Goal: Information Seeking & Learning: Learn about a topic

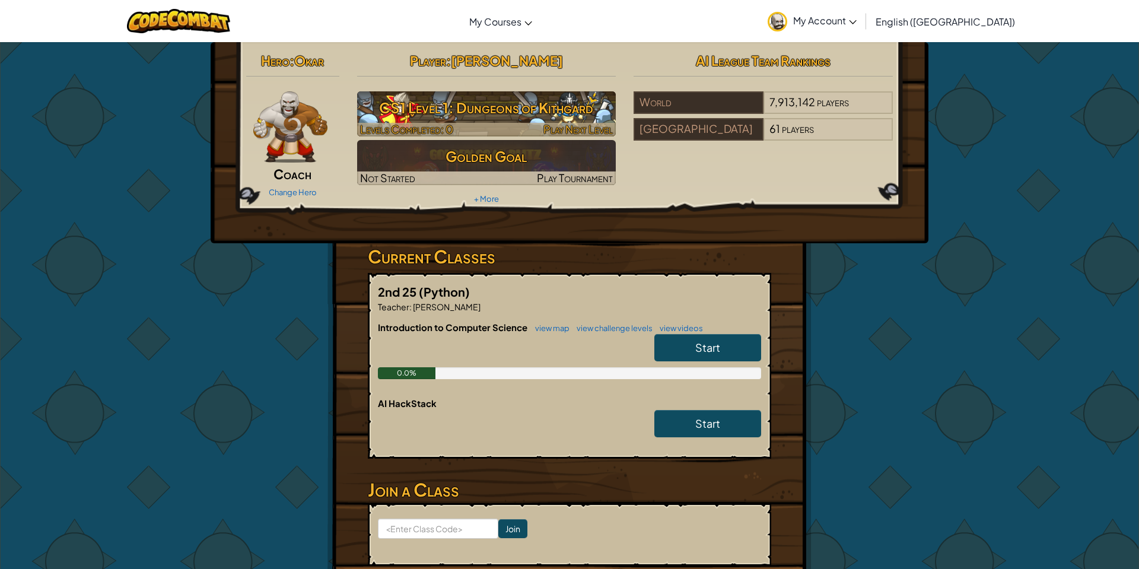
click at [446, 104] on h3 "CS1 Level 1: Dungeons of Kithgard" at bounding box center [486, 107] width 259 height 27
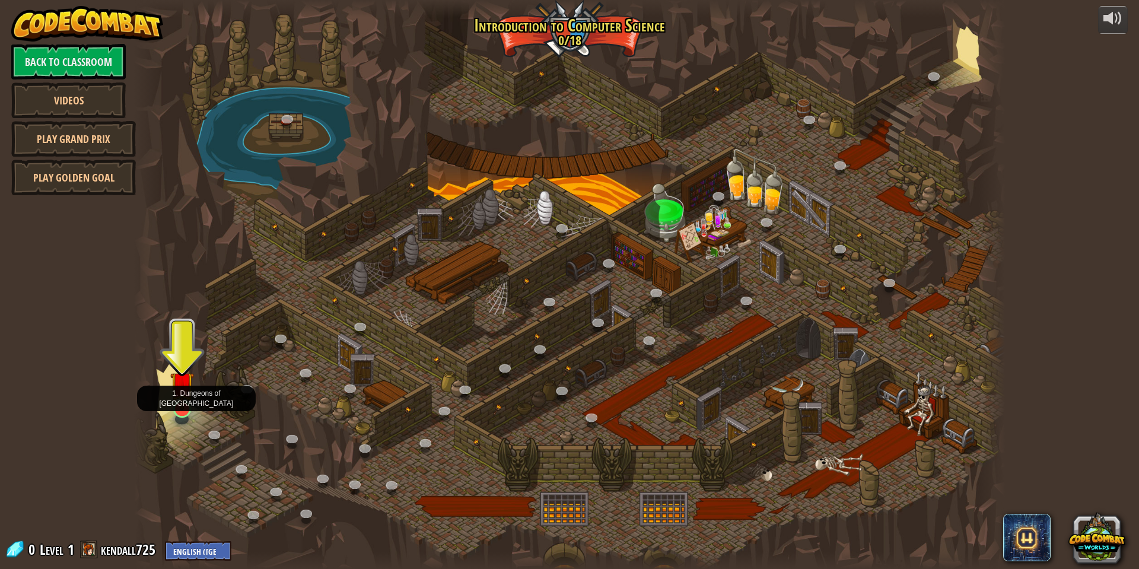
click at [189, 402] on img at bounding box center [182, 384] width 24 height 54
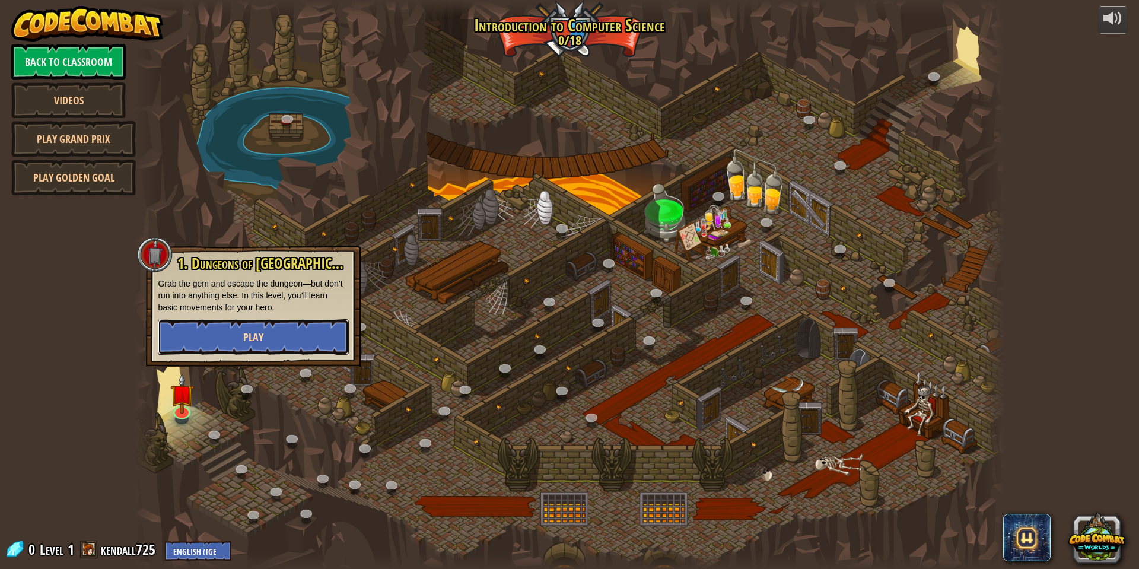
click at [253, 329] on button "Play" at bounding box center [253, 337] width 191 height 36
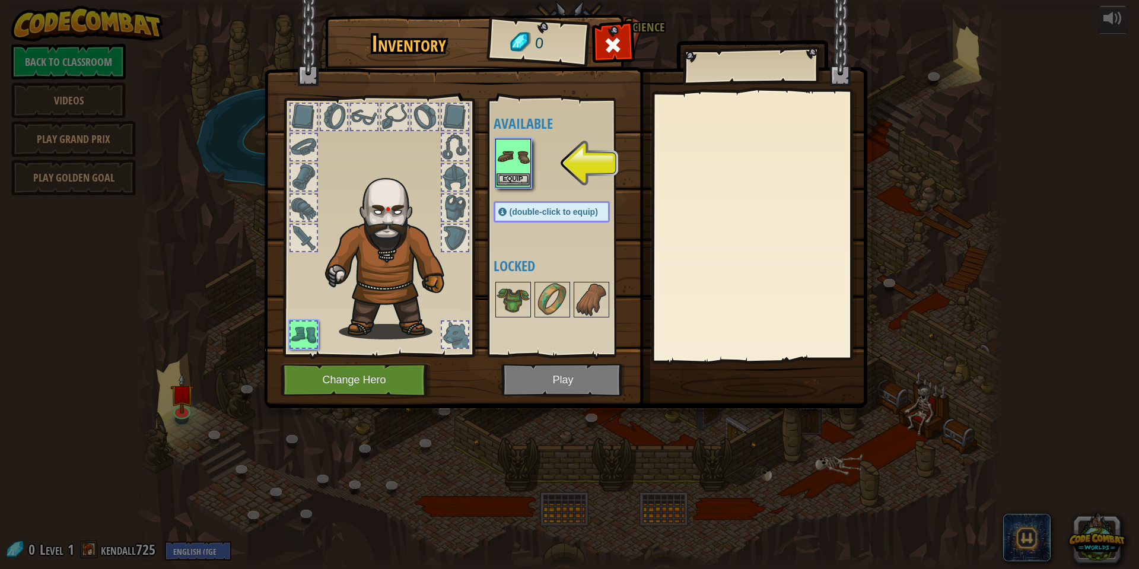
click at [509, 168] on img at bounding box center [513, 156] width 33 height 33
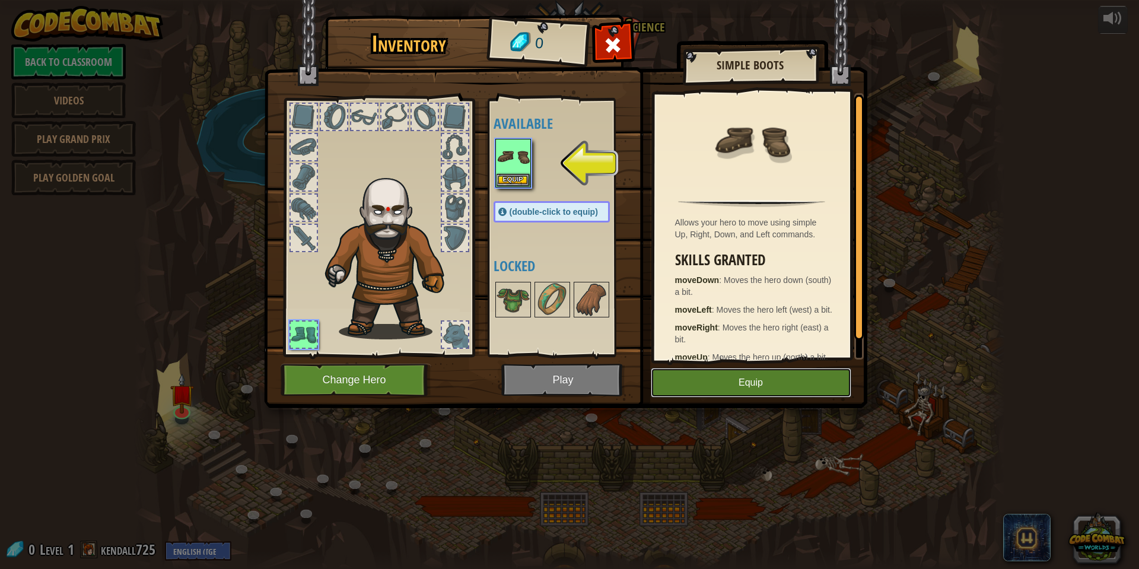
click at [781, 379] on button "Equip" at bounding box center [751, 383] width 201 height 30
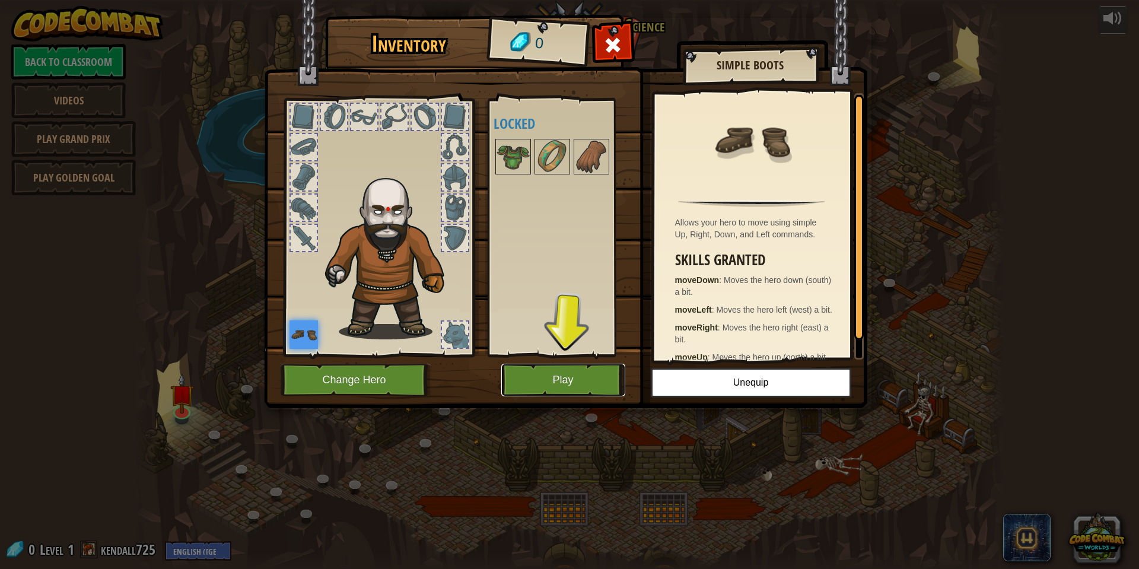
click at [533, 376] on button "Play" at bounding box center [563, 380] width 124 height 33
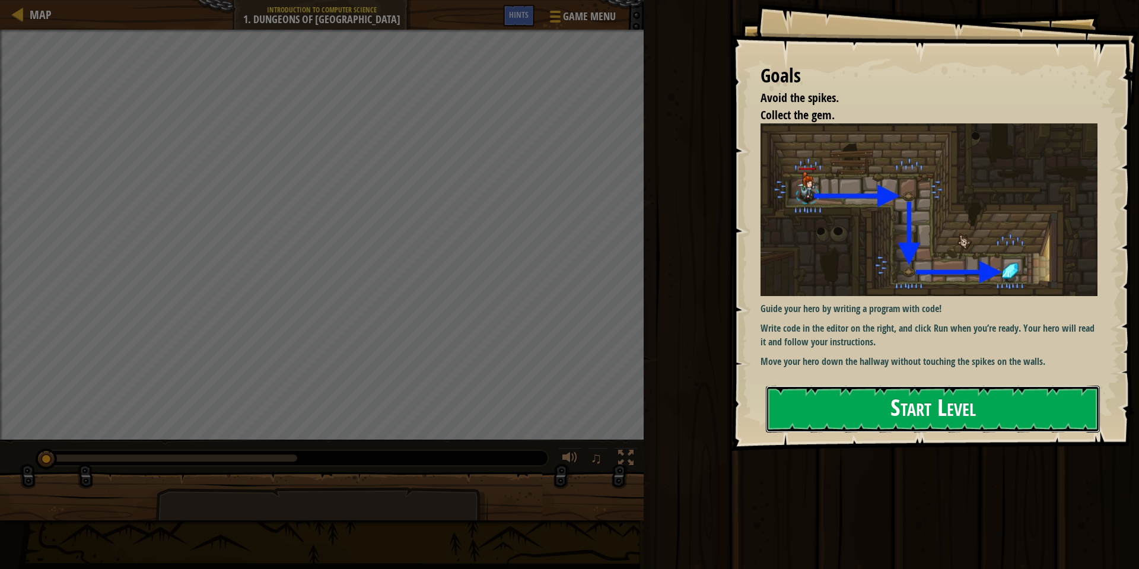
click at [858, 395] on button "Start Level" at bounding box center [933, 409] width 334 height 47
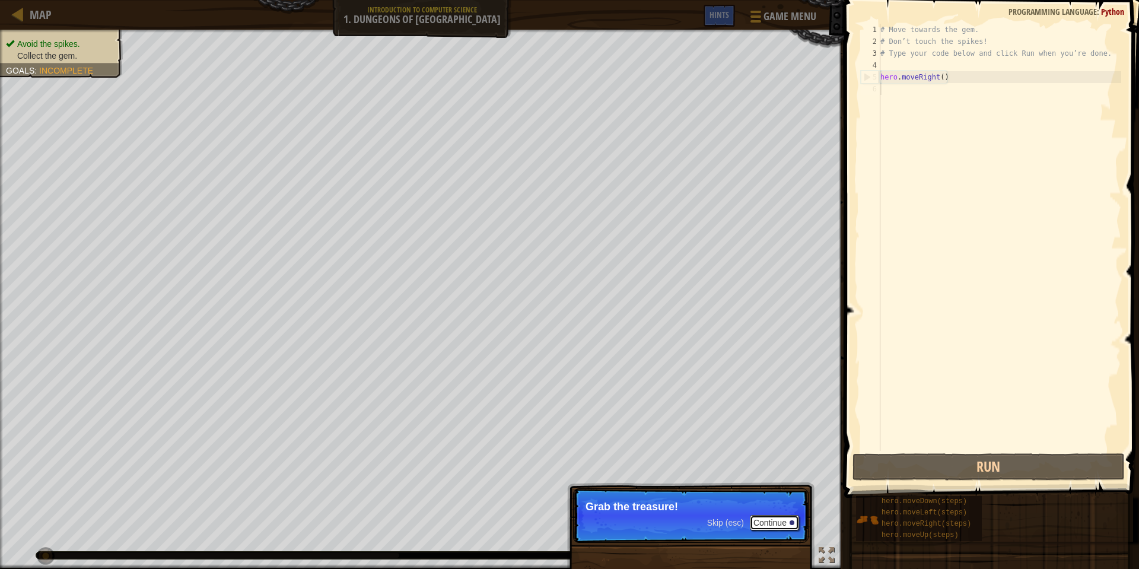
click at [761, 524] on button "Continue" at bounding box center [774, 522] width 49 height 15
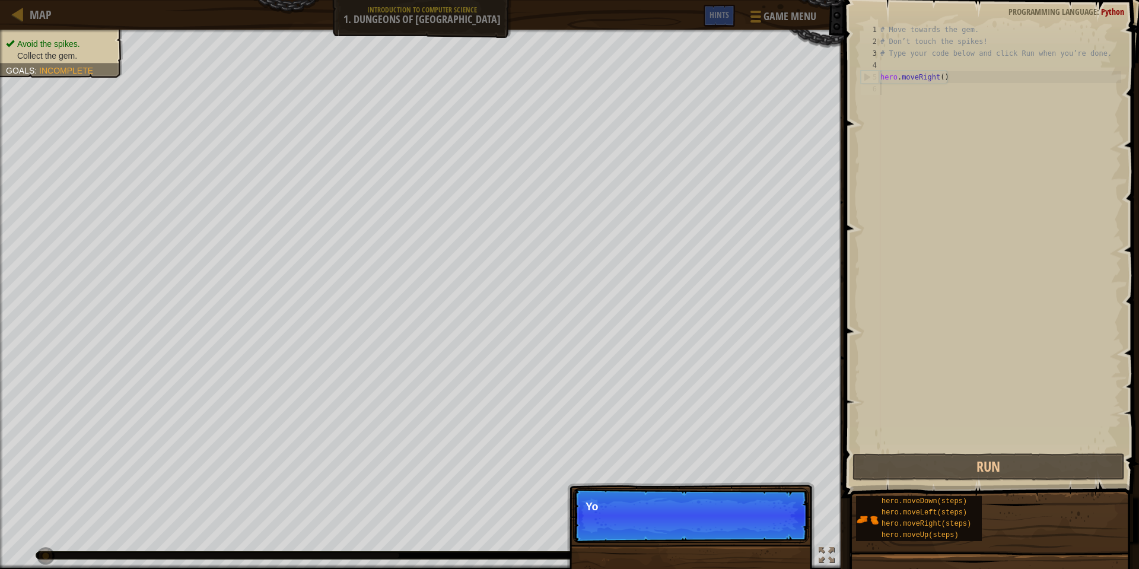
scroll to position [5, 0]
click at [761, 524] on p "Skip (esc) Continue You can use these meth" at bounding box center [691, 515] width 236 height 55
click at [761, 524] on button "Continue" at bounding box center [774, 522] width 49 height 15
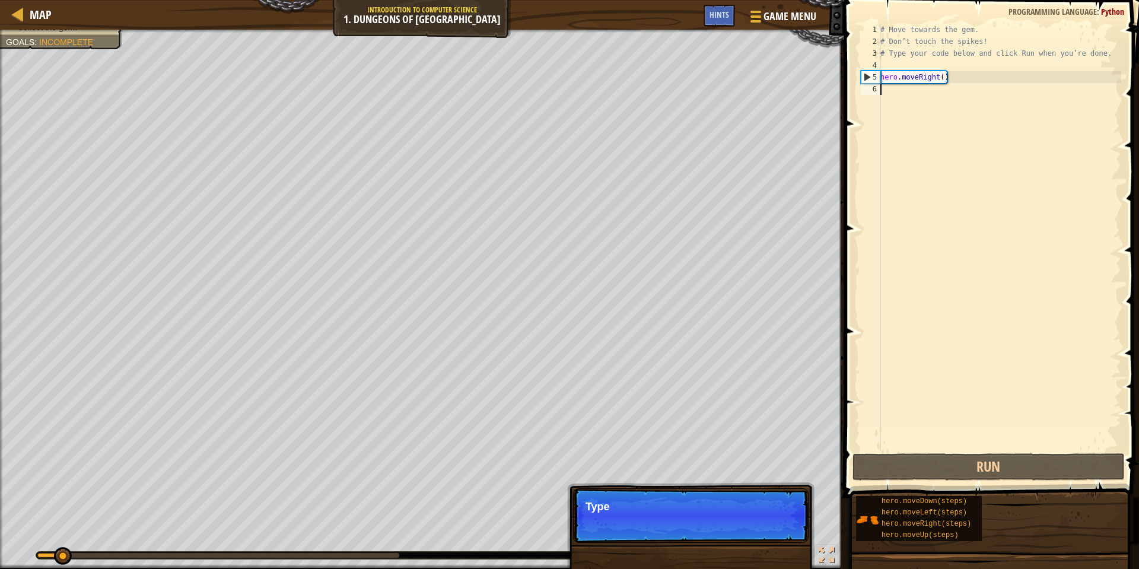
click at [761, 524] on p "Skip (esc) Continue Type" at bounding box center [691, 515] width 236 height 55
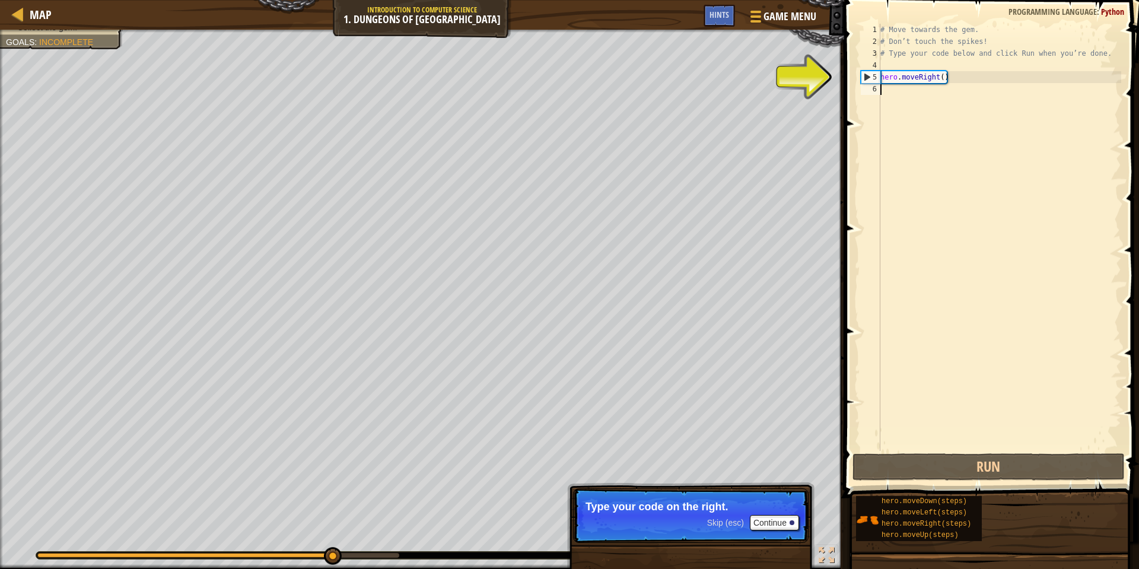
click at [724, 519] on span "Skip (esc)" at bounding box center [725, 522] width 37 height 9
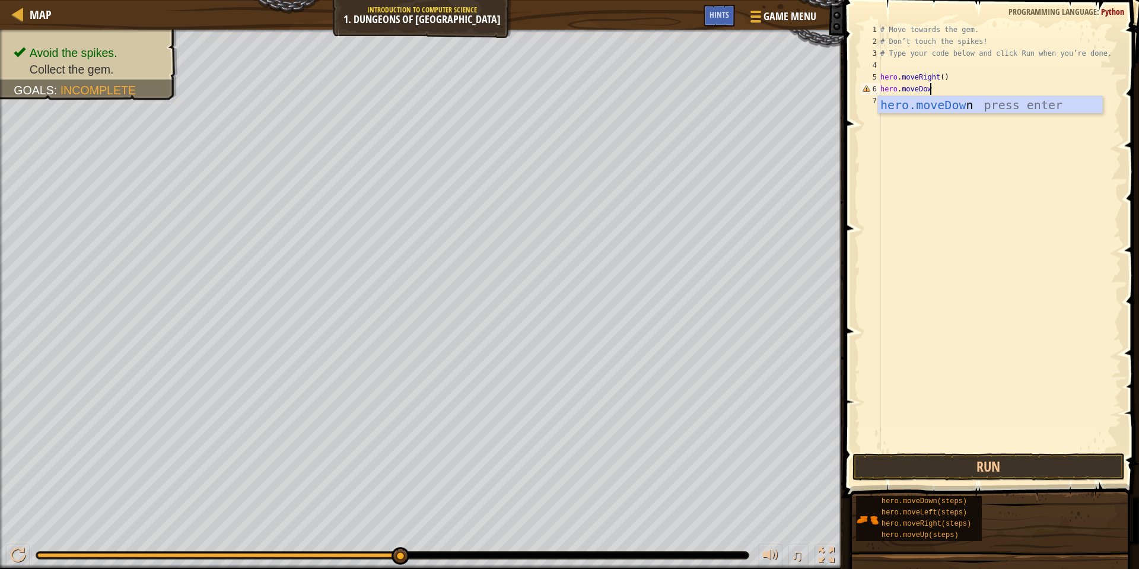
scroll to position [5, 7]
type textarea "hero.moveDown"
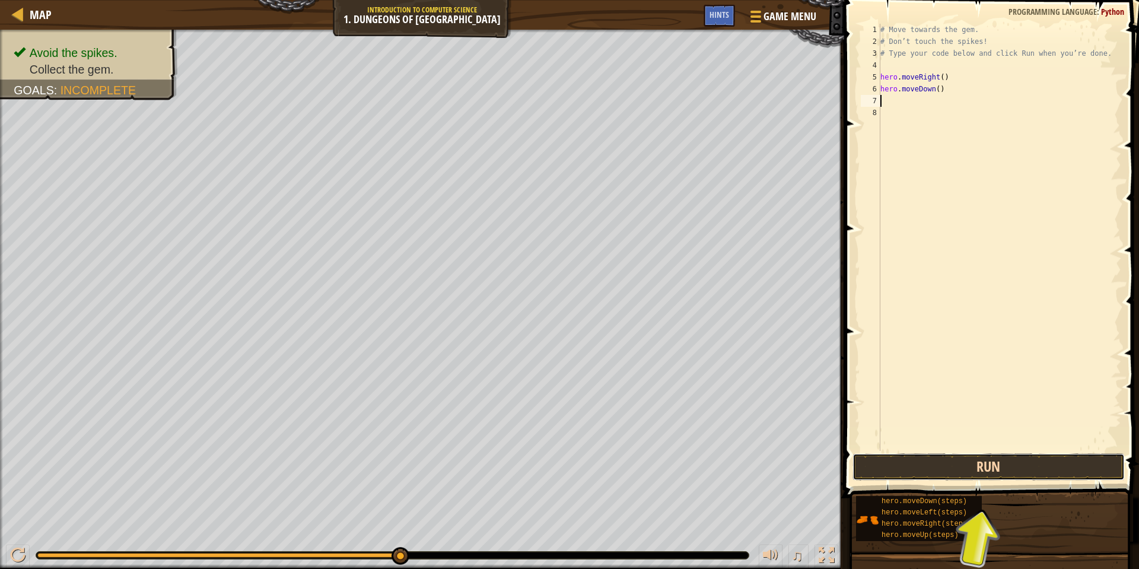
click at [983, 459] on button "Run" at bounding box center [989, 466] width 272 height 27
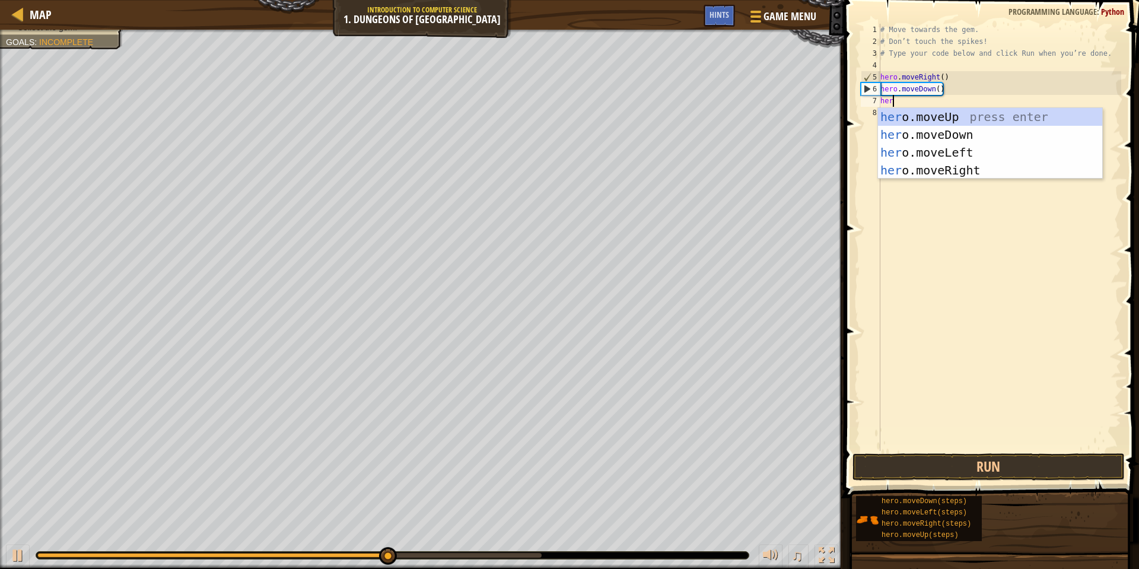
scroll to position [5, 2]
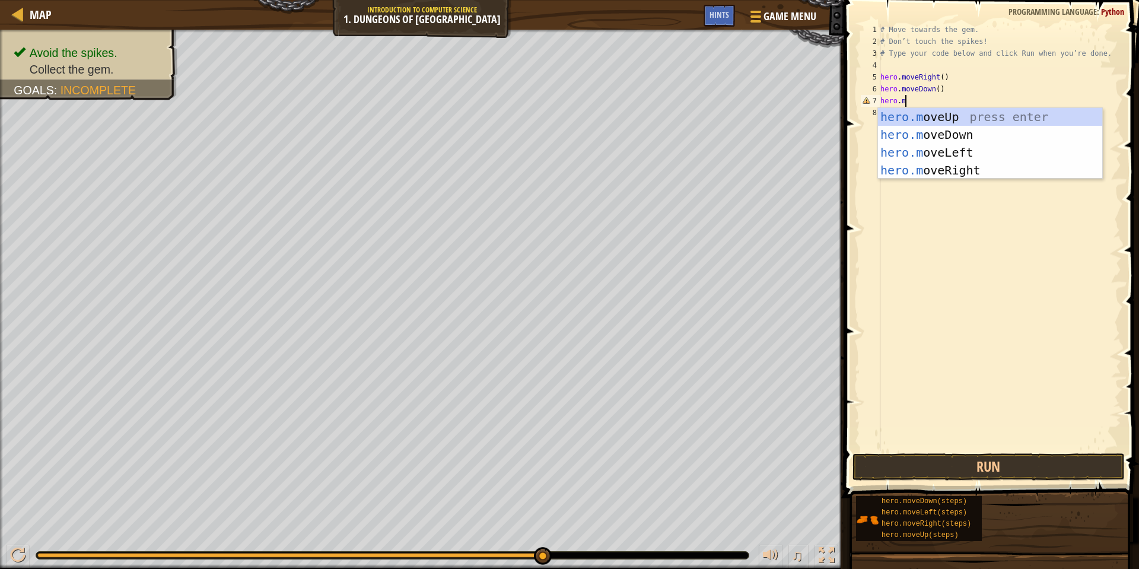
type textarea "hero."
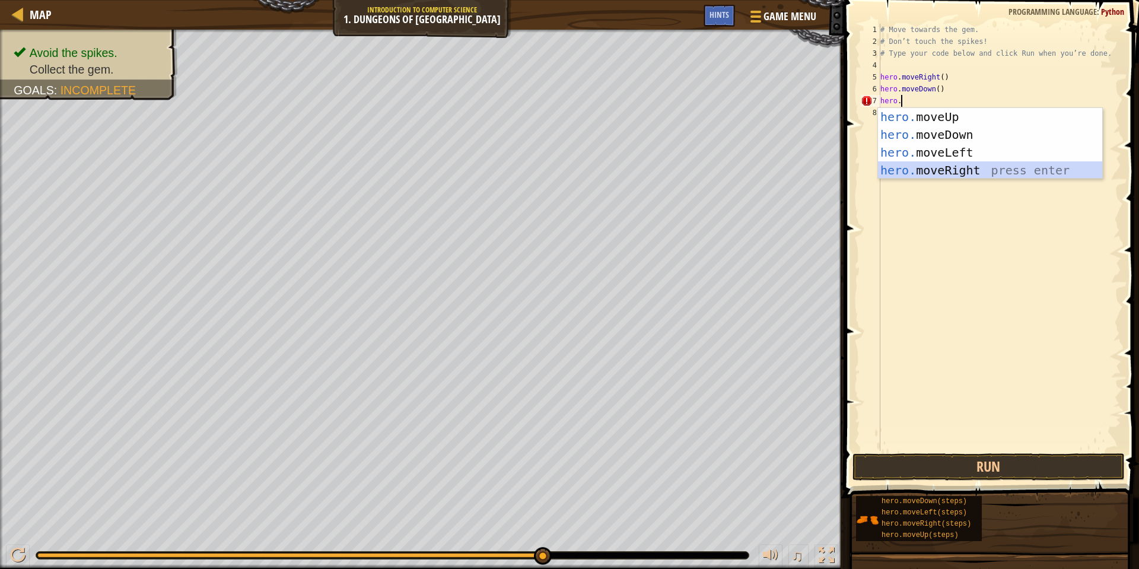
click at [996, 169] on div "hero. moveUp press enter hero. moveDown press enter hero. moveLeft press enter …" at bounding box center [990, 161] width 224 height 107
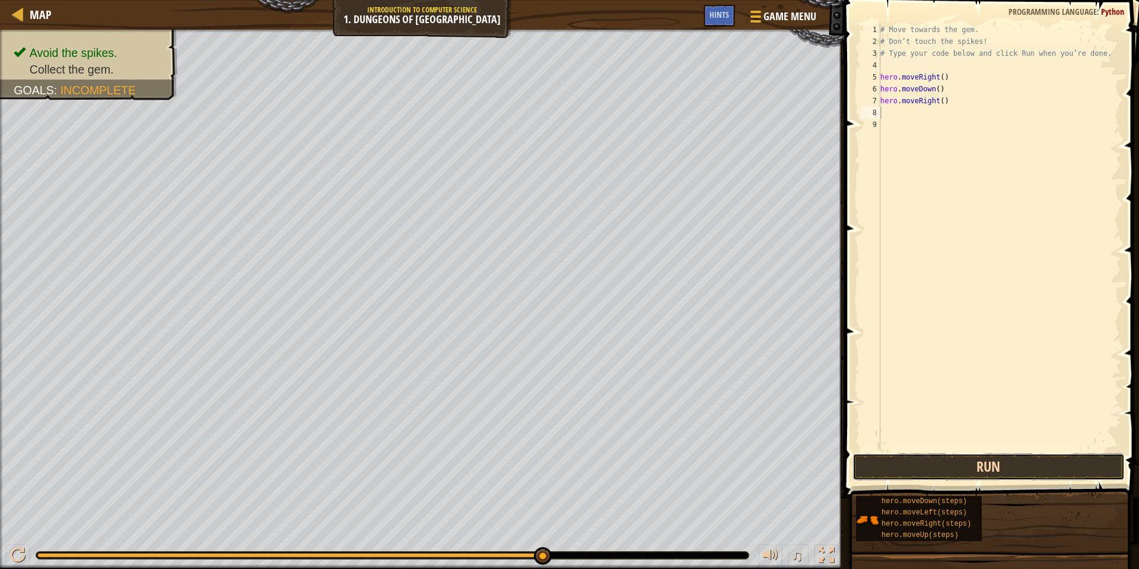
click at [1005, 470] on button "Run" at bounding box center [989, 466] width 272 height 27
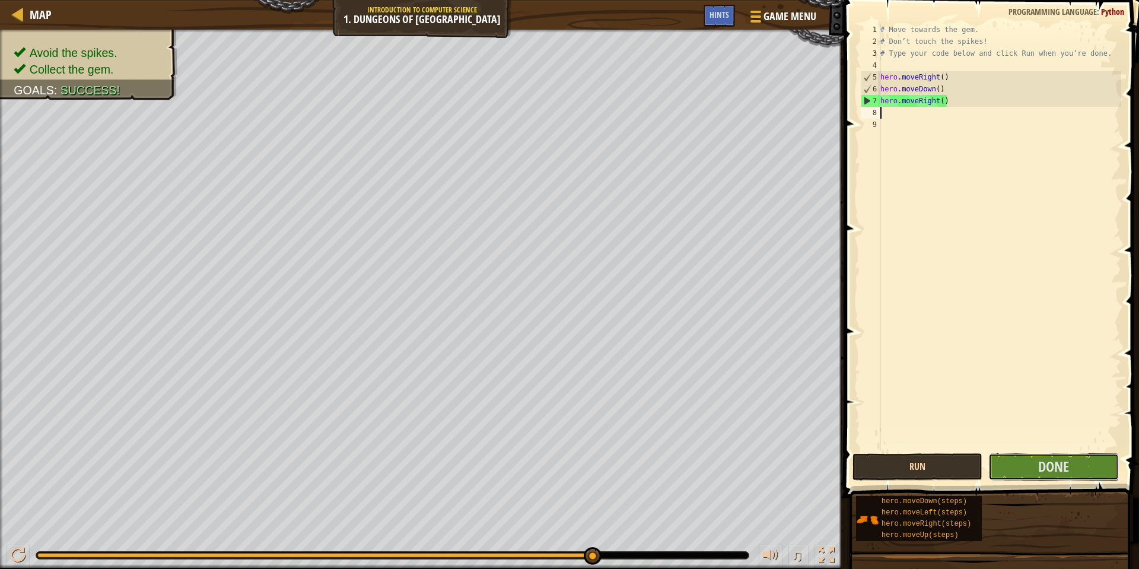
click at [1005, 470] on button "Done" at bounding box center [1053, 466] width 130 height 27
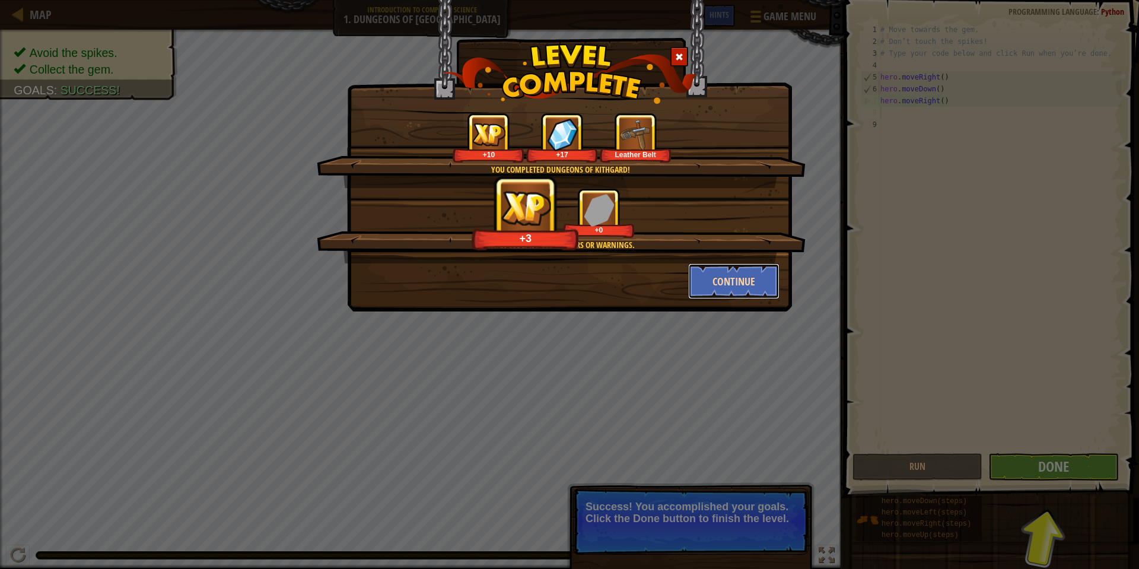
click at [729, 273] on button "Continue" at bounding box center [734, 281] width 92 height 36
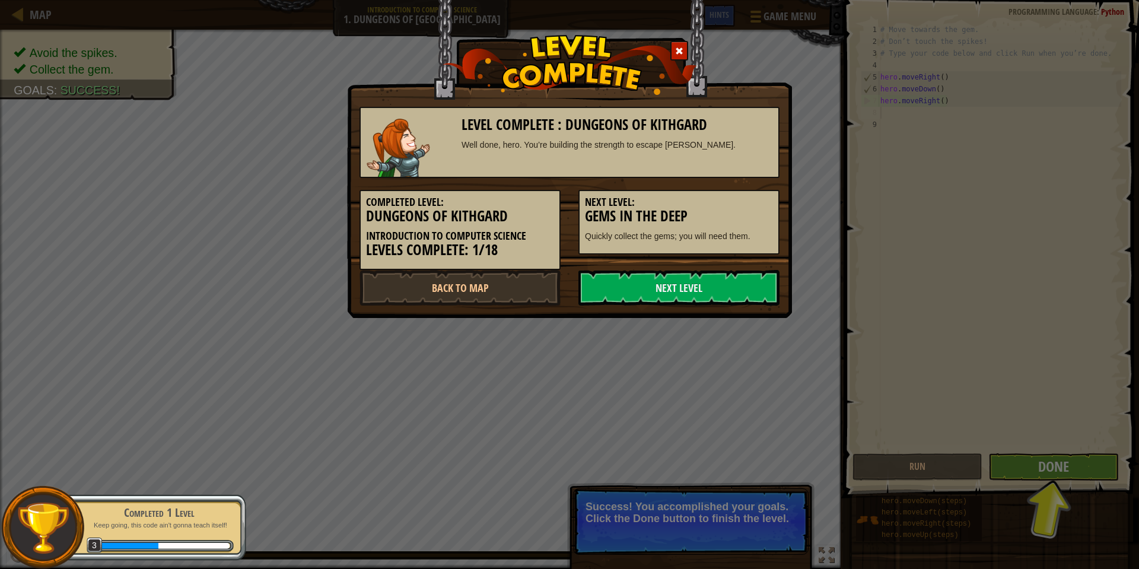
click at [729, 273] on link "Next Level" at bounding box center [678, 288] width 201 height 36
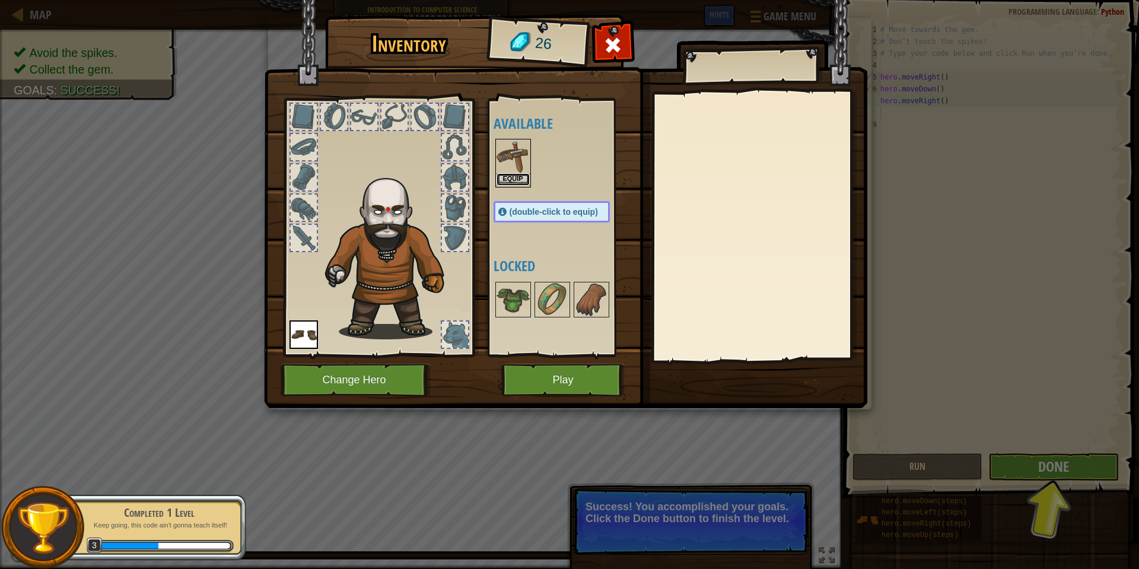
click at [515, 176] on button "Equip" at bounding box center [513, 179] width 33 height 12
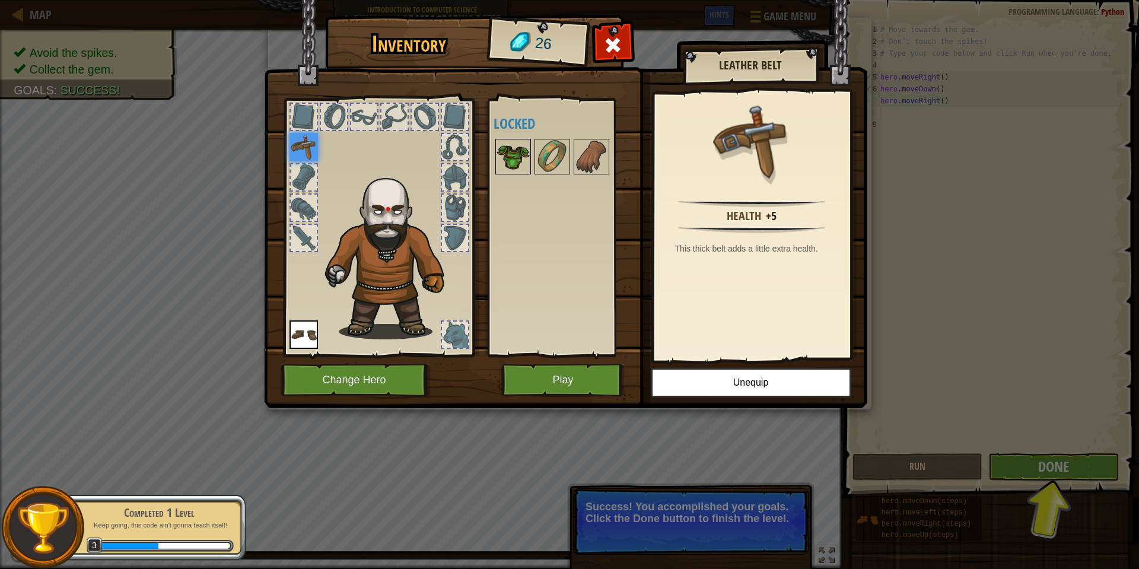
click at [518, 157] on img at bounding box center [513, 156] width 33 height 33
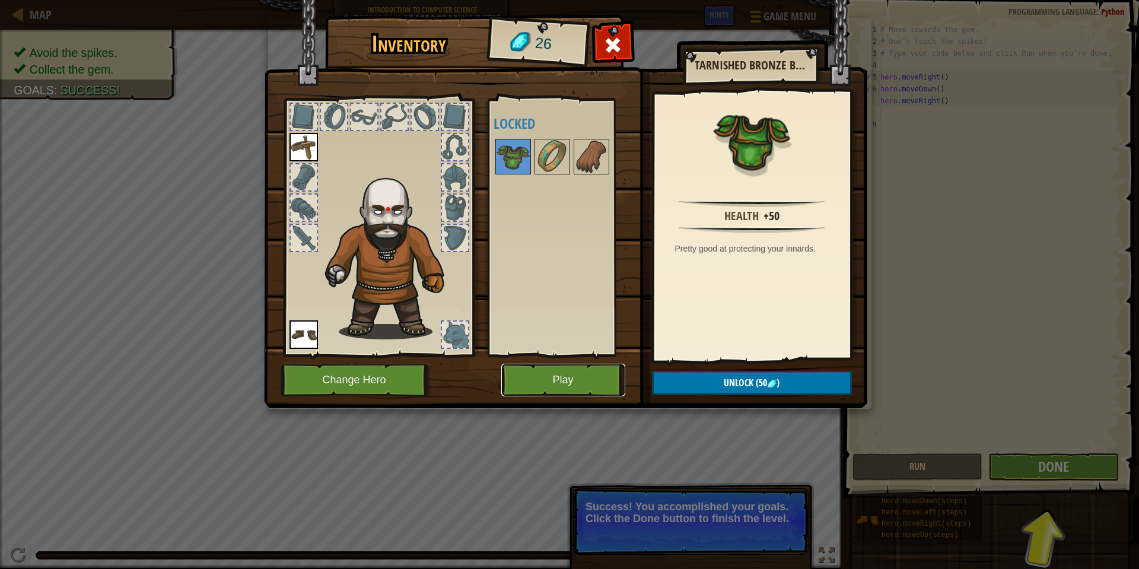
click at [558, 368] on button "Play" at bounding box center [563, 380] width 124 height 33
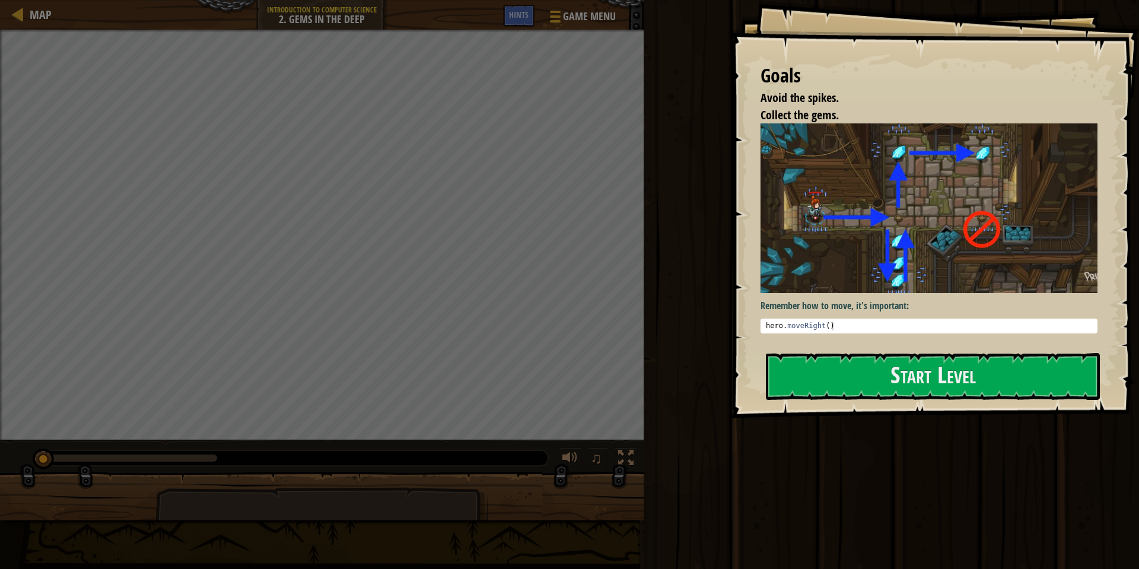
click at [814, 237] on img at bounding box center [929, 208] width 337 height 170
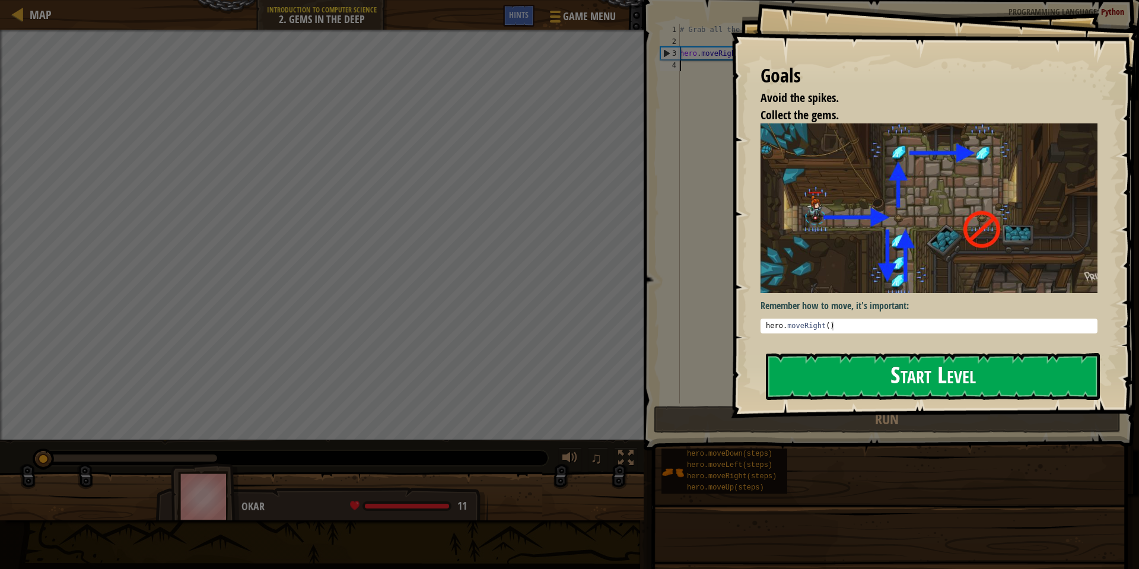
click at [838, 376] on button "Start Level" at bounding box center [933, 376] width 334 height 47
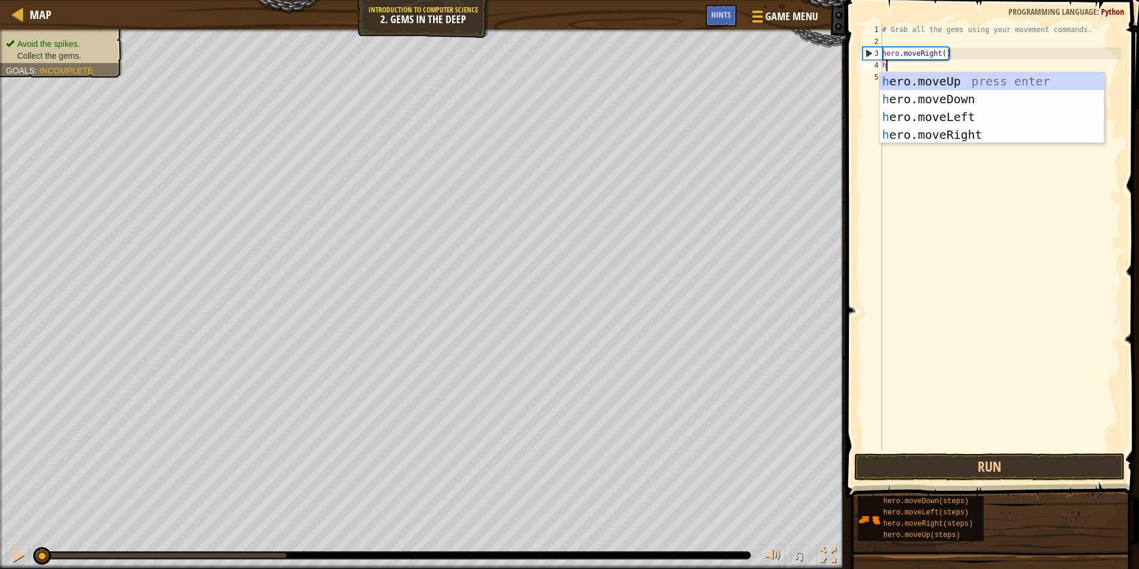
scroll to position [5, 0]
click at [891, 473] on button "Run" at bounding box center [989, 466] width 271 height 27
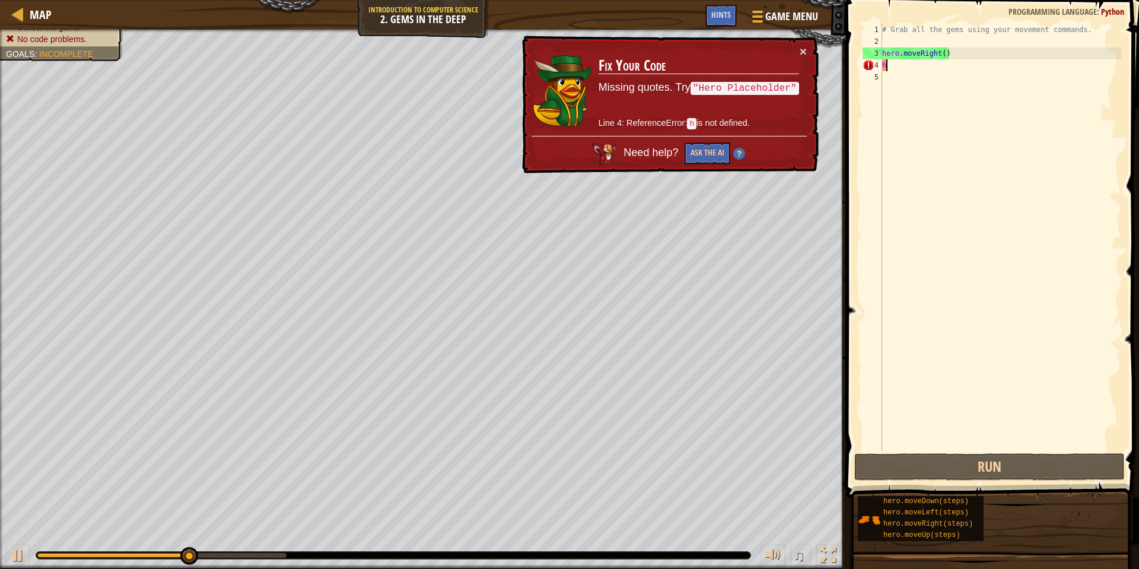
scroll to position [5, 1]
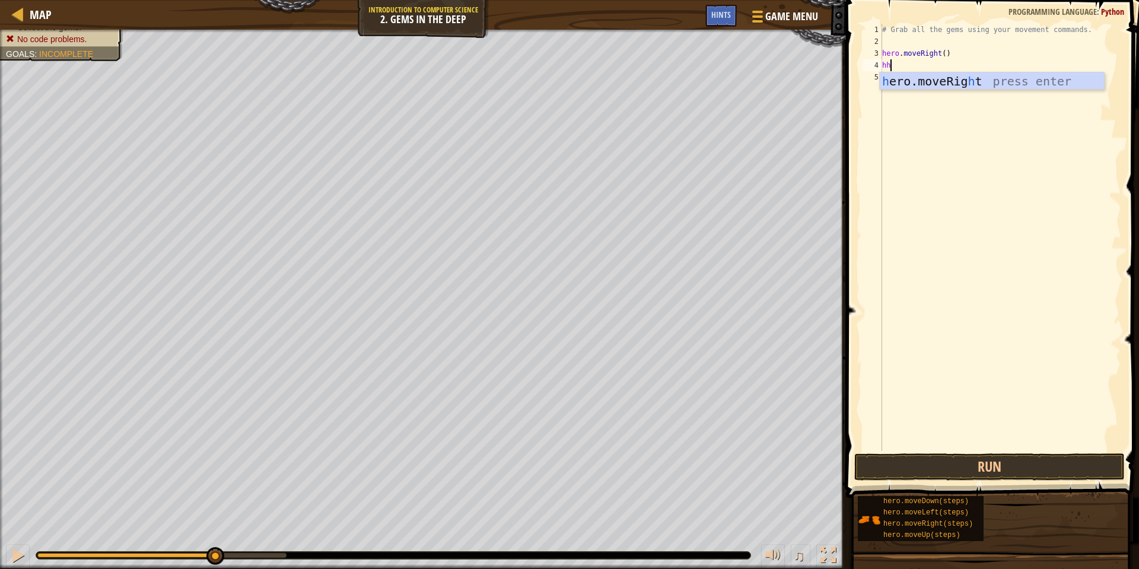
type textarea "h"
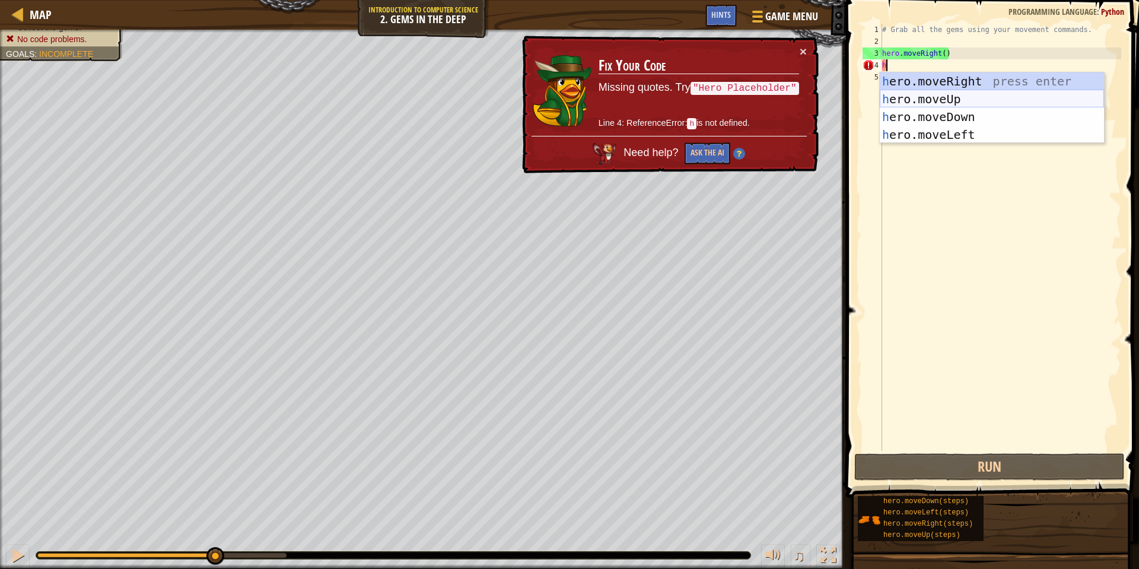
click at [987, 99] on div "h ero.moveRight press enter h ero.moveUp press enter h ero.moveDown press enter…" at bounding box center [992, 125] width 224 height 107
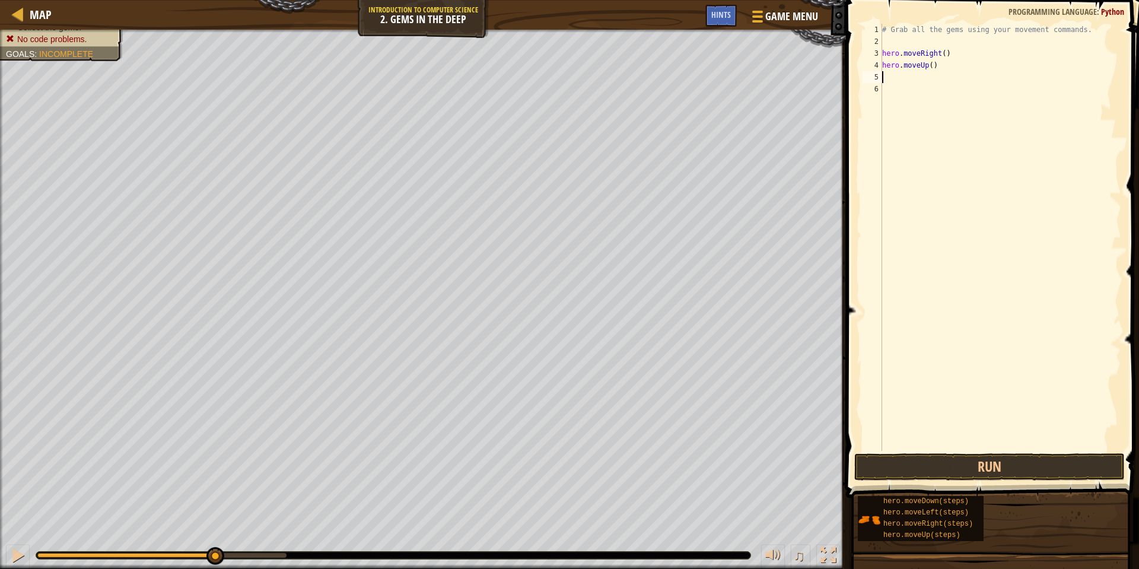
type textarea "h"
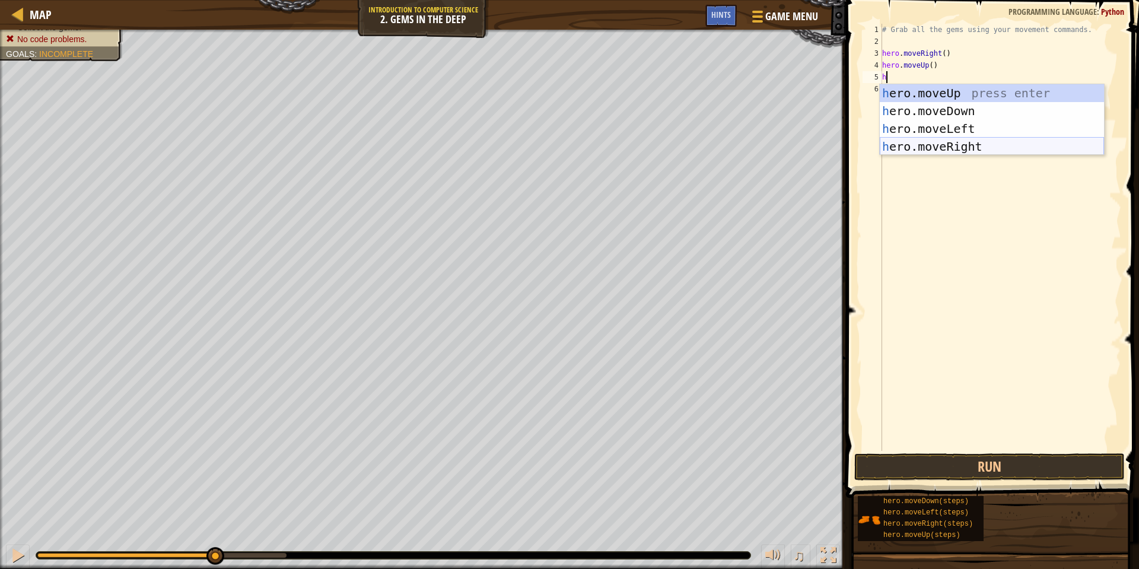
click at [954, 148] on div "h ero.moveUp press enter h ero.moveDown press enter h ero.moveLeft press enter …" at bounding box center [992, 137] width 224 height 107
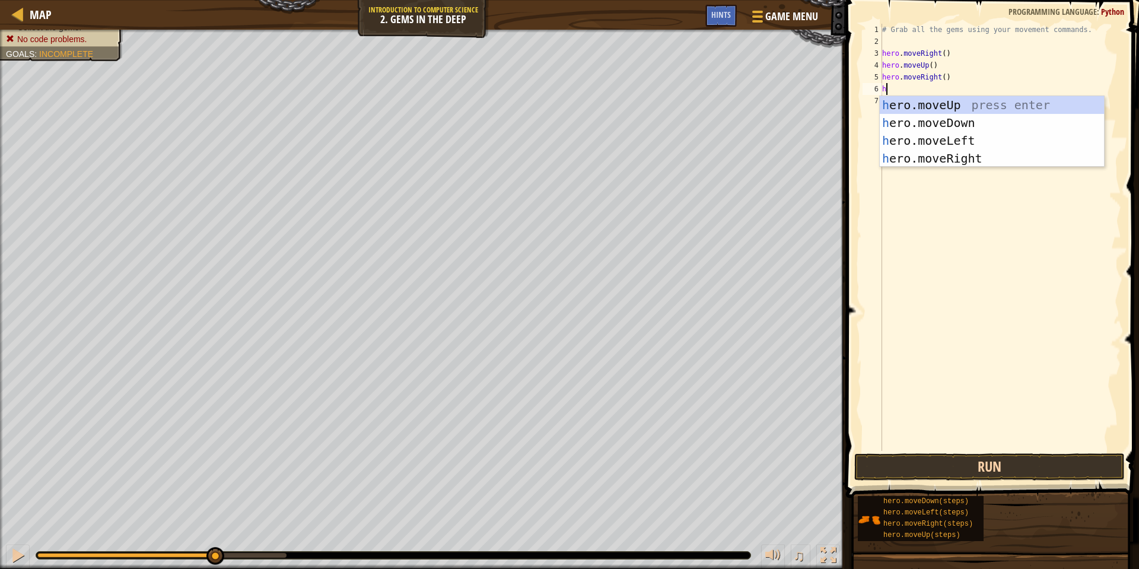
type textarea "h"
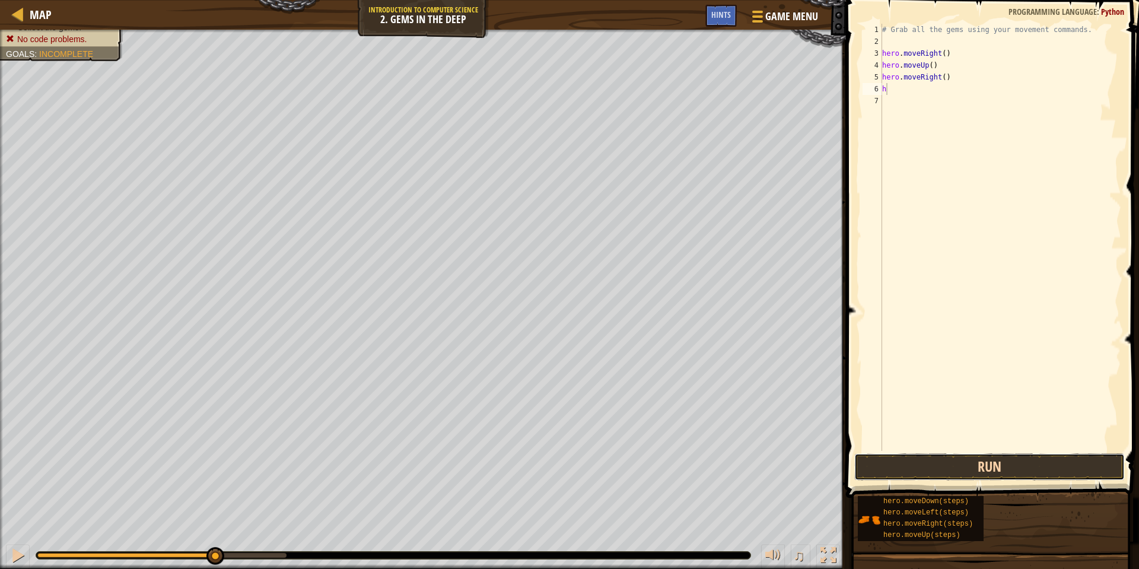
click at [915, 461] on button "Run" at bounding box center [989, 466] width 271 height 27
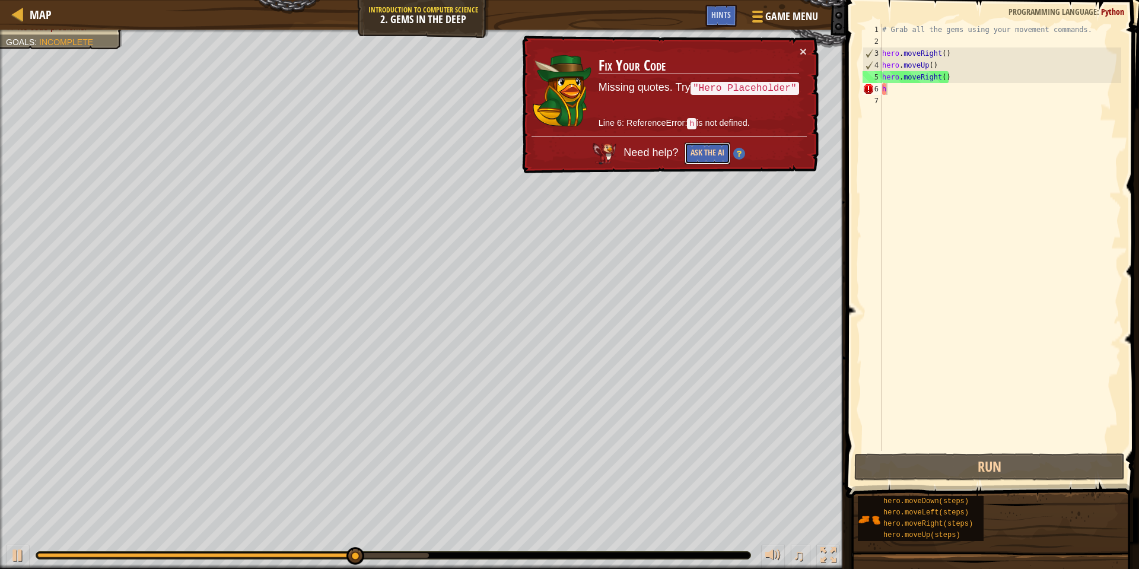
click at [712, 148] on button "Ask the AI" at bounding box center [708, 153] width 46 height 22
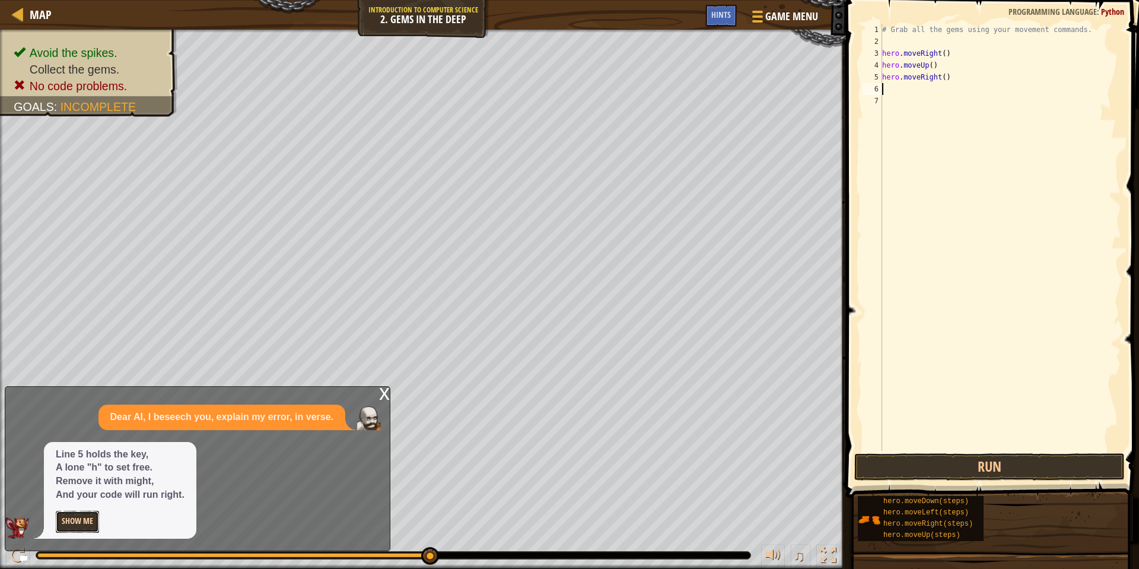
click at [76, 516] on button "Show Me" at bounding box center [77, 522] width 43 height 22
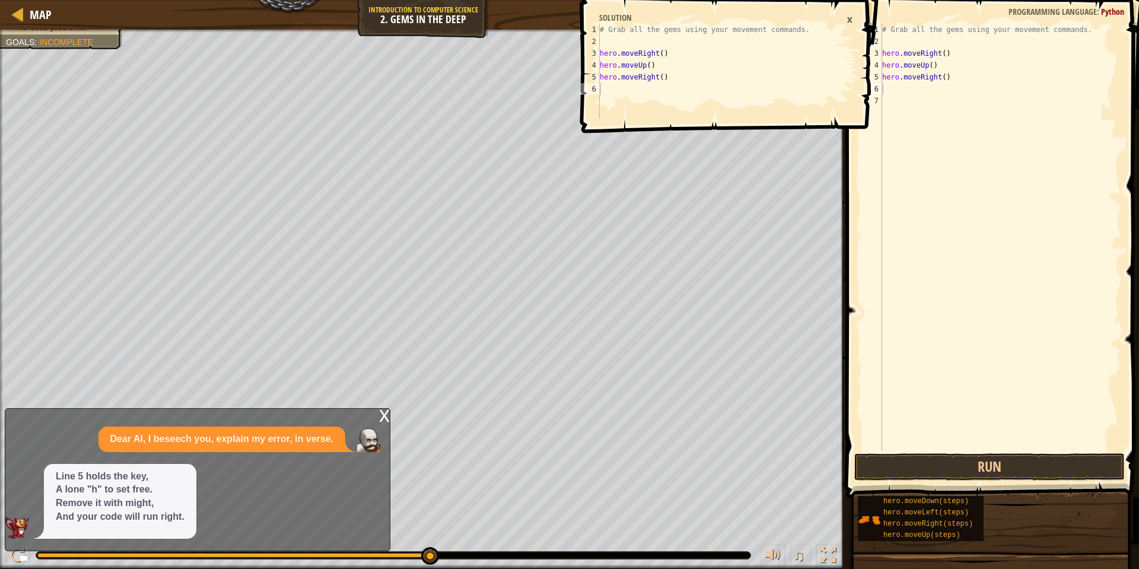
click at [816, 258] on div "1 2 3 4 5 6 # Grab all the gems using your movement commands. hero . moveRight …" at bounding box center [726, 284] width 297 height 569
click at [854, 18] on div "×" at bounding box center [850, 19] width 18 height 20
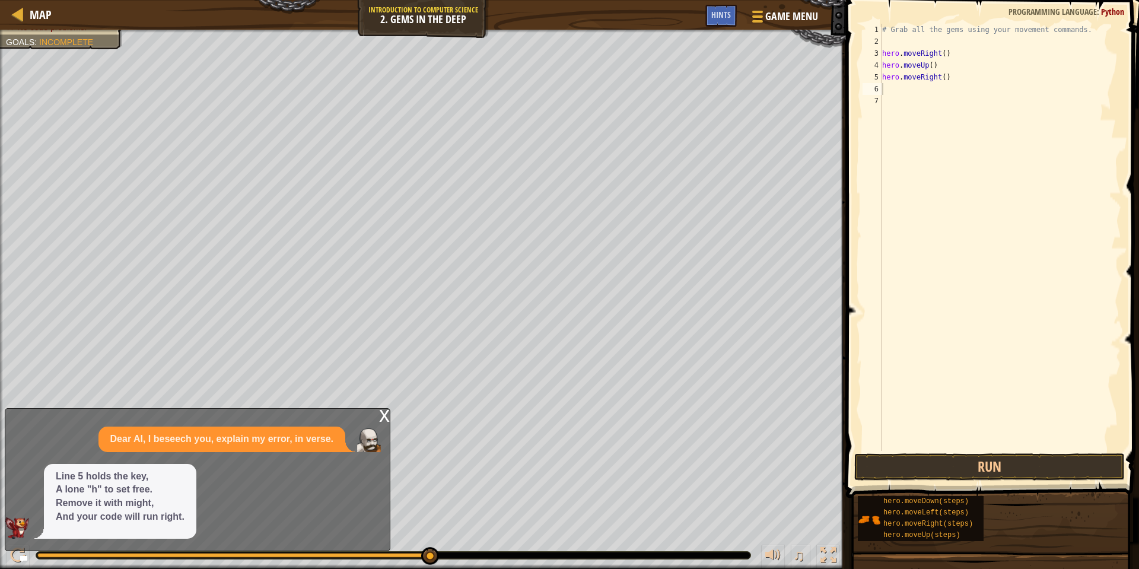
click at [900, 88] on div "# Grab all the gems using your movement commands. hero . moveRight ( ) hero . m…" at bounding box center [1000, 249] width 241 height 451
type textarea "h"
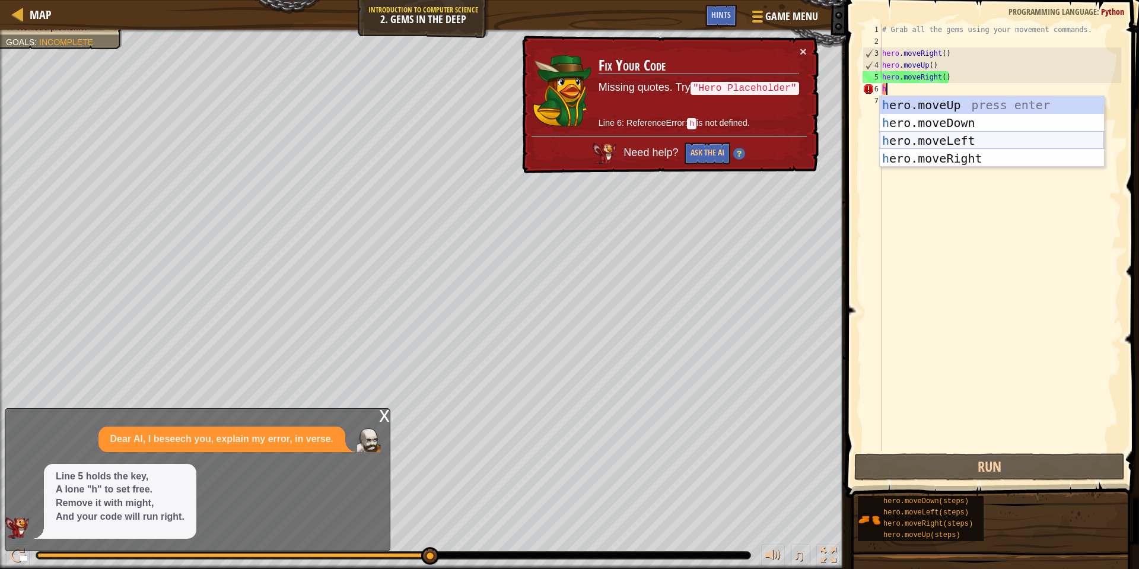
click at [951, 138] on div "h ero.moveUp press enter h ero.moveDown press enter h ero.moveLeft press enter …" at bounding box center [992, 149] width 224 height 107
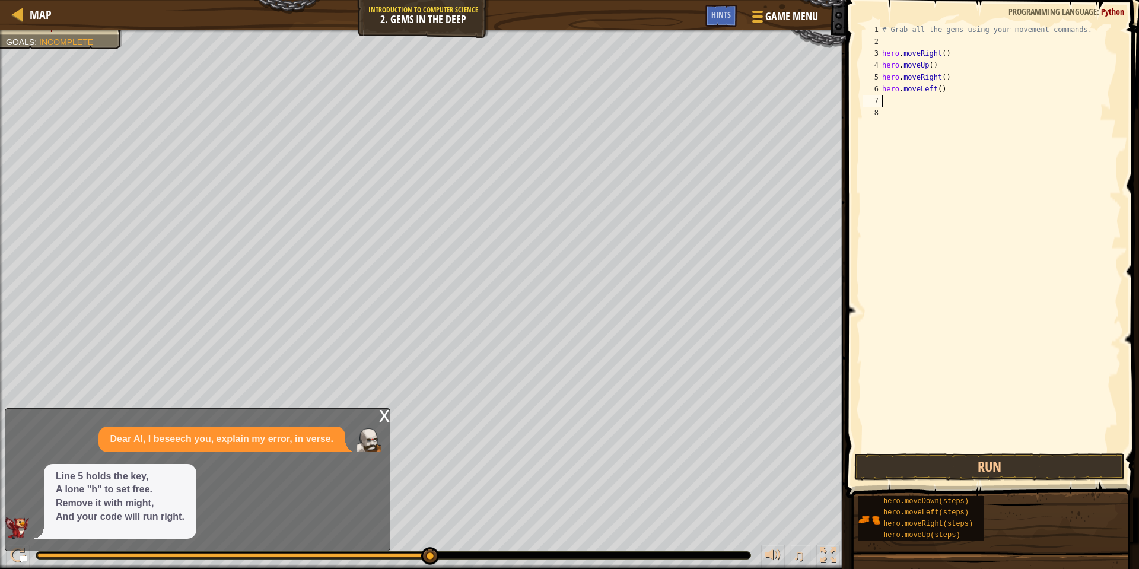
type textarea "h"
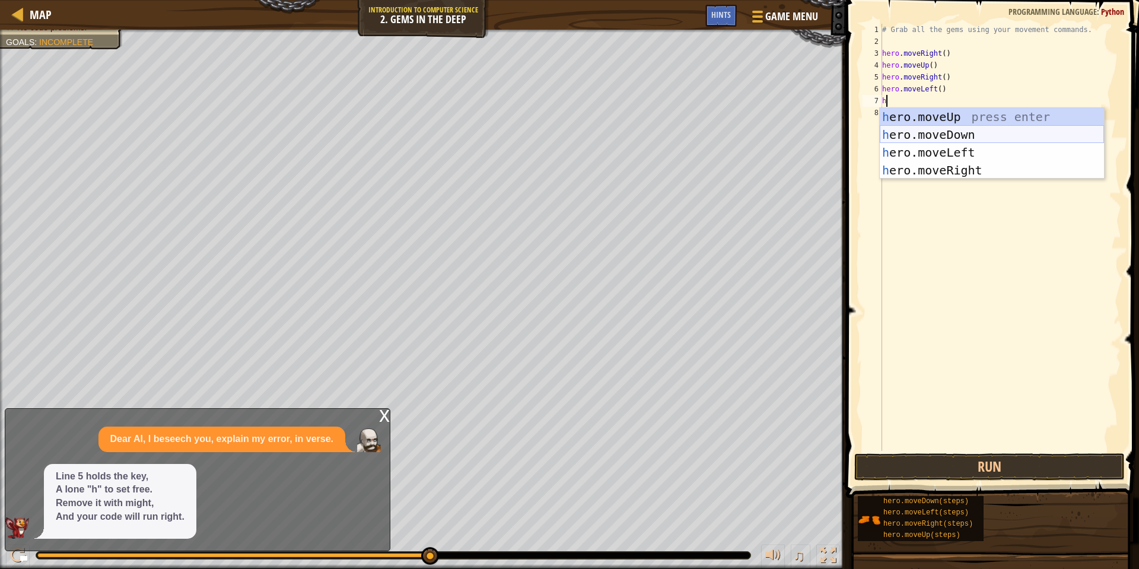
click at [928, 136] on div "h ero.moveUp press enter h ero.moveDown press enter h ero.moveLeft press enter …" at bounding box center [992, 161] width 224 height 107
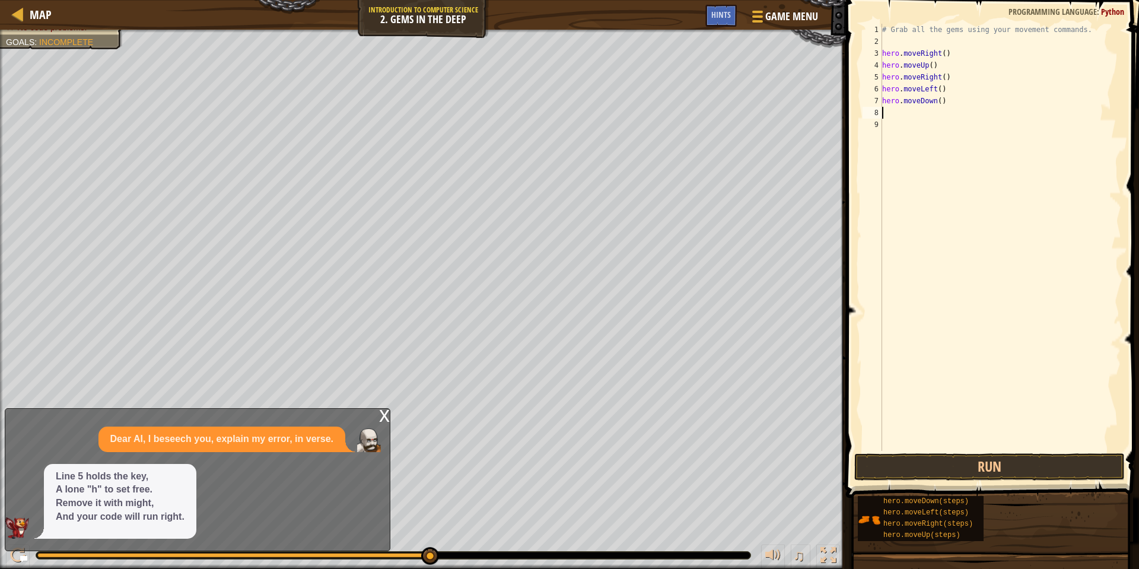
type textarea "h"
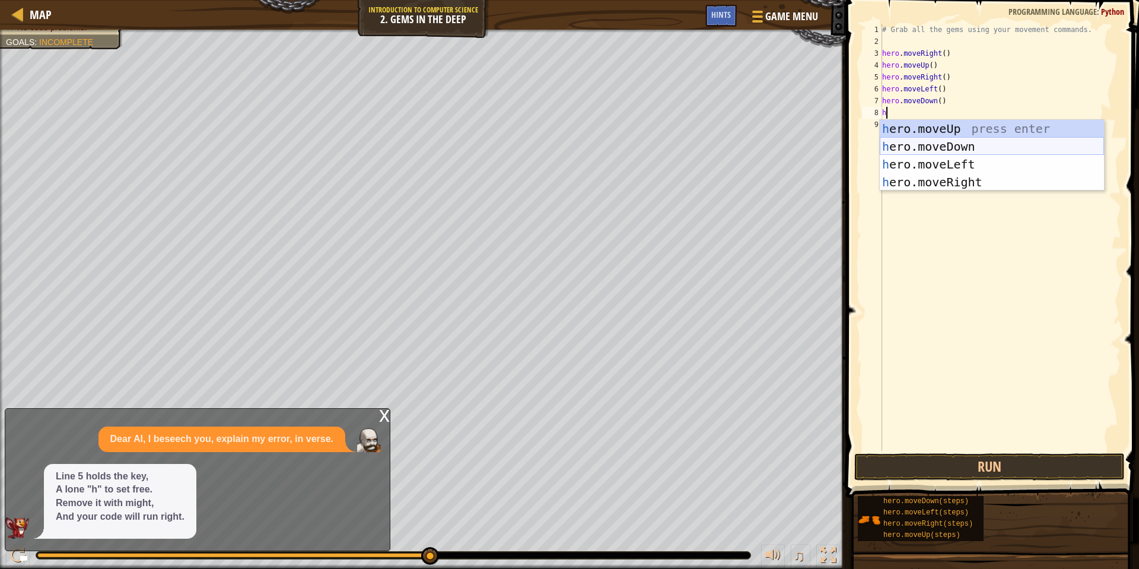
click at [923, 143] on div "h ero.moveUp press enter h ero.moveDown press enter h ero.moveLeft press enter …" at bounding box center [992, 173] width 224 height 107
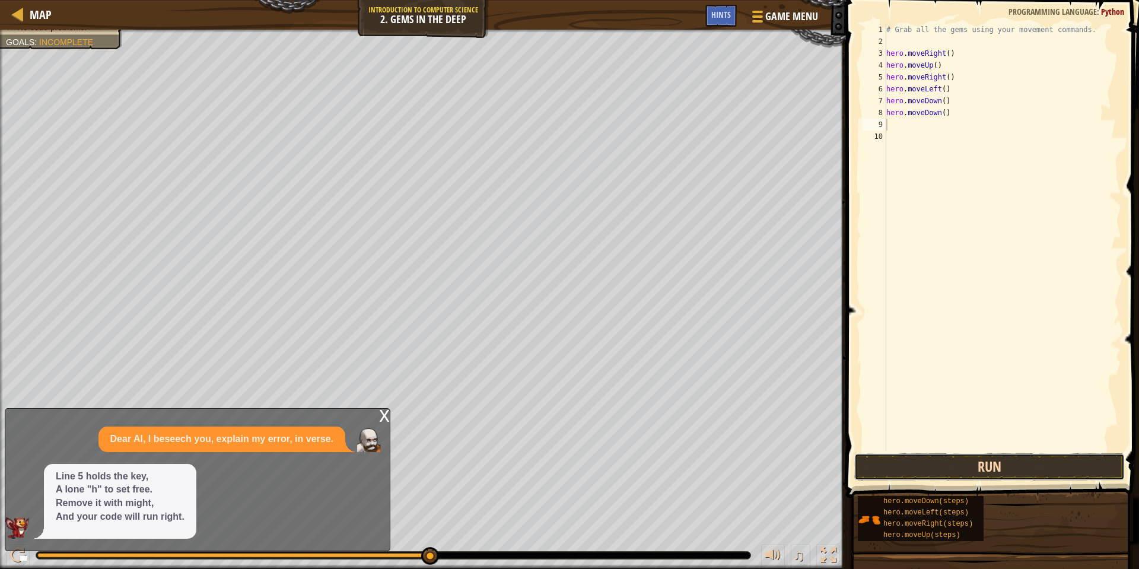
click at [946, 475] on button "Run" at bounding box center [989, 466] width 271 height 27
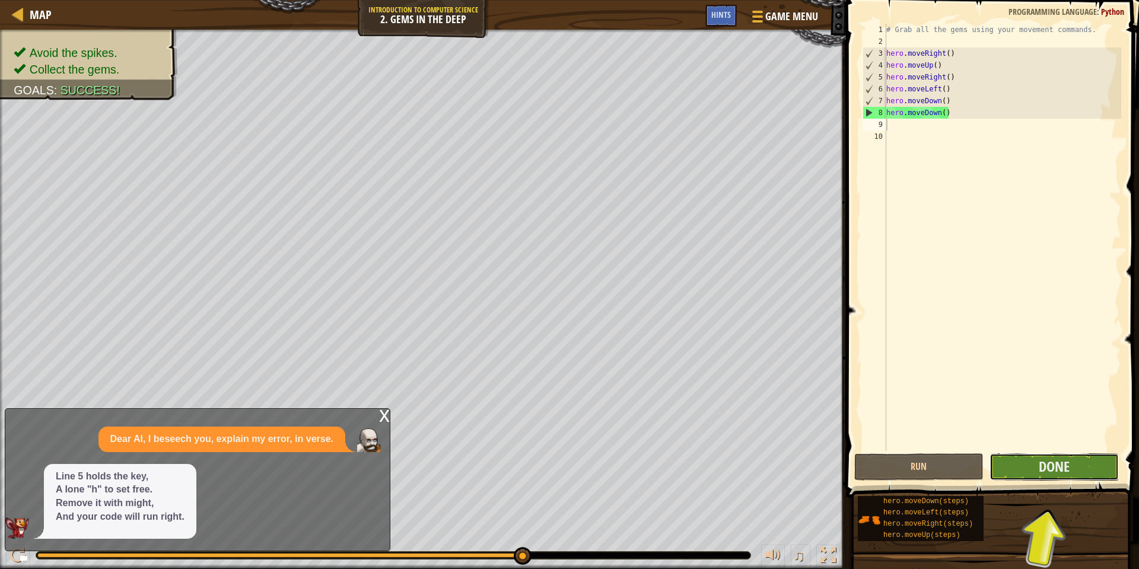
click at [1033, 466] on button "Done" at bounding box center [1054, 466] width 129 height 27
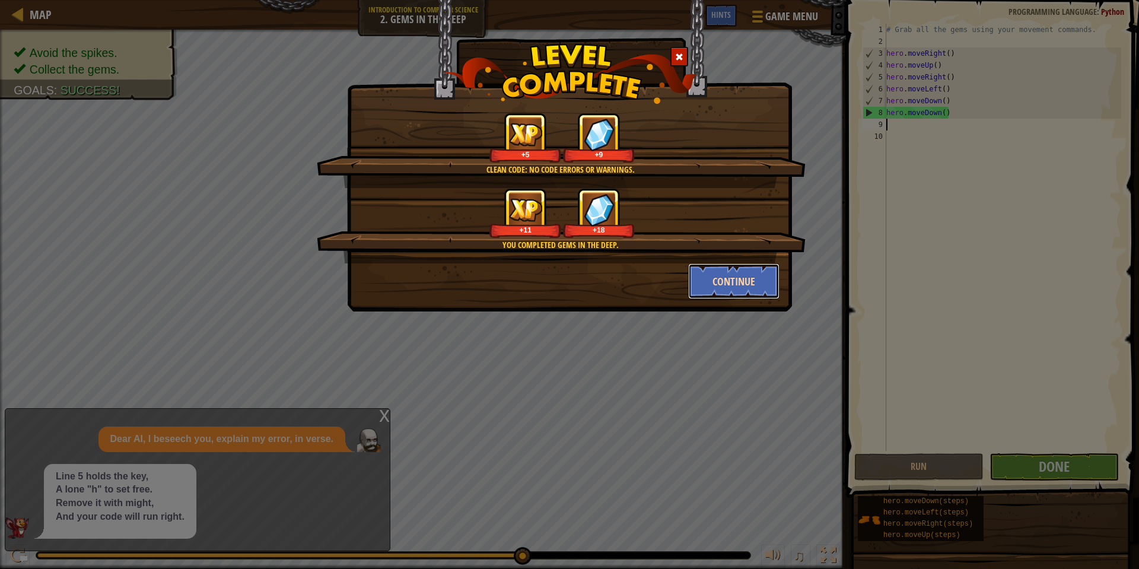
click at [751, 272] on button "Continue" at bounding box center [734, 281] width 92 height 36
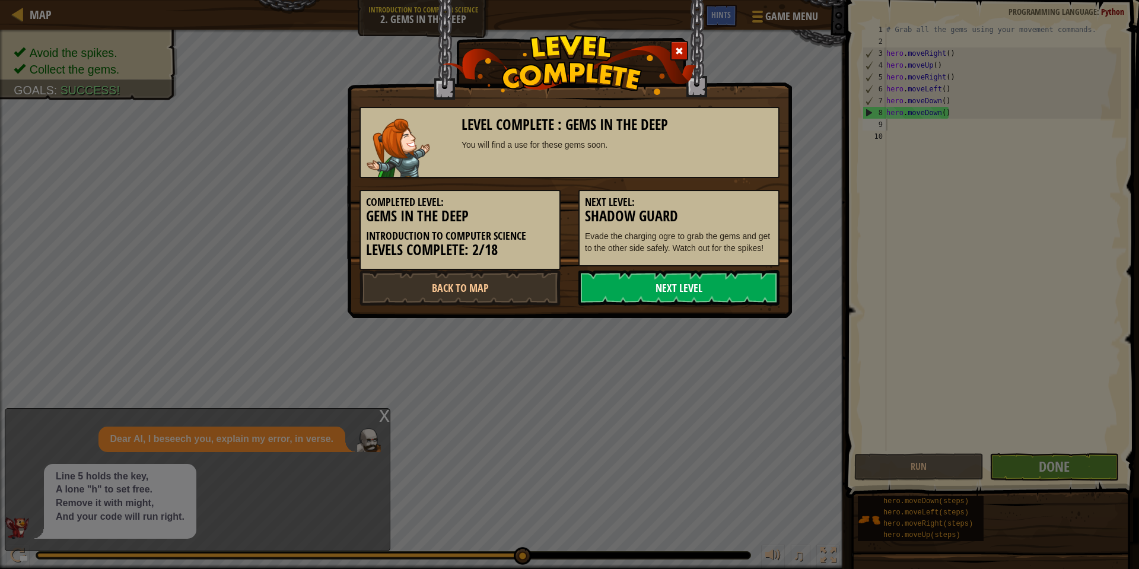
click at [714, 289] on link "Next Level" at bounding box center [678, 288] width 201 height 36
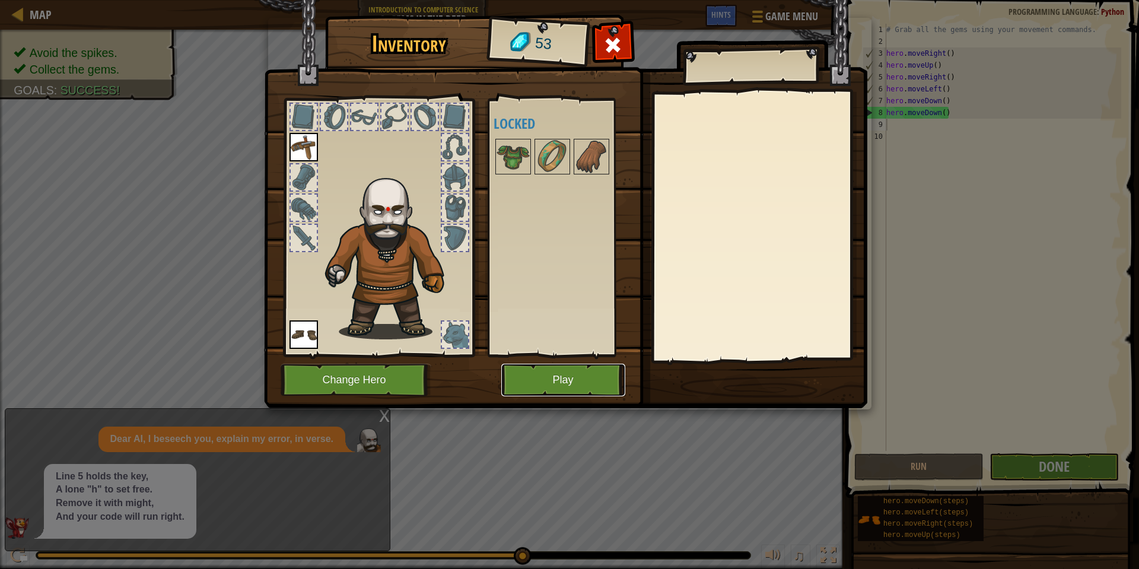
click at [569, 394] on button "Play" at bounding box center [563, 380] width 124 height 33
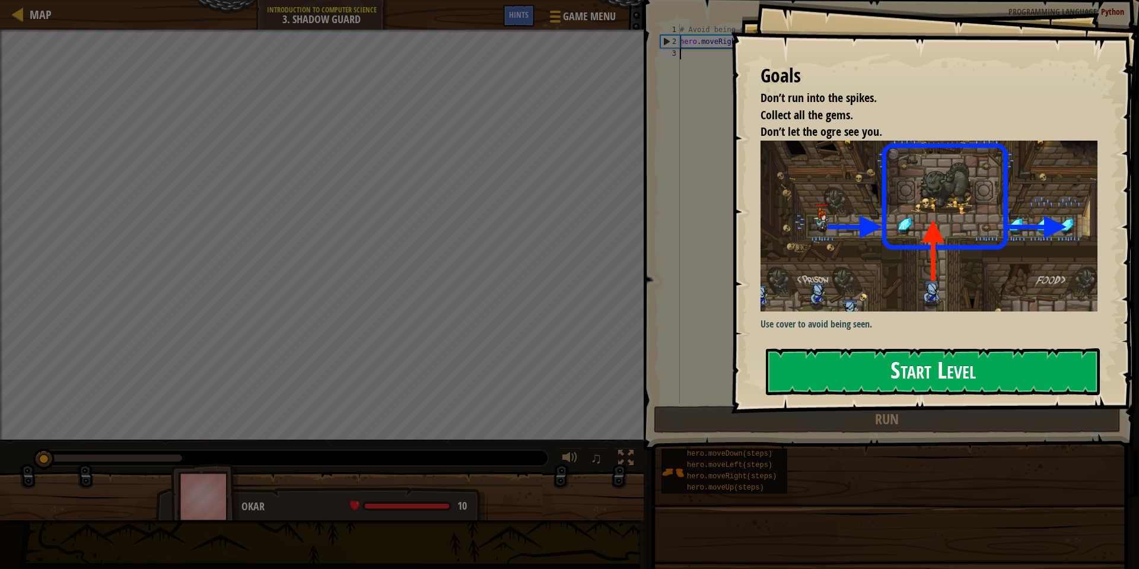
click at [799, 361] on button "Start Level" at bounding box center [933, 371] width 334 height 47
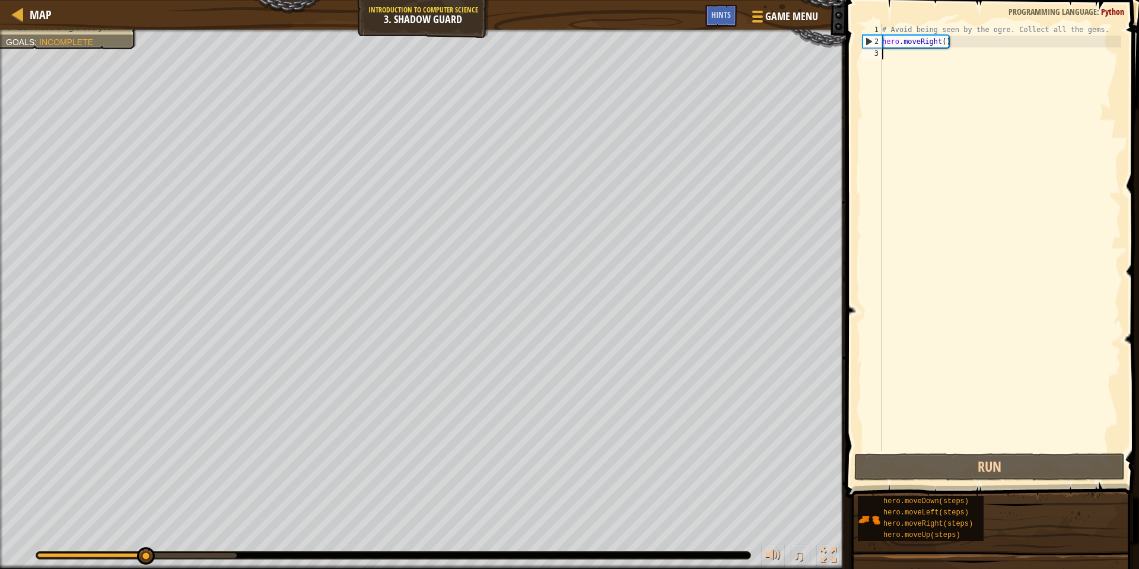
type textarea "h"
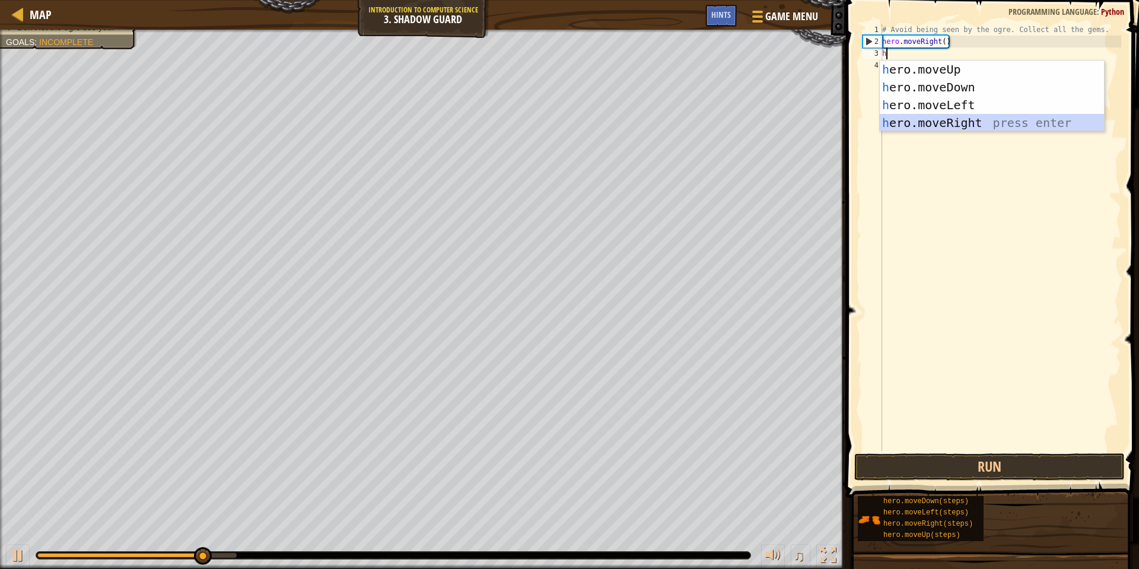
click at [935, 117] on div "h ero.moveUp press enter h ero.moveDown press enter h ero.moveLeft press enter …" at bounding box center [992, 114] width 224 height 107
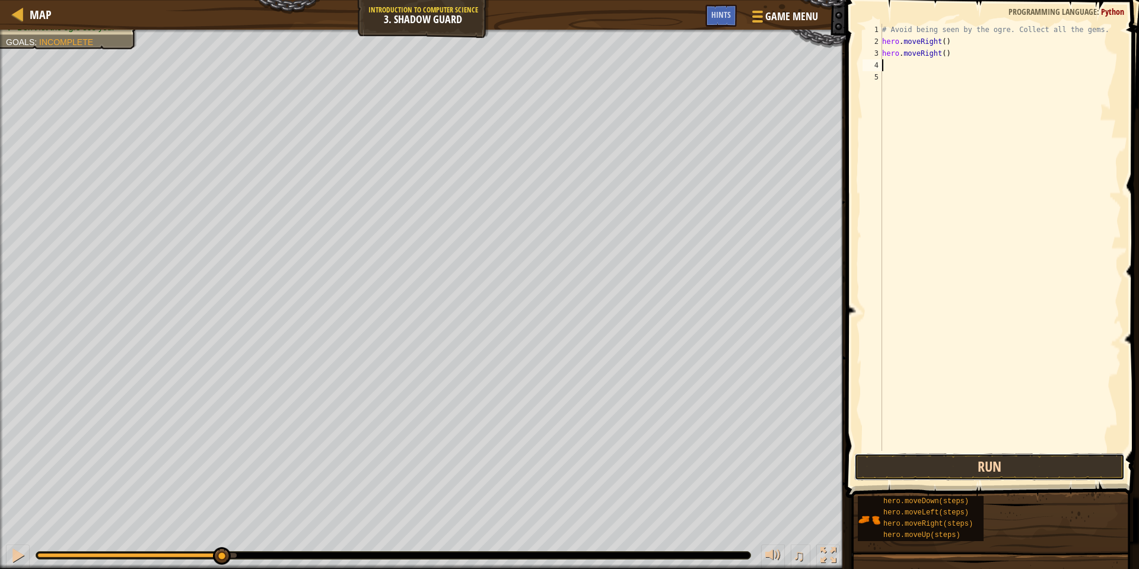
click at [929, 466] on button "Run" at bounding box center [989, 466] width 271 height 27
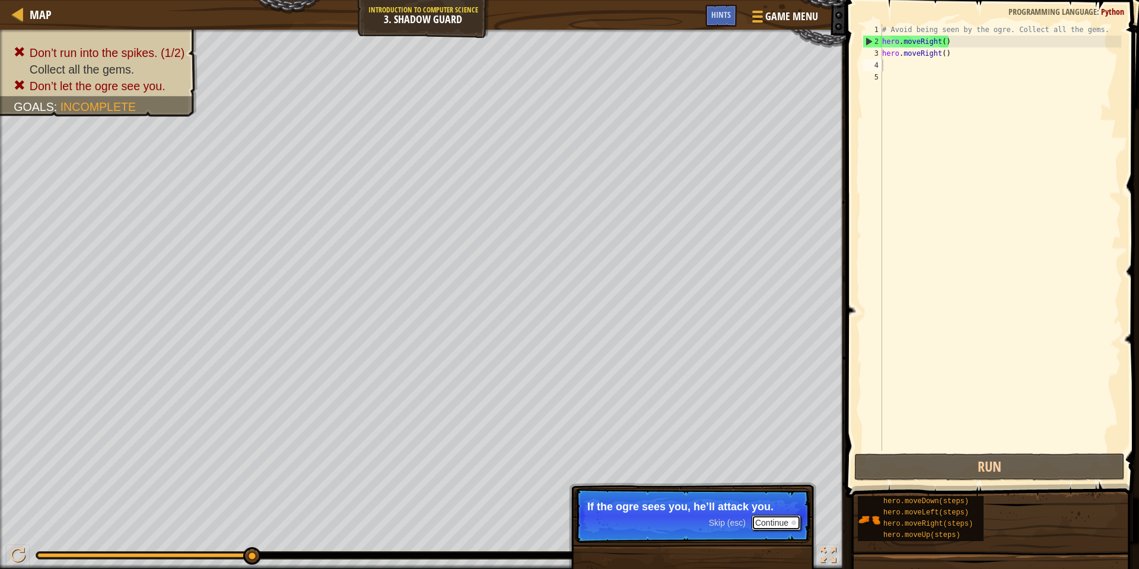
click at [786, 519] on button "Continue" at bounding box center [776, 522] width 49 height 15
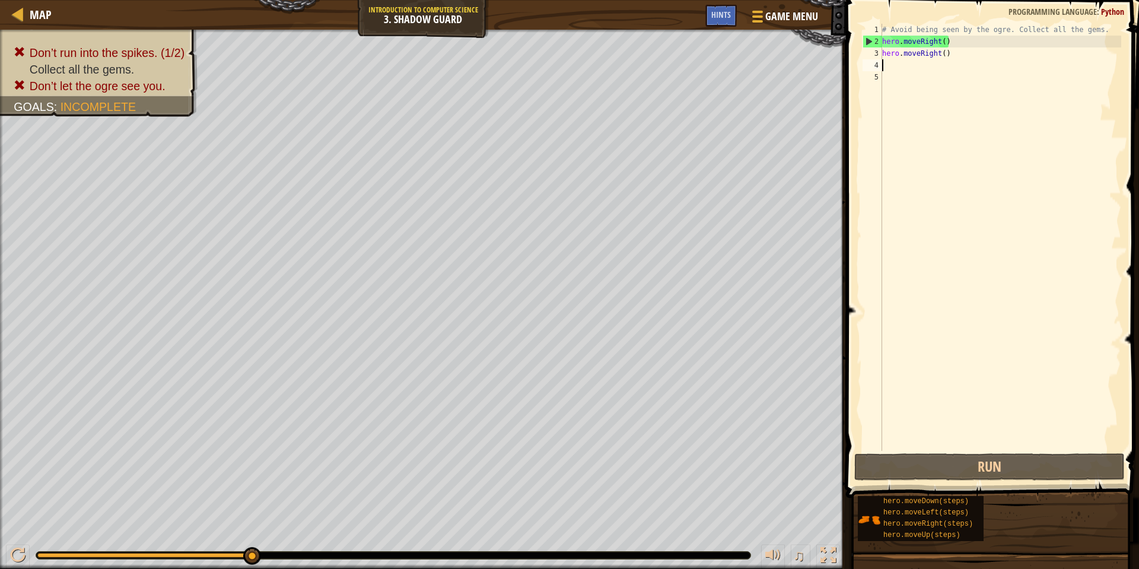
click at [969, 58] on div "# Avoid being seen by the ogre. Collect all the gems. hero . moveRight ( ) hero…" at bounding box center [1000, 249] width 241 height 451
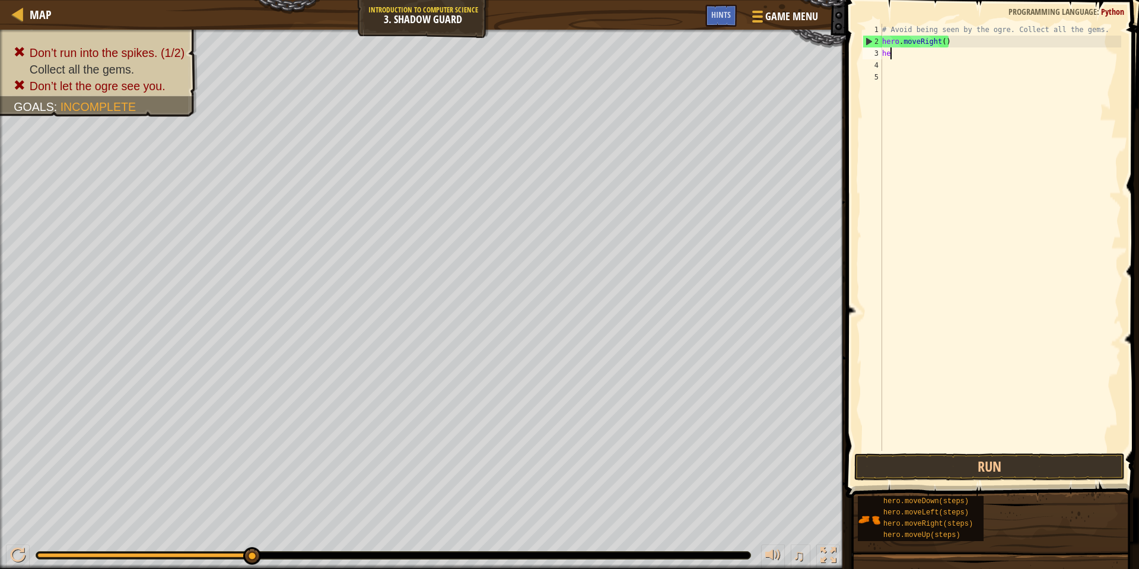
type textarea "h"
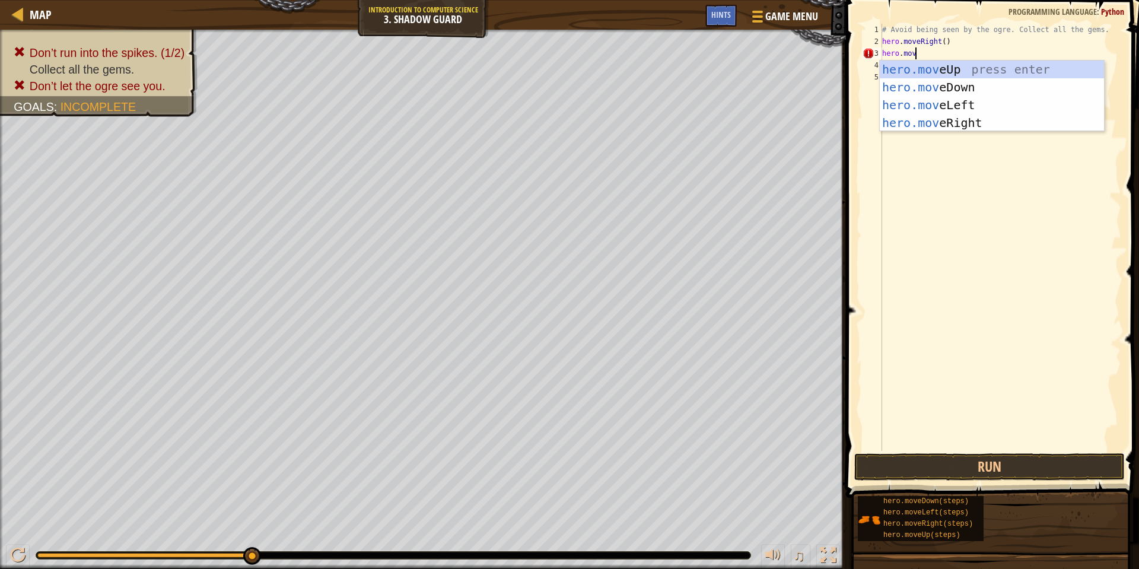
scroll to position [5, 5]
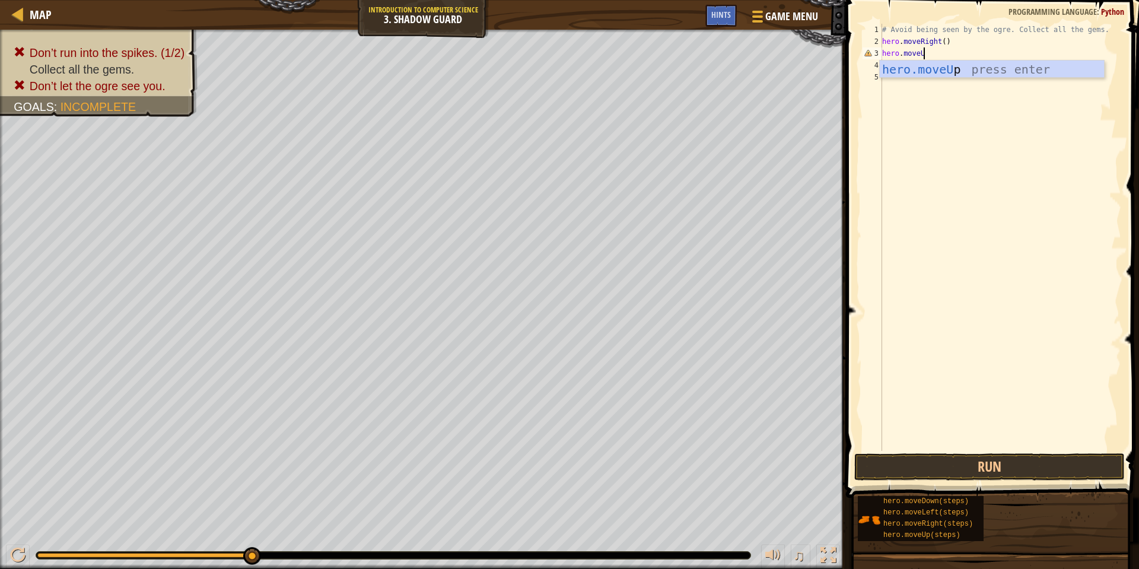
type textarea "hero.moveUp"
type textarea "hero.moveRight"
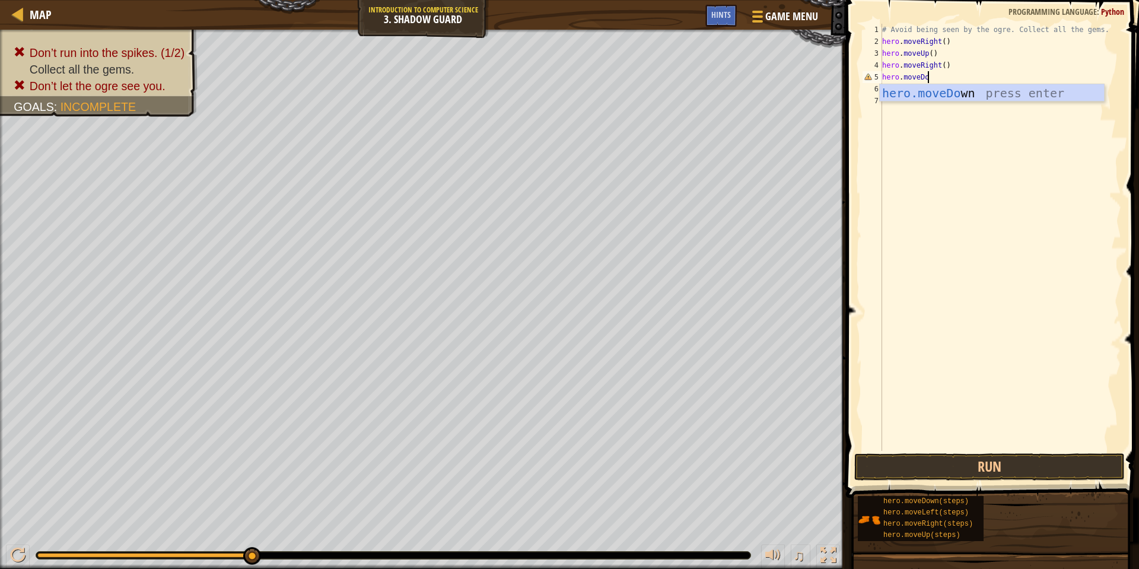
type textarea "hero.moveDown"
type textarea "hero.moveRight"
click at [971, 465] on button "Run" at bounding box center [989, 466] width 271 height 27
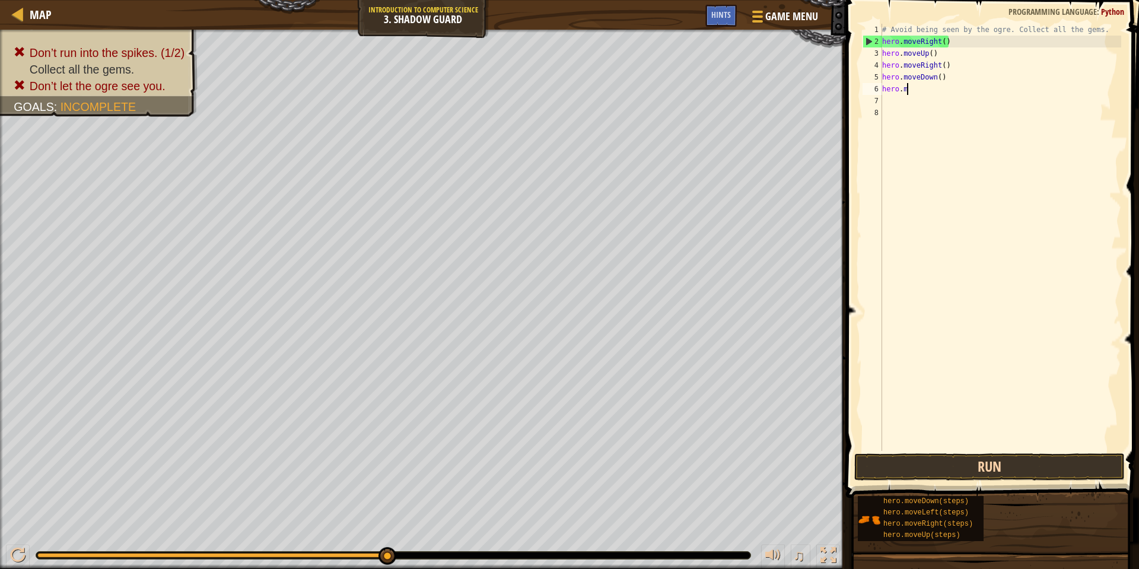
type textarea "h"
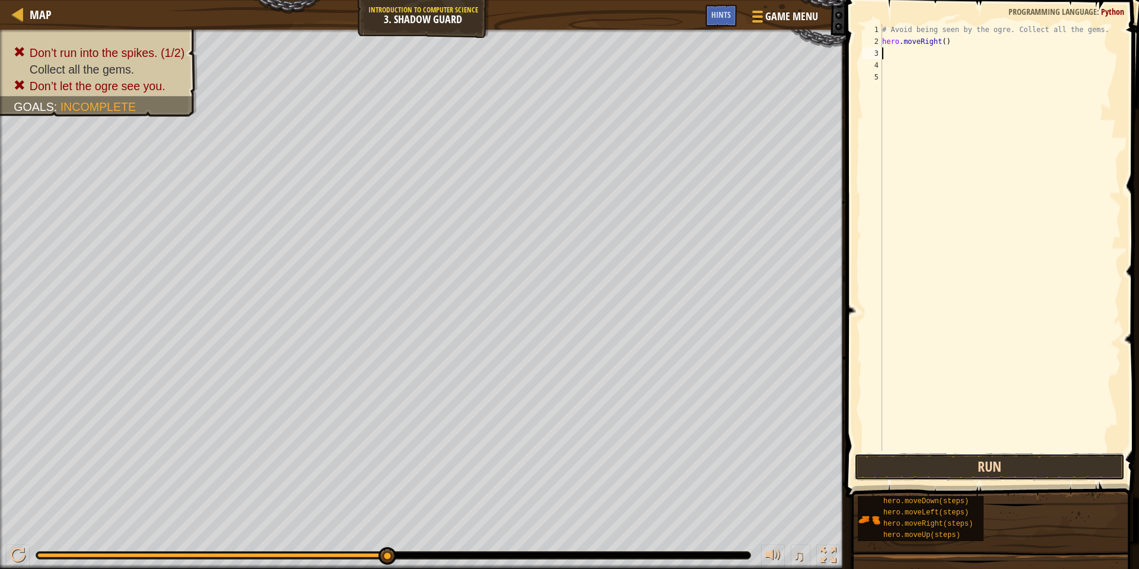
click at [1025, 466] on button "Run" at bounding box center [989, 466] width 271 height 27
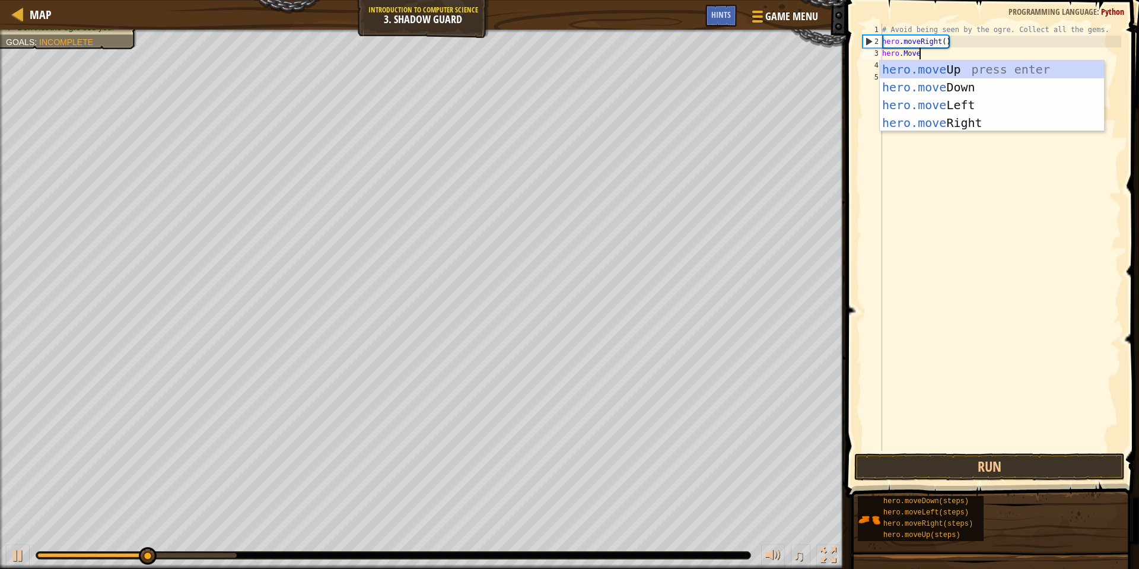
scroll to position [5, 5]
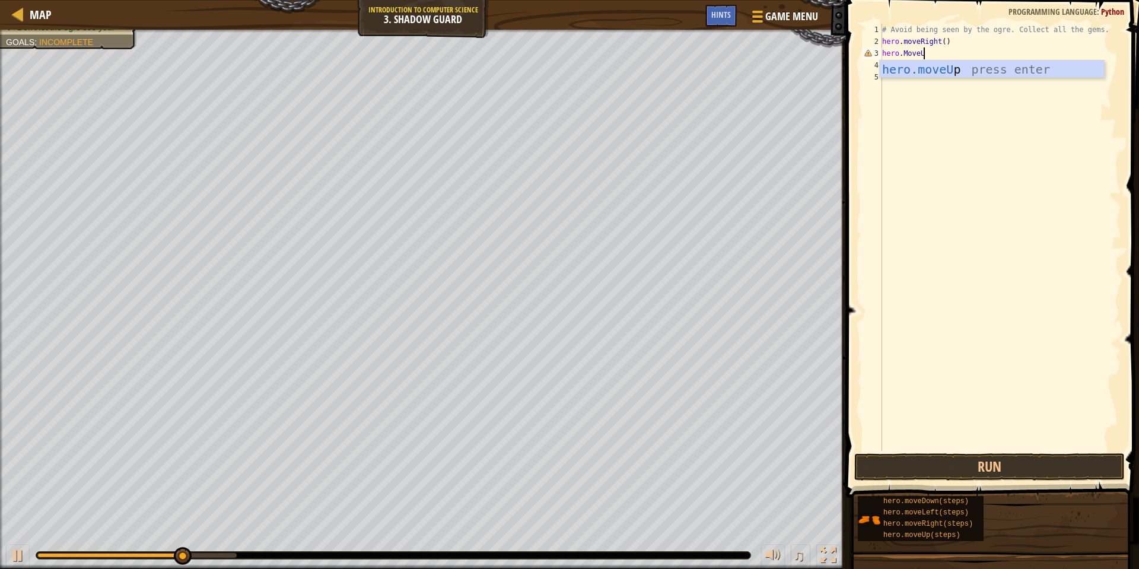
type textarea "hero.MoveUp"
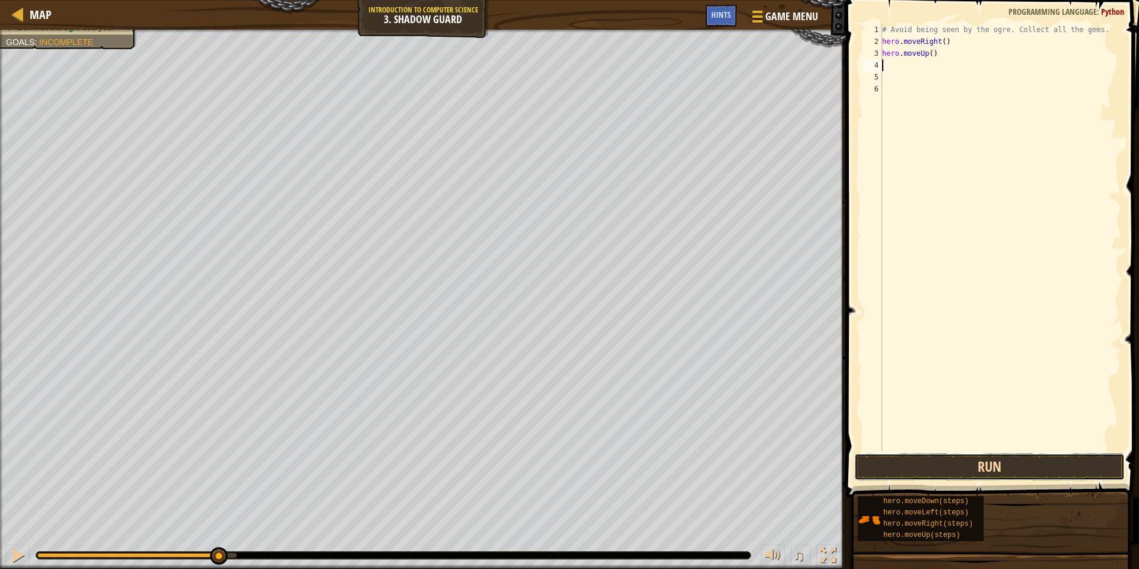
click at [984, 462] on button "Run" at bounding box center [989, 466] width 271 height 27
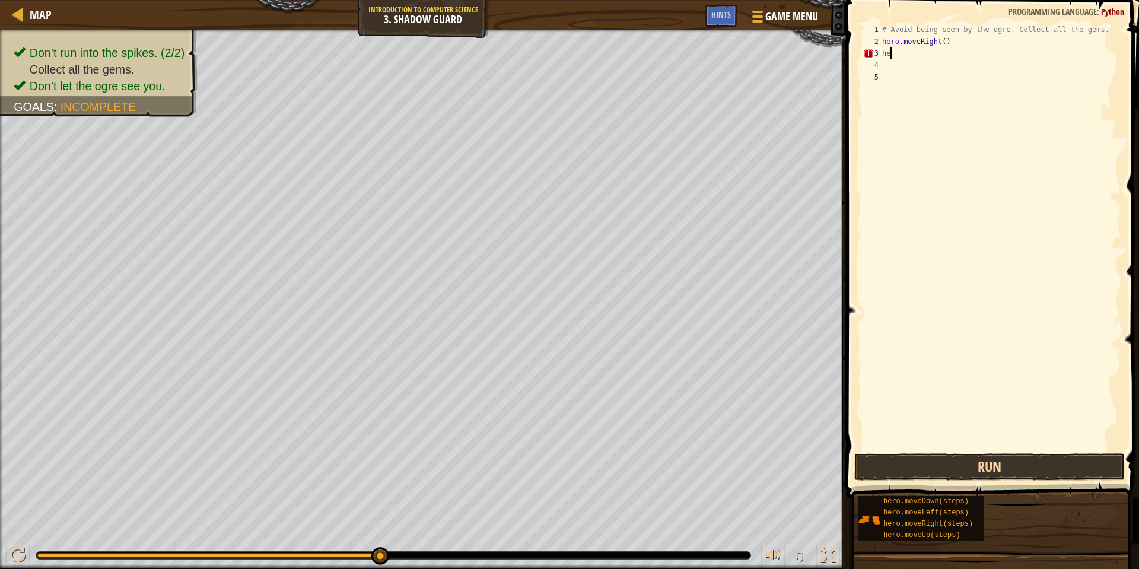
type textarea "h"
type textarea "hero.moveUp"
click at [960, 462] on button "Run" at bounding box center [989, 466] width 271 height 27
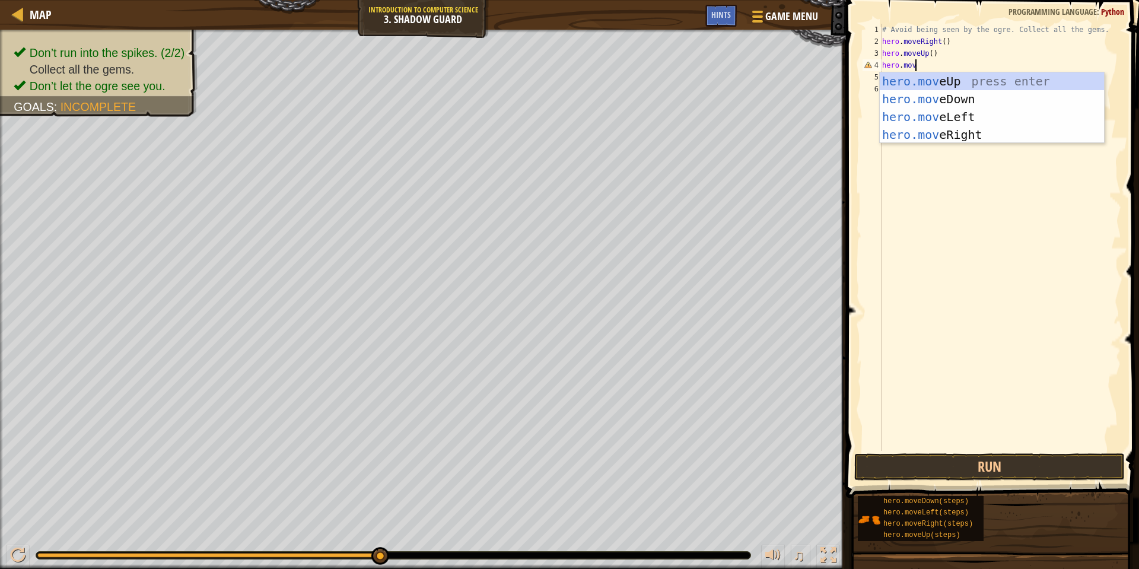
scroll to position [5, 5]
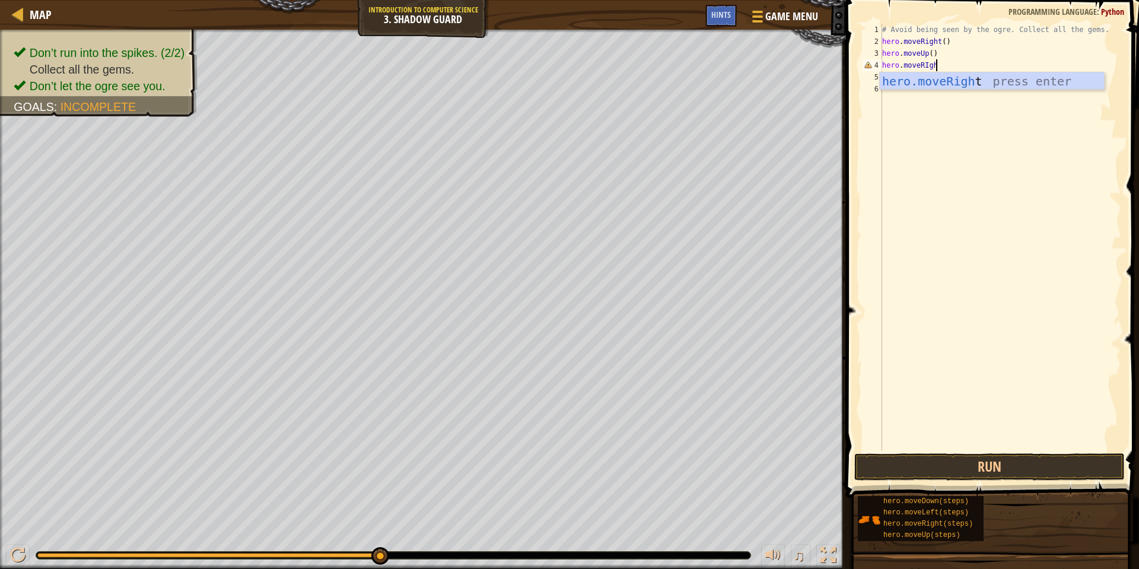
type textarea "hero.moveRIght"
click at [878, 472] on button "Run" at bounding box center [989, 466] width 271 height 27
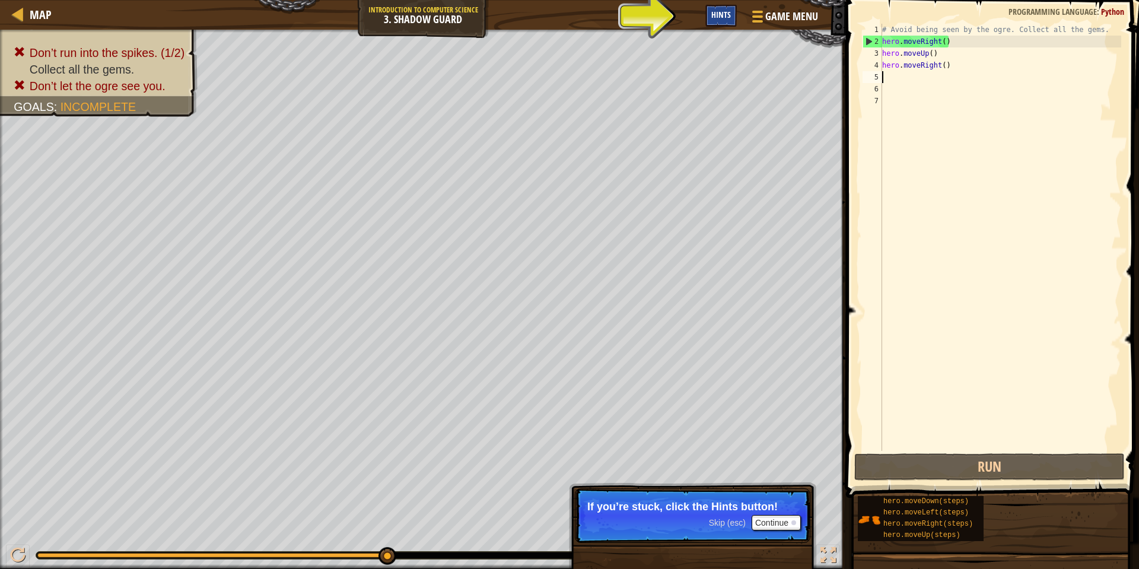
click at [730, 15] on span "Hints" at bounding box center [721, 14] width 20 height 11
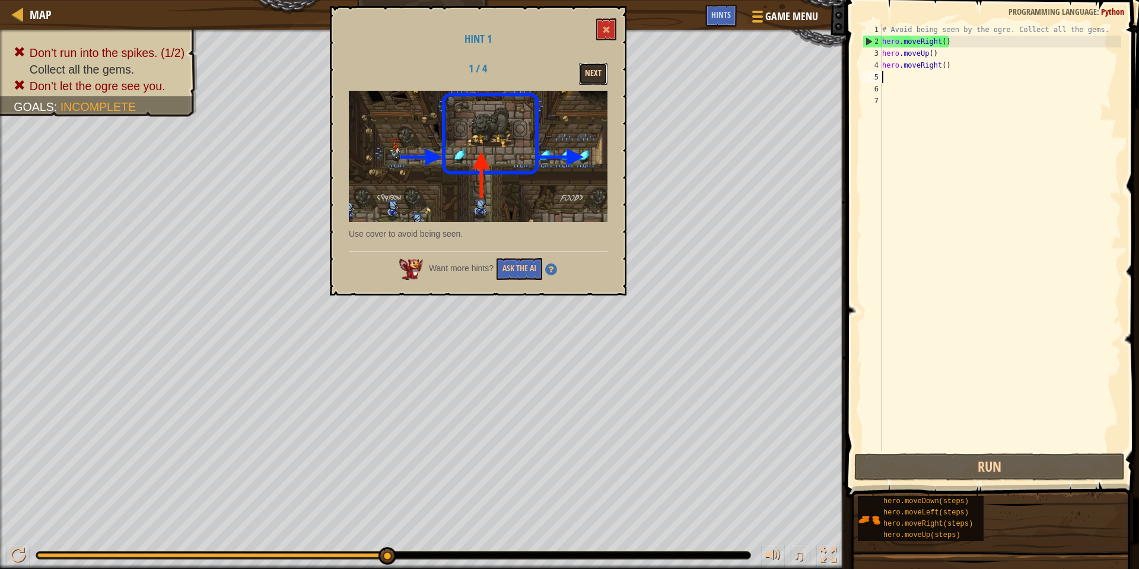
click at [586, 76] on button "Next" at bounding box center [593, 74] width 28 height 22
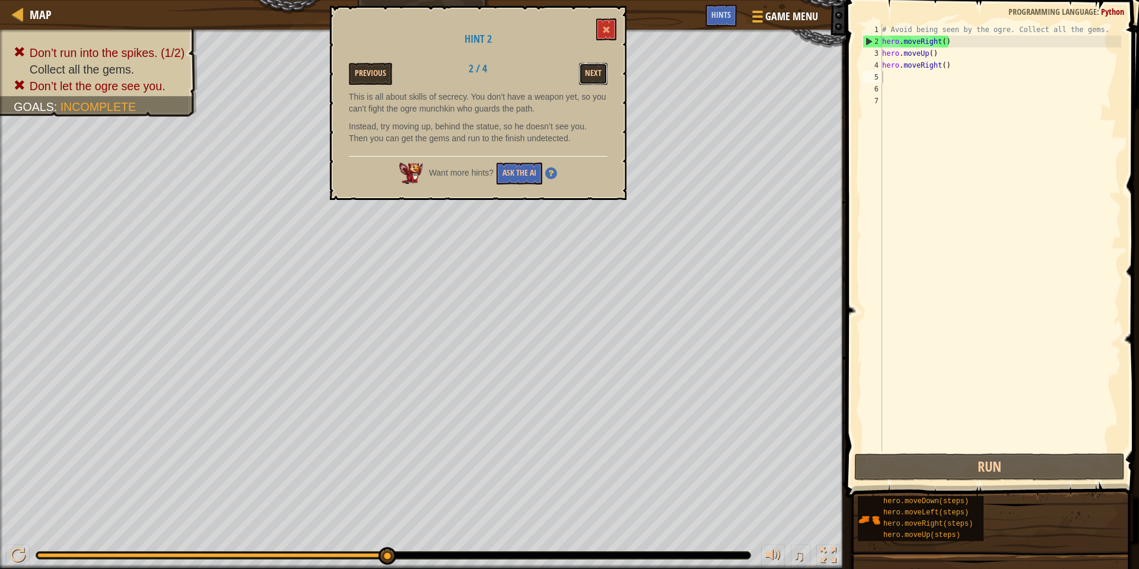
click at [586, 76] on button "Next" at bounding box center [593, 74] width 28 height 22
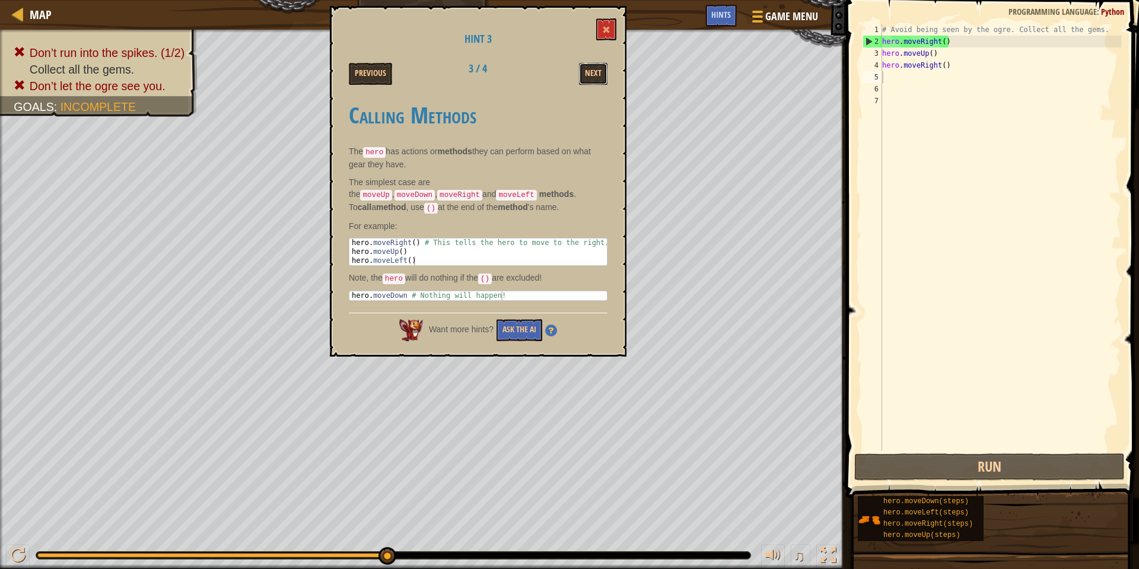
click at [586, 76] on button "Next" at bounding box center [593, 74] width 28 height 22
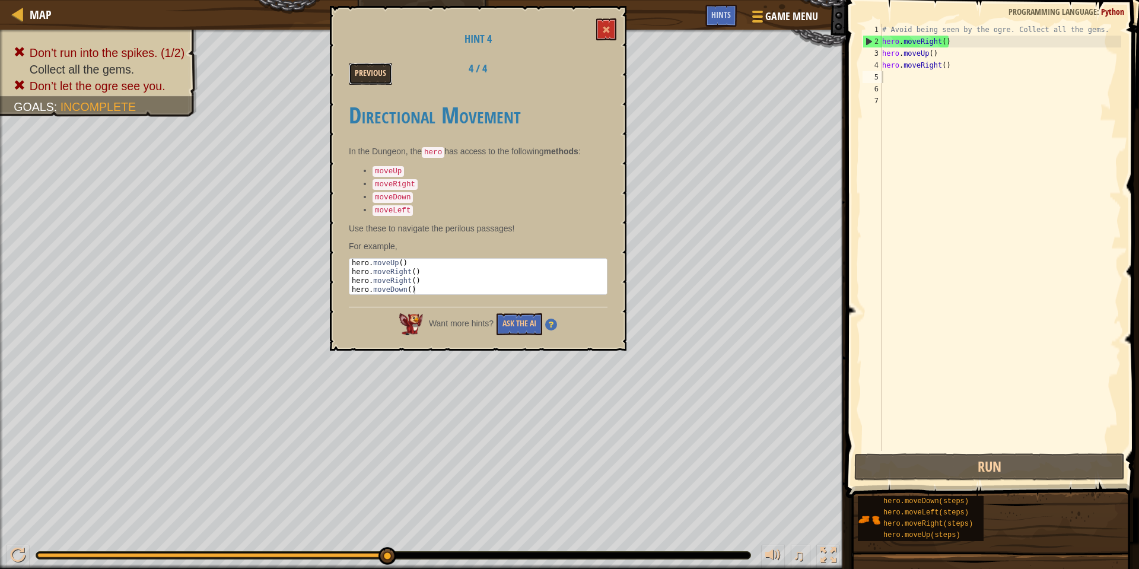
click at [367, 77] on button "Previous" at bounding box center [370, 74] width 43 height 22
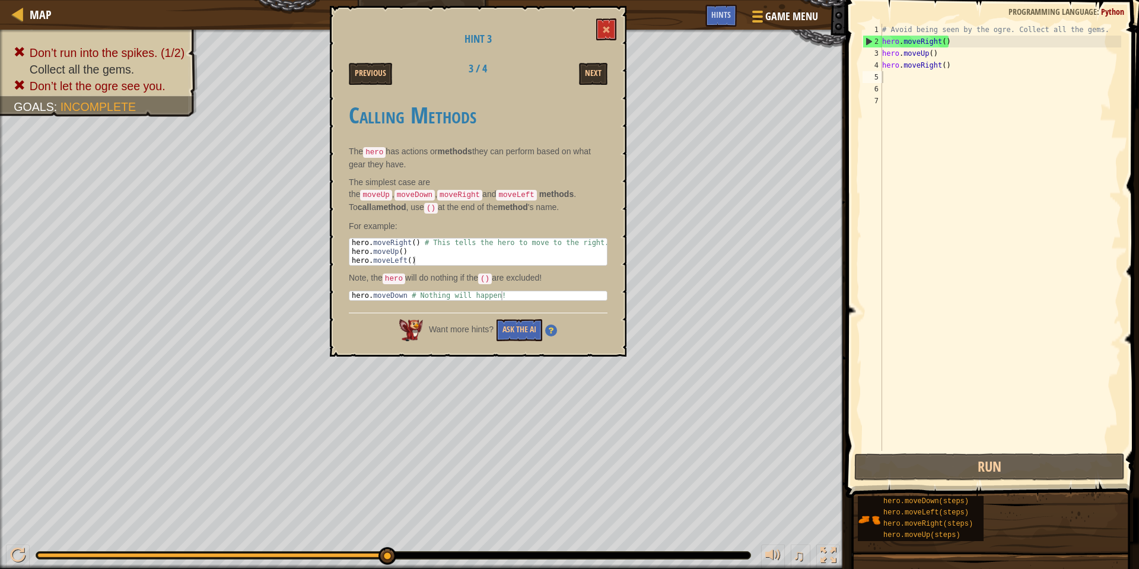
click at [996, 62] on div "# Avoid being seen by the ogre. Collect all the gems. hero . moveRight ( ) hero…" at bounding box center [1000, 249] width 241 height 451
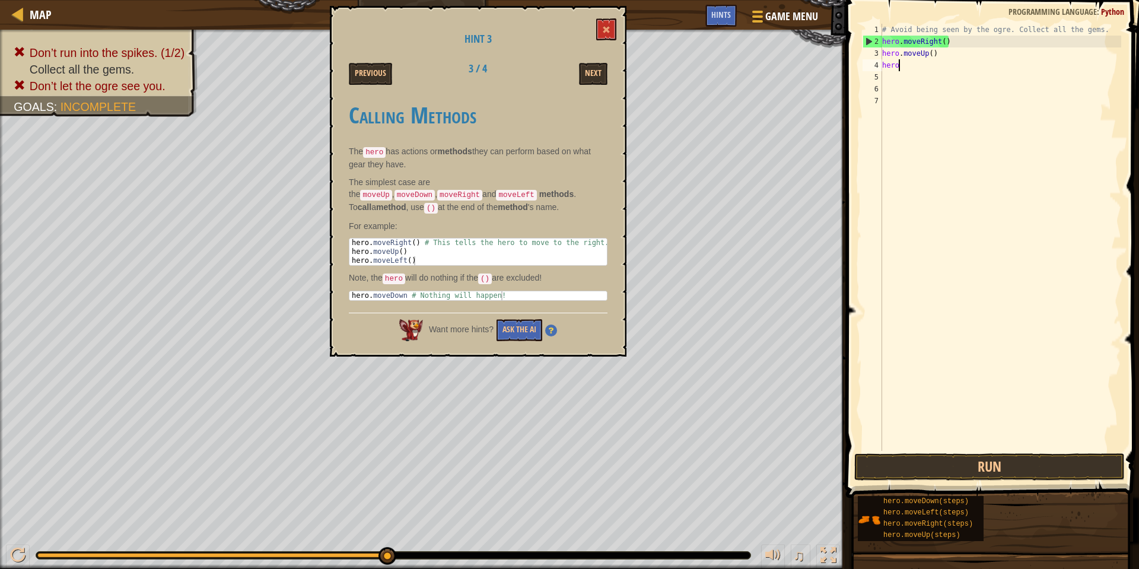
type textarea "h"
type textarea "hero.moveUp()"
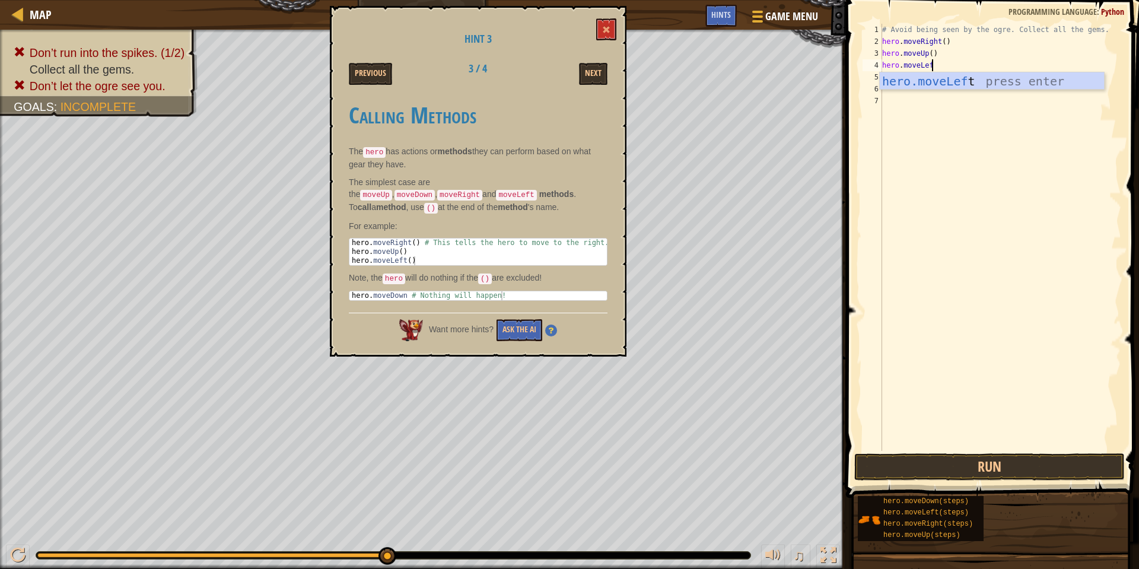
type textarea "hero.moveLeft"
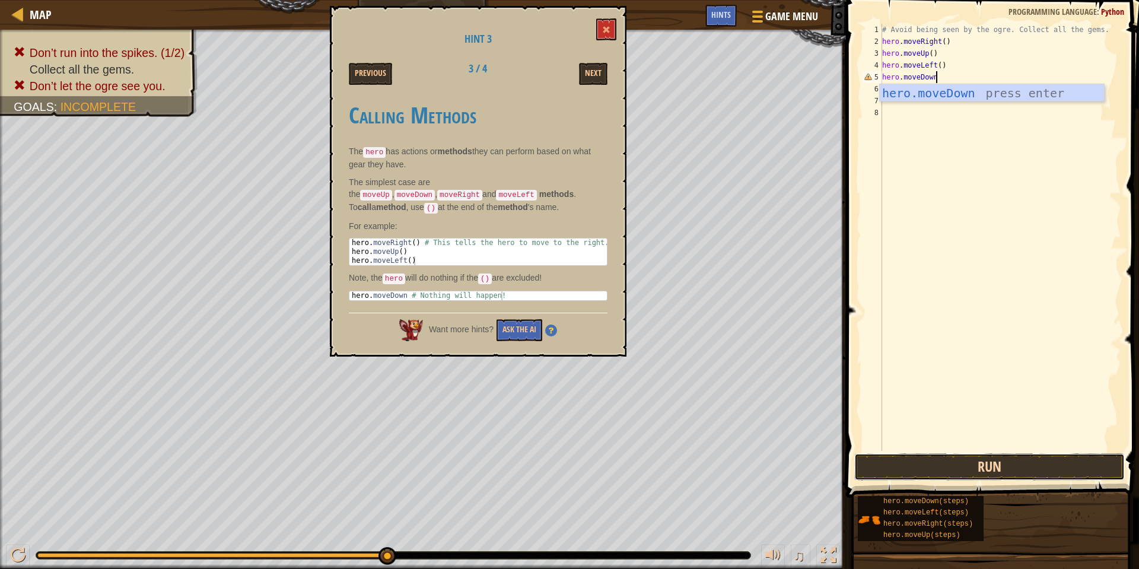
click at [993, 463] on button "Run" at bounding box center [989, 466] width 271 height 27
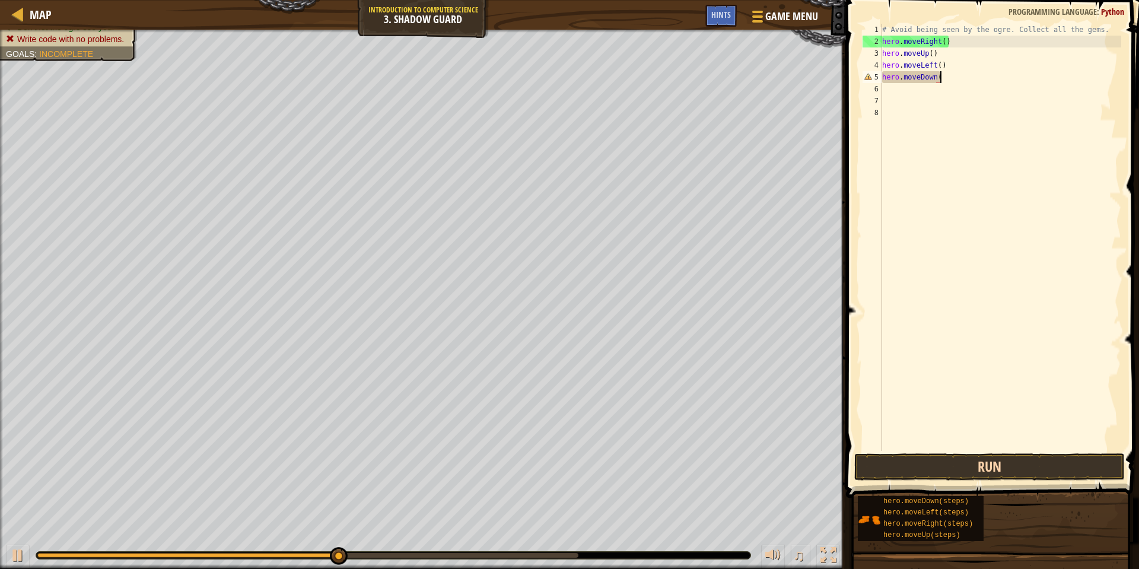
type textarea "hero.moveDown()"
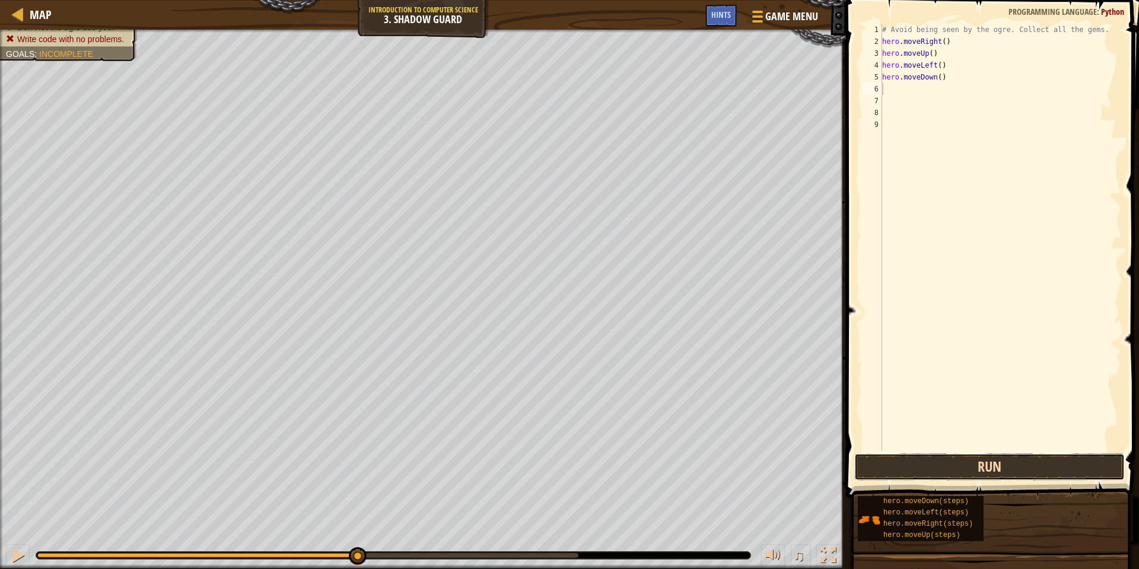
click at [1035, 478] on button "Run" at bounding box center [989, 466] width 271 height 27
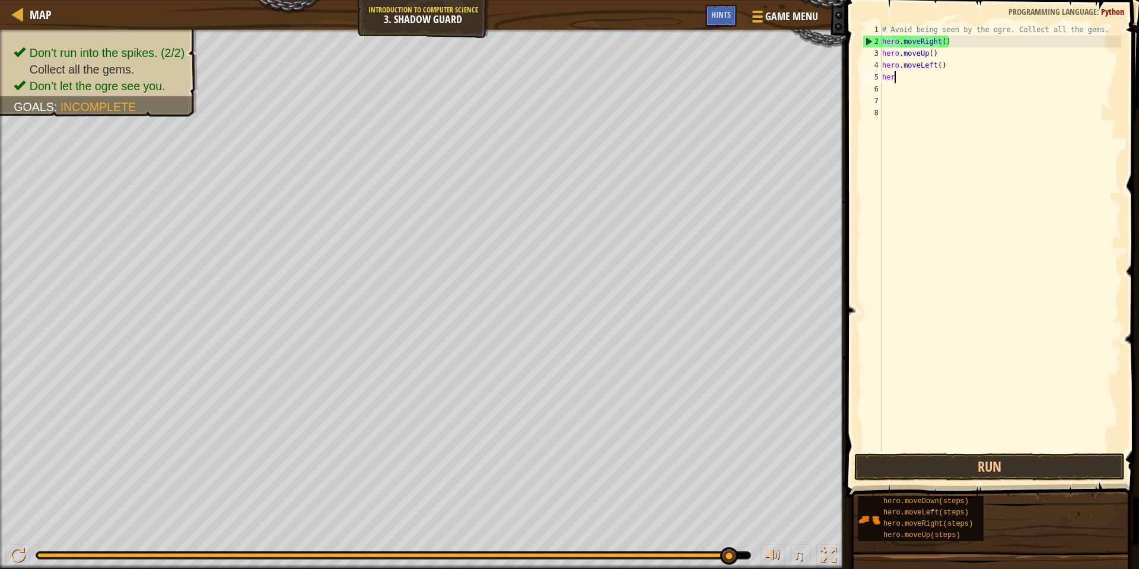
type textarea "h"
type textarea "hero.moveRight()"
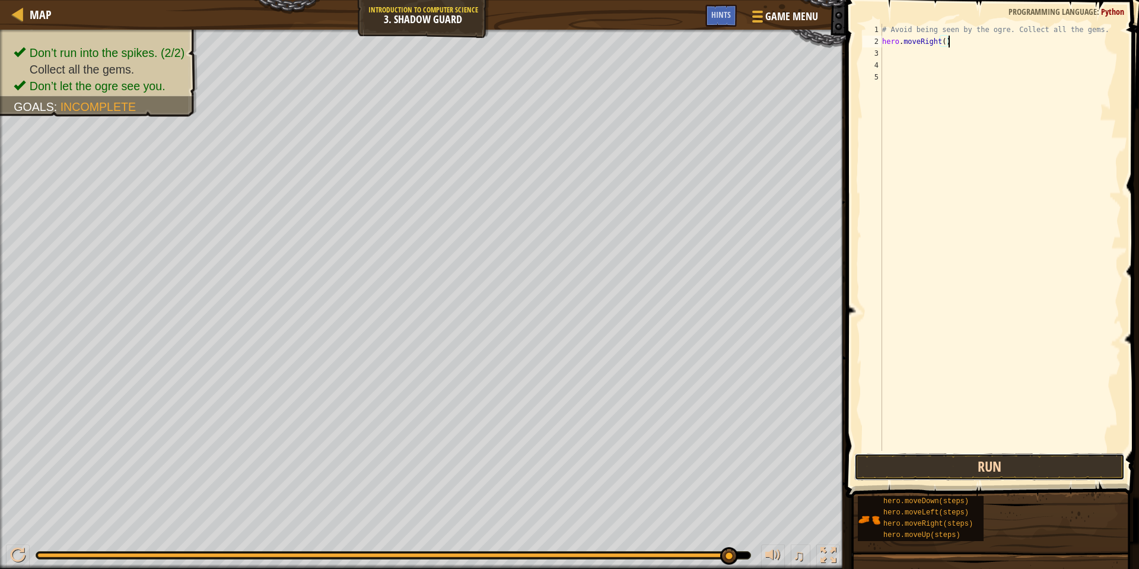
click at [1039, 462] on button "Run" at bounding box center [989, 466] width 271 height 27
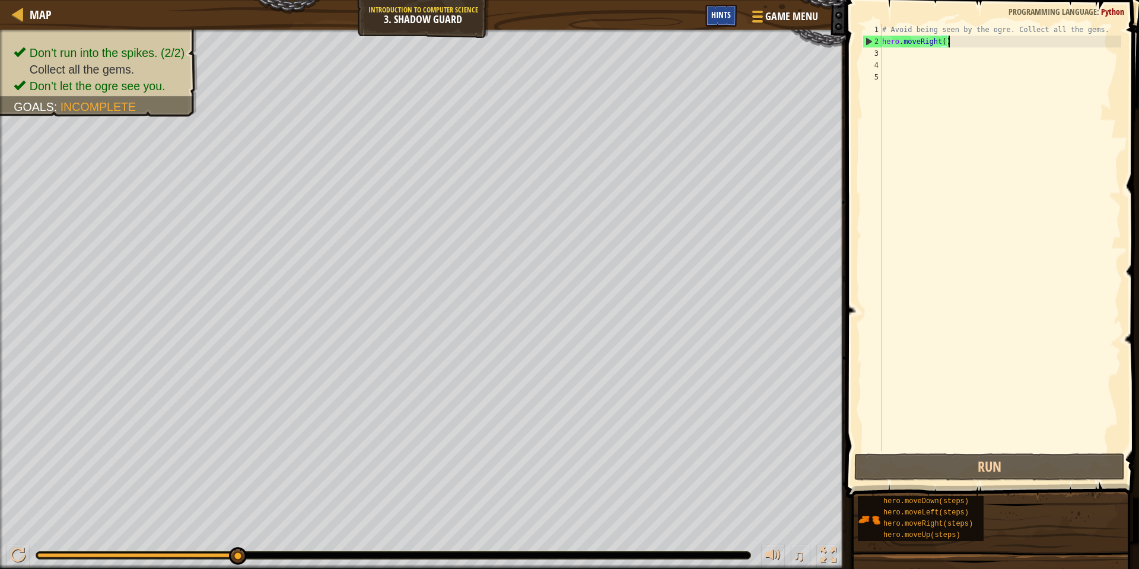
click at [730, 21] on div "Hints" at bounding box center [720, 16] width 31 height 22
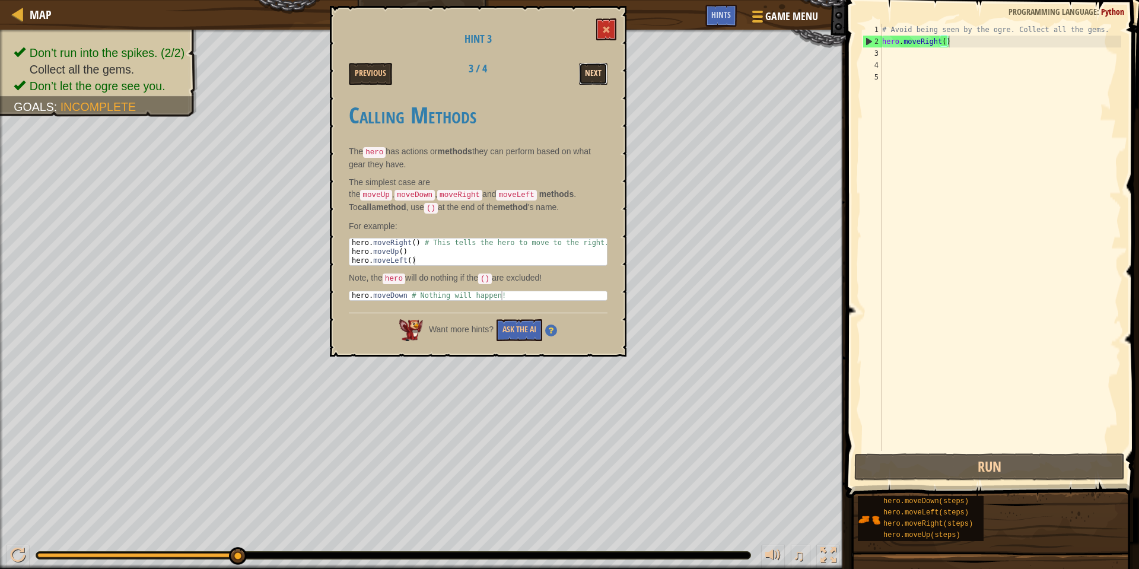
click at [606, 75] on button "Next" at bounding box center [593, 74] width 28 height 22
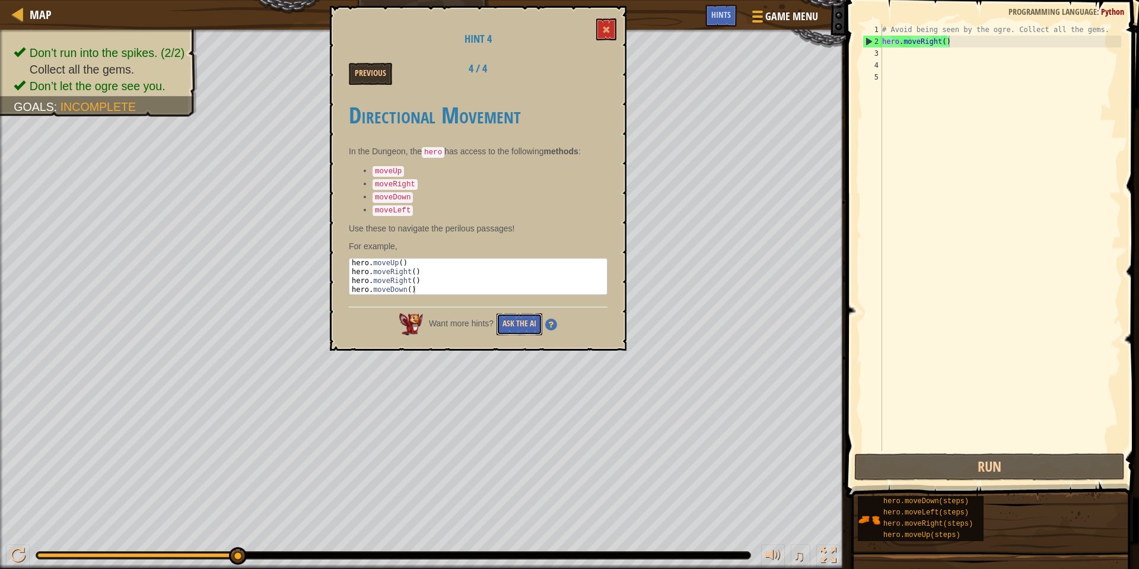
click at [527, 313] on button "Ask the AI" at bounding box center [520, 324] width 46 height 22
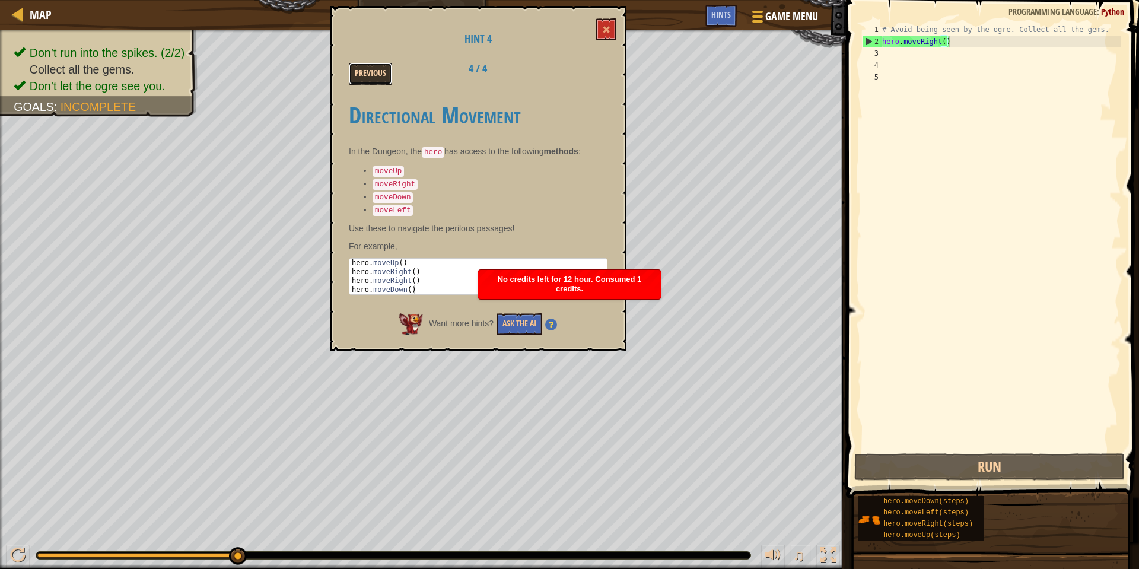
click at [379, 79] on button "Previous" at bounding box center [370, 74] width 43 height 22
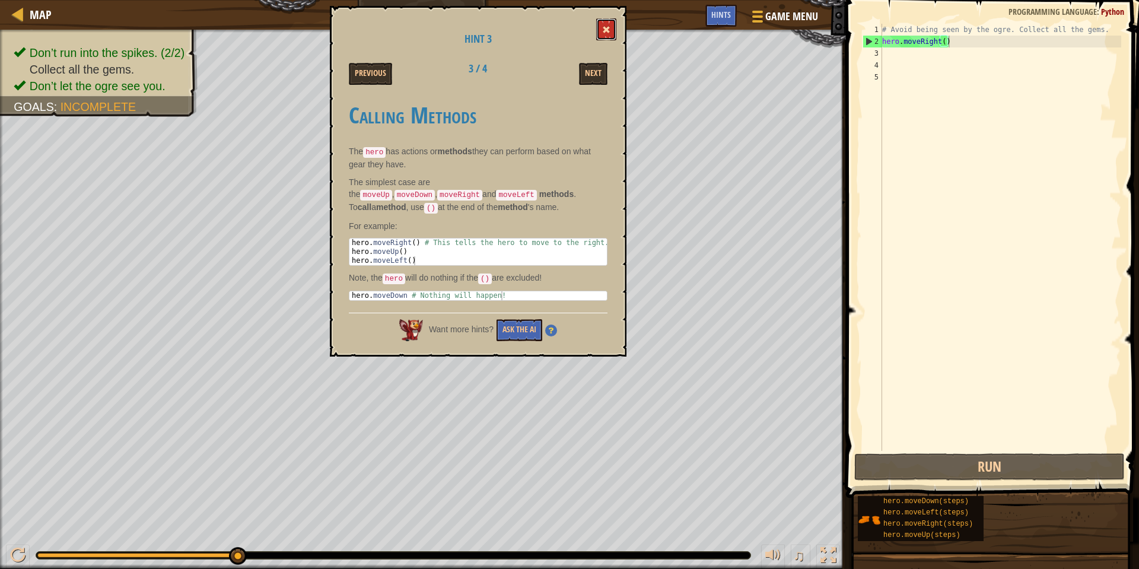
click at [608, 21] on button at bounding box center [606, 29] width 20 height 22
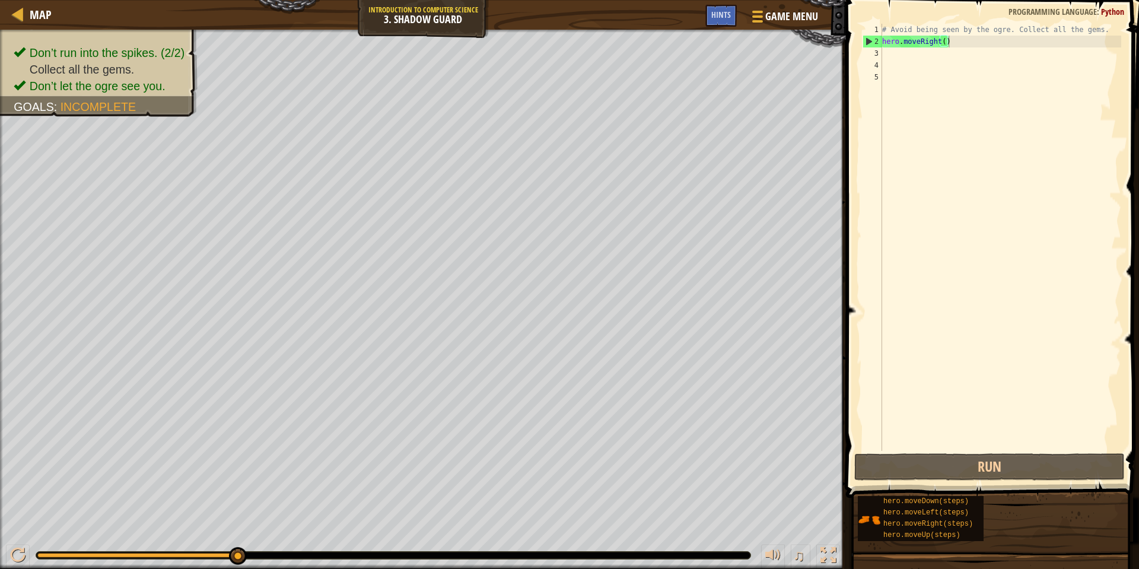
click at [608, 21] on div "Map Introduction to Computer Science 3. Shadow Guard Game Menu Done Hints" at bounding box center [423, 15] width 846 height 30
click at [890, 51] on div "# Avoid being seen by the ogre. Collect all the gems. hero . moveRight ( )" at bounding box center [1000, 249] width 241 height 451
type textarea "h"
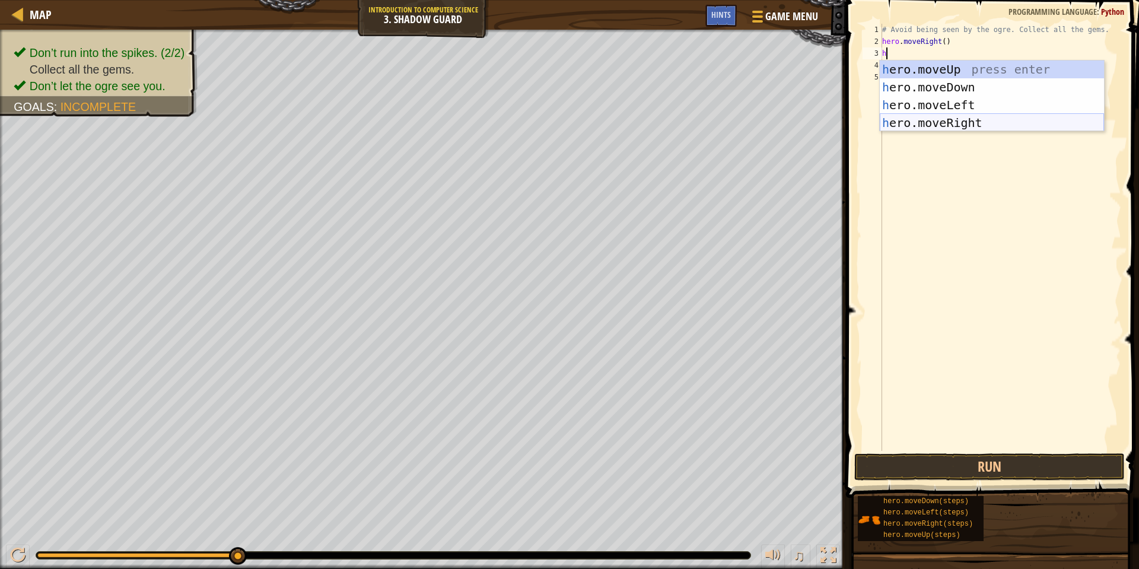
click at [1005, 128] on div "h ero.moveUp press enter h ero.moveDown press enter h ero.moveLeft press enter …" at bounding box center [992, 114] width 224 height 107
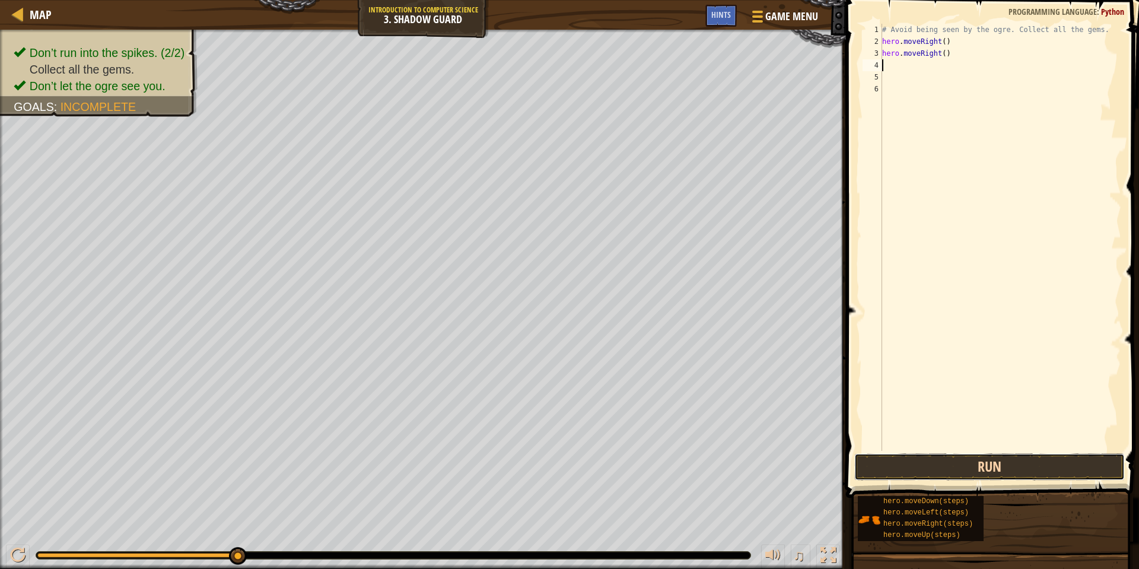
click at [1031, 466] on button "Run" at bounding box center [989, 466] width 271 height 27
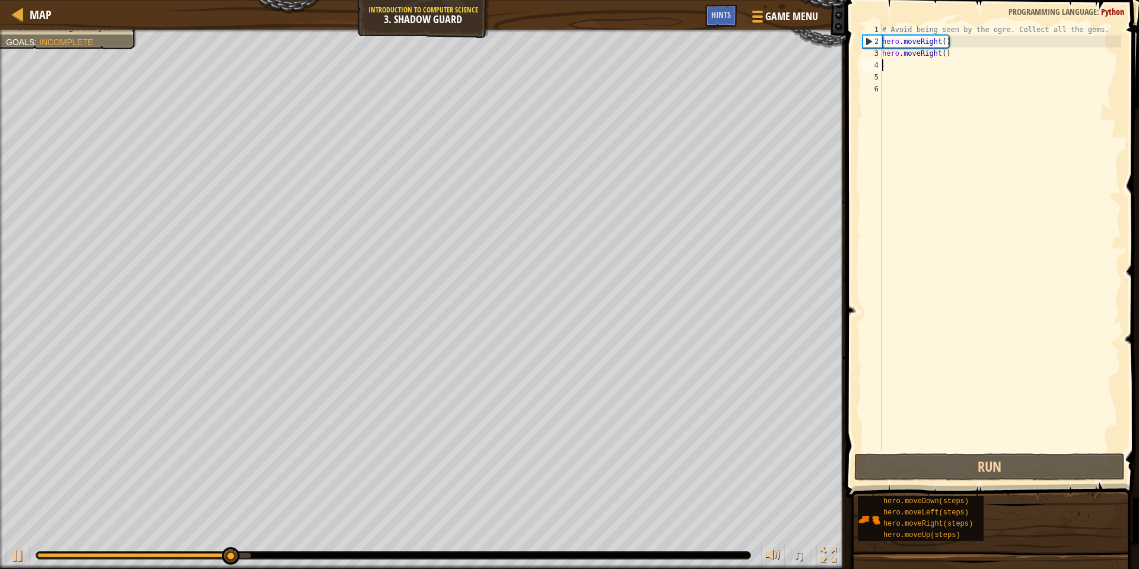
type textarea "h"
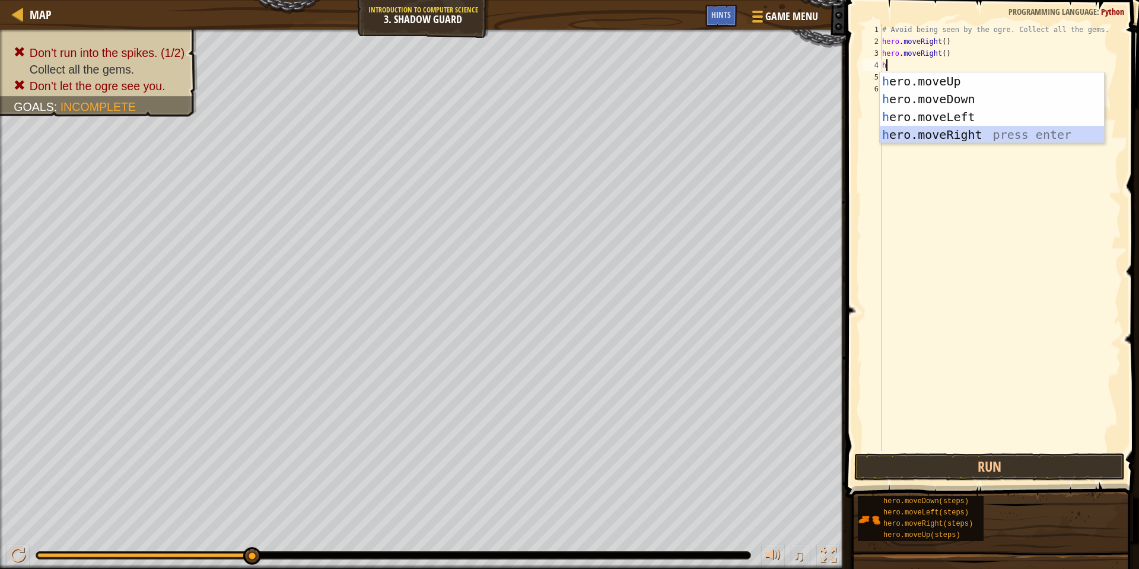
click at [963, 132] on div "h ero.moveUp press enter h ero.moveDown press enter h ero.moveLeft press enter …" at bounding box center [992, 125] width 224 height 107
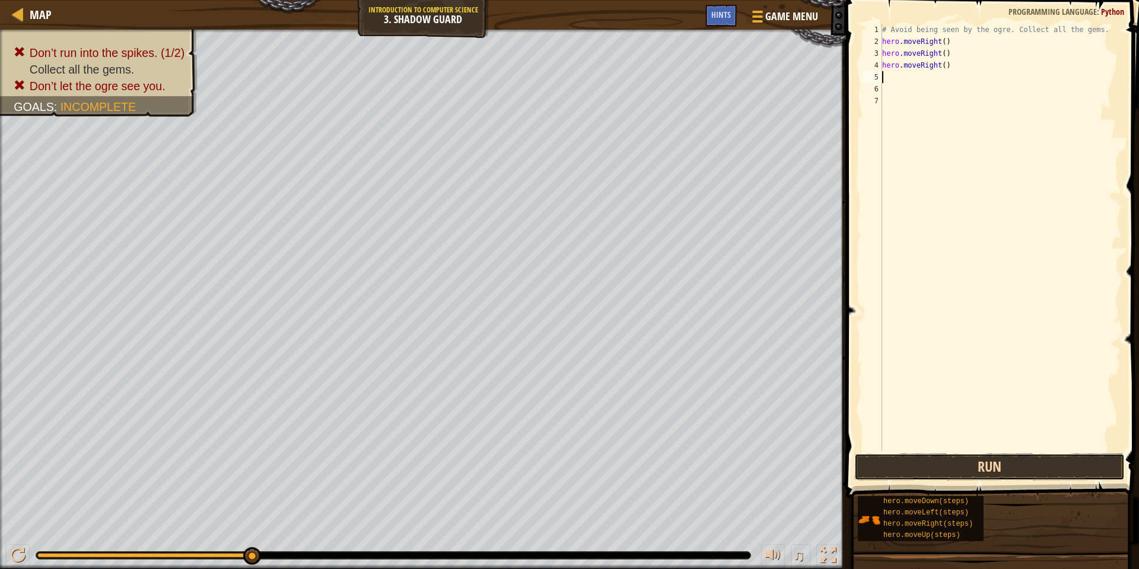
click at [915, 456] on button "Run" at bounding box center [989, 466] width 271 height 27
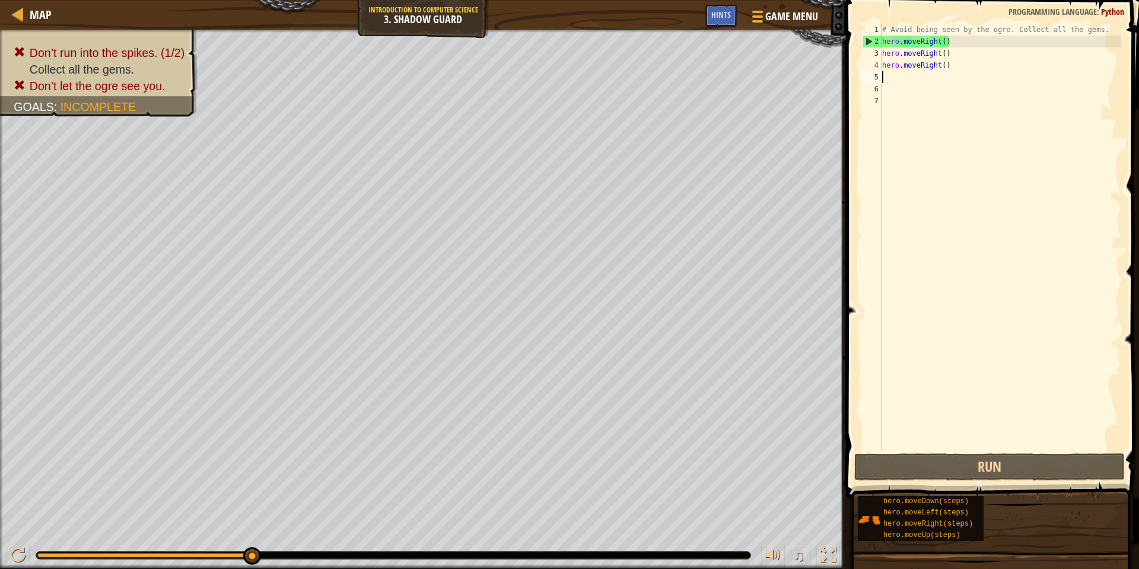
type textarea "h"
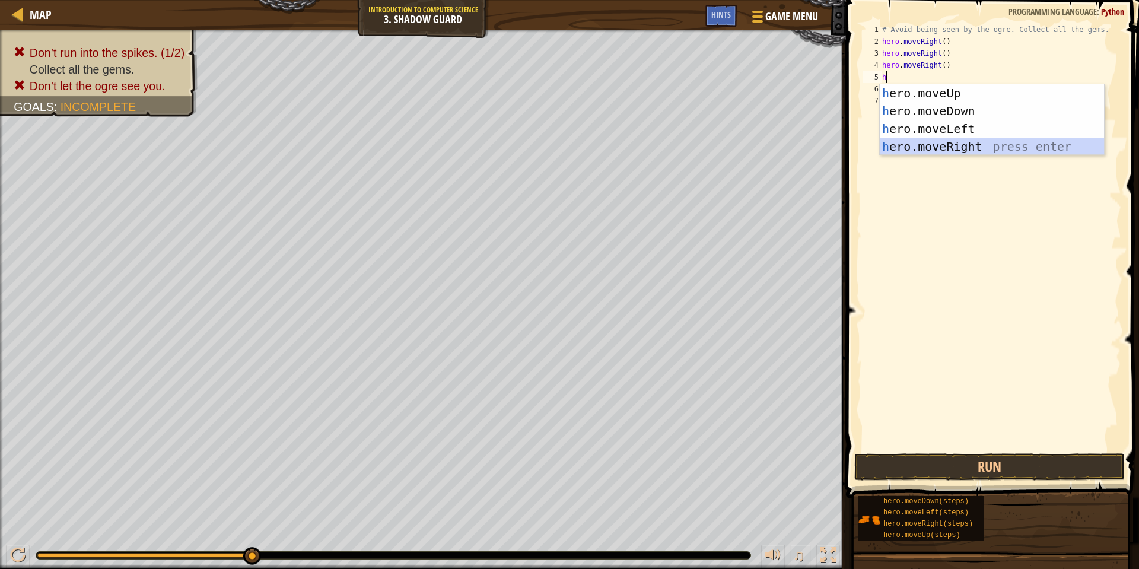
click at [971, 145] on div "h ero.moveUp press enter h ero.moveDown press enter h ero.moveLeft press enter …" at bounding box center [992, 137] width 224 height 107
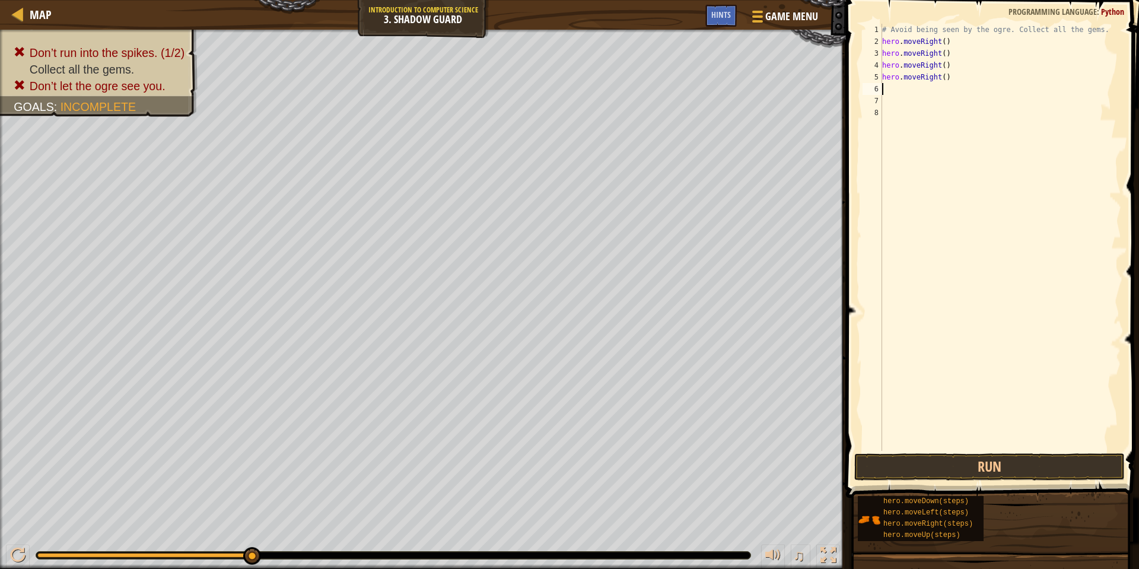
type textarea "h"
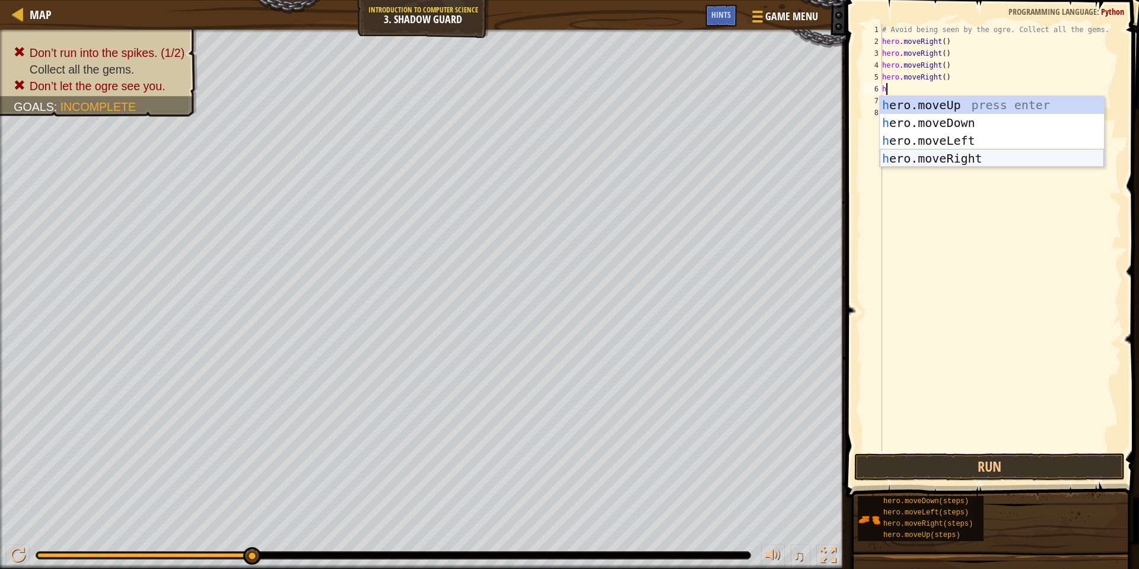
click at [966, 156] on div "h ero.moveUp press enter h ero.moveDown press enter h ero.moveLeft press enter …" at bounding box center [992, 149] width 224 height 107
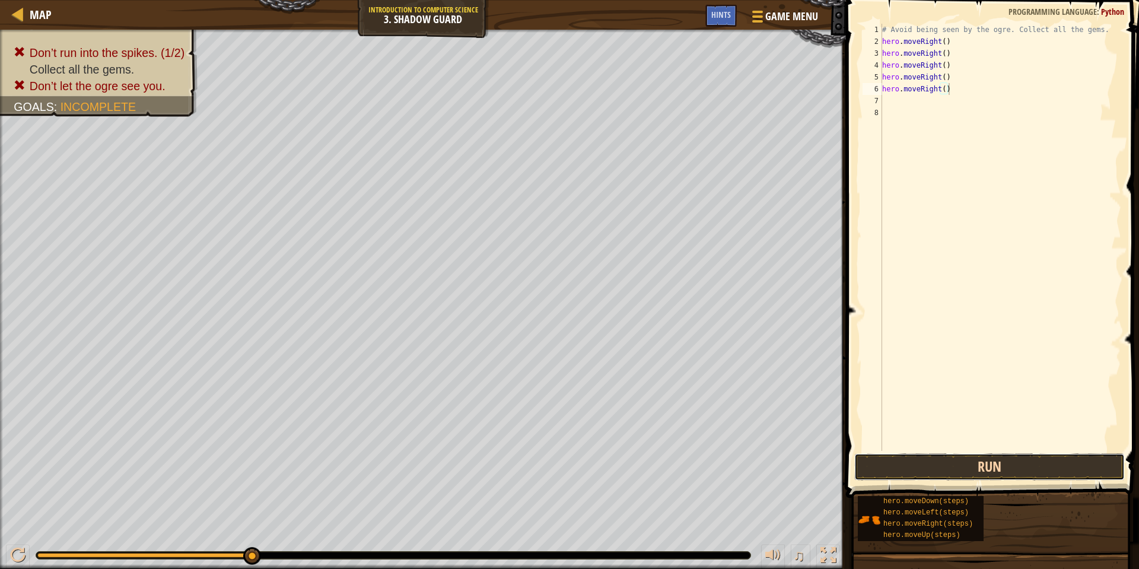
click at [935, 473] on button "Run" at bounding box center [989, 466] width 271 height 27
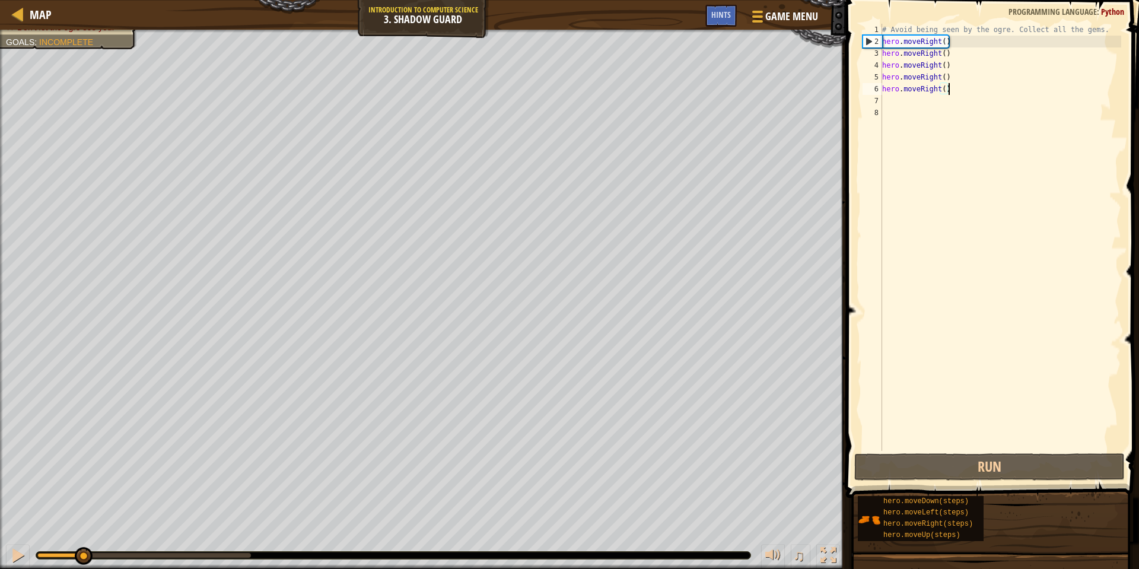
click at [82, 514] on div "Don’t run into the spikes. (1/2) Collect all the gems. Don’t let the ogre see y…" at bounding box center [569, 299] width 1139 height 539
click at [91, 513] on div "Don’t run into the spikes. (1/2) Collect all the gems. Don’t let the ogre see y…" at bounding box center [569, 299] width 1139 height 539
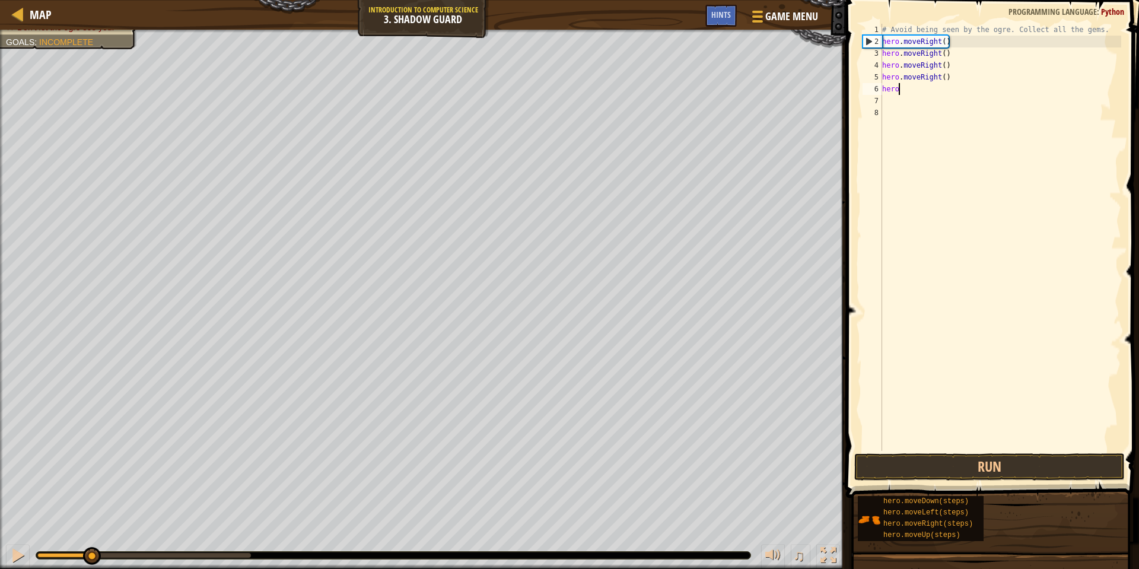
type textarea "h"
type textarea "hero.move"
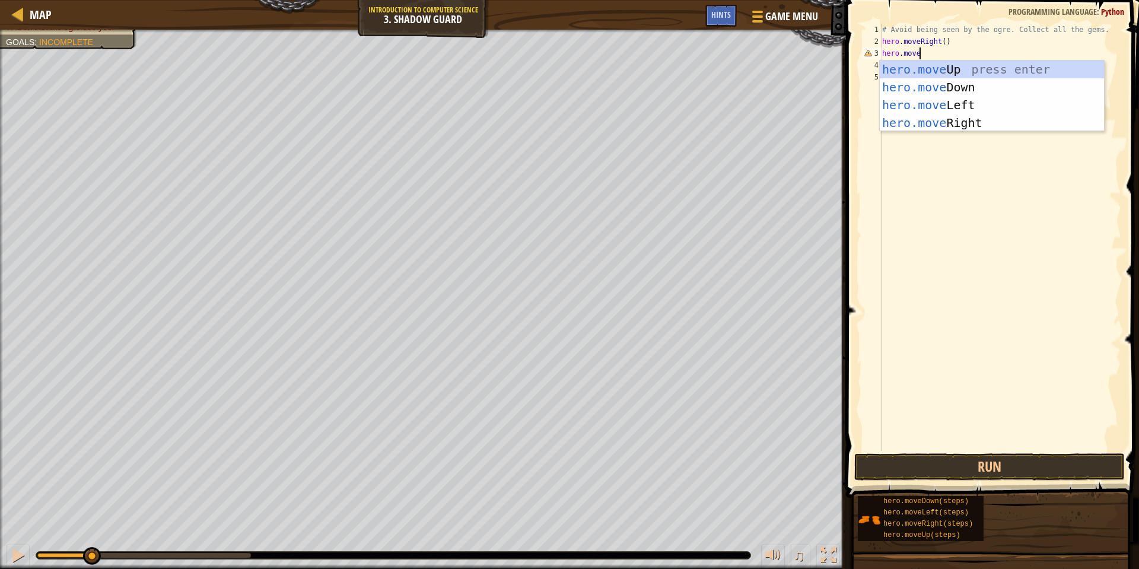
scroll to position [5, 5]
click at [918, 71] on div "hero.move Up press enter hero.move Down press enter hero.move Left press enter …" at bounding box center [992, 114] width 224 height 107
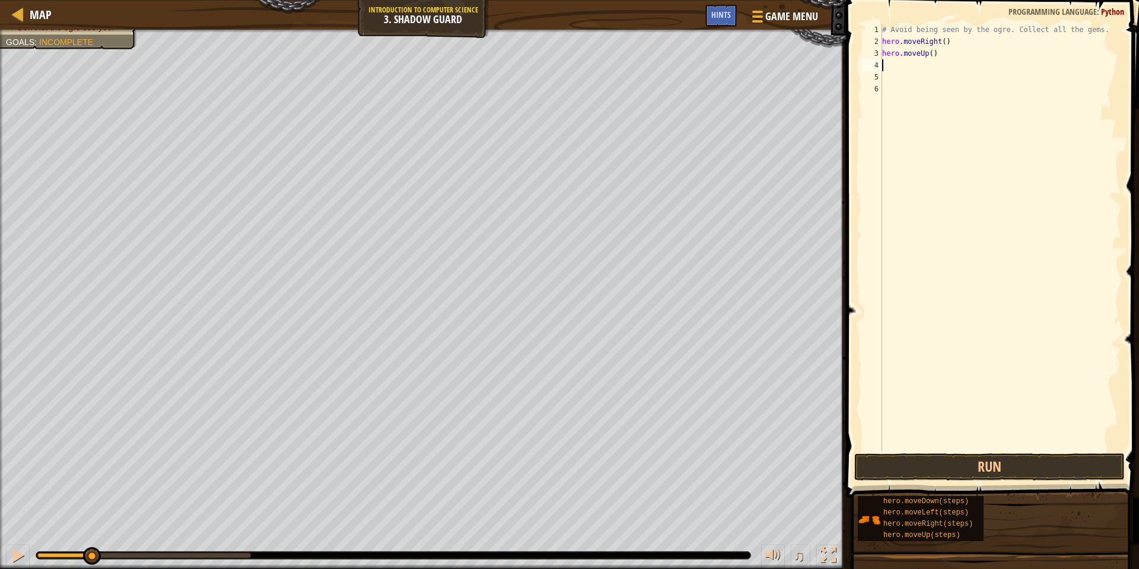
scroll to position [5, 0]
type textarea "h"
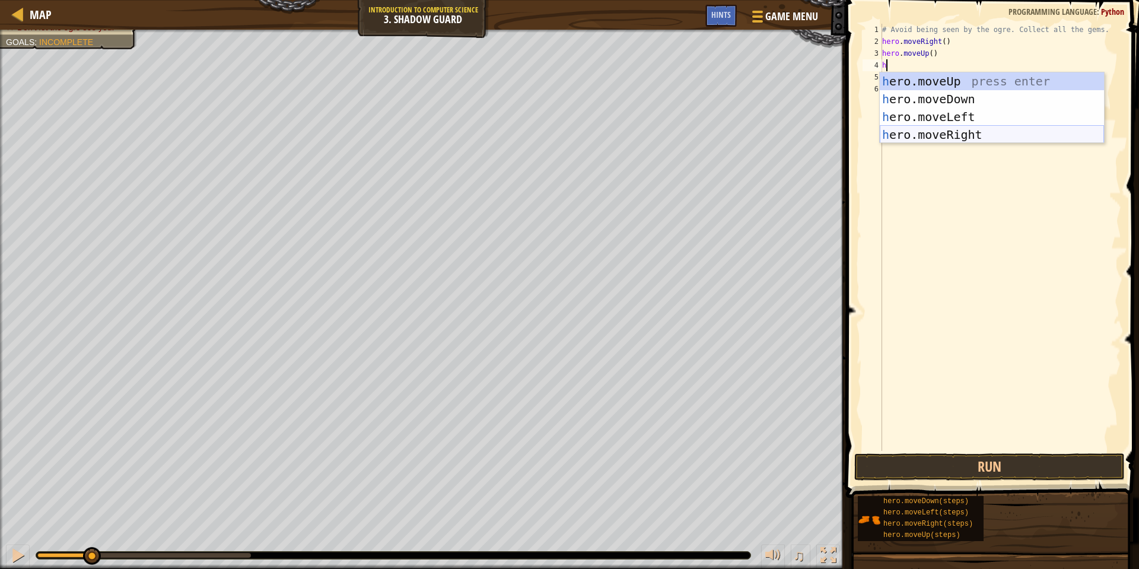
click at [961, 128] on div "h ero.moveUp press enter h ero.moveDown press enter h ero.moveLeft press enter …" at bounding box center [992, 125] width 224 height 107
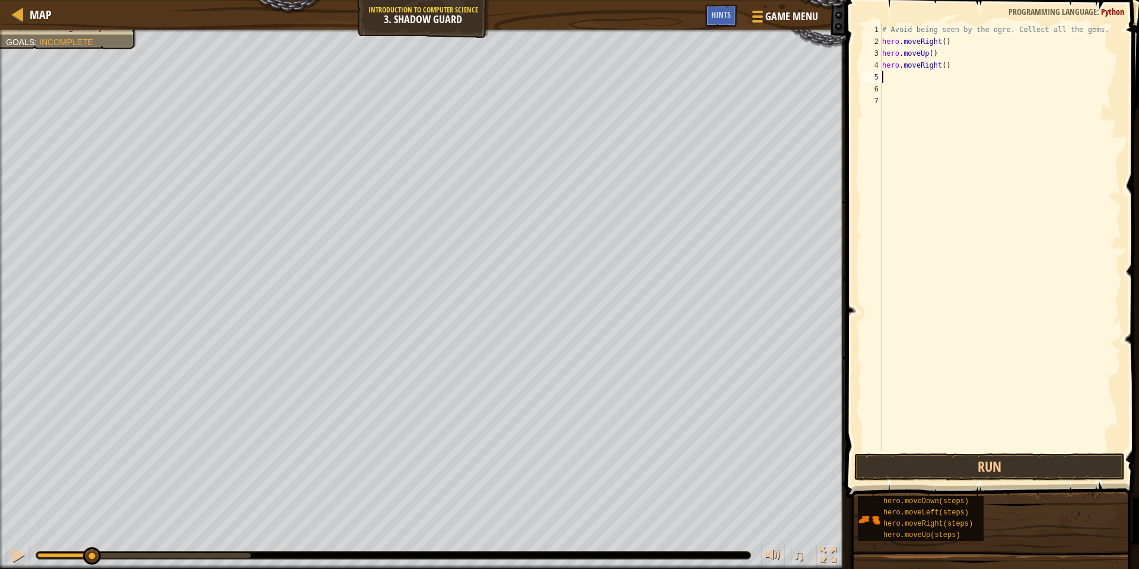
type textarea "h"
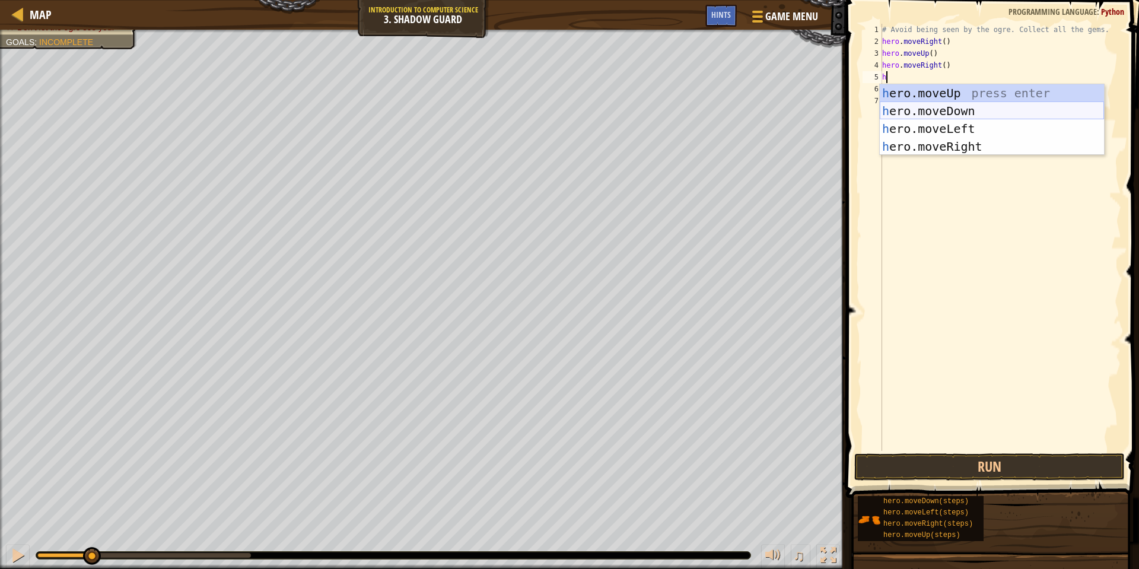
click at [964, 109] on div "h ero.moveUp press enter h ero.moveDown press enter h ero.moveLeft press enter …" at bounding box center [992, 137] width 224 height 107
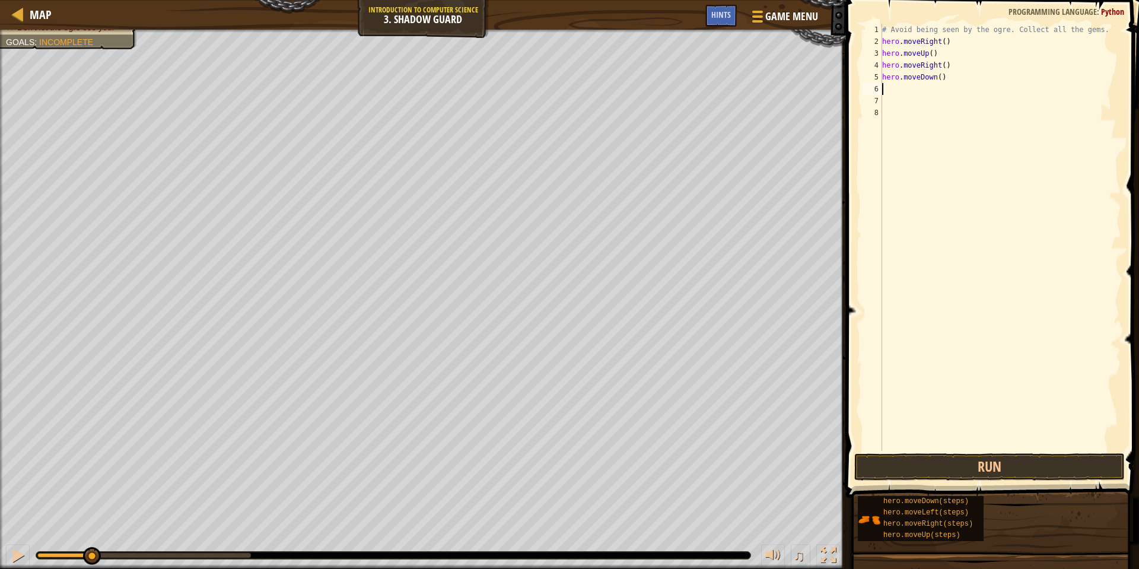
type textarea "h"
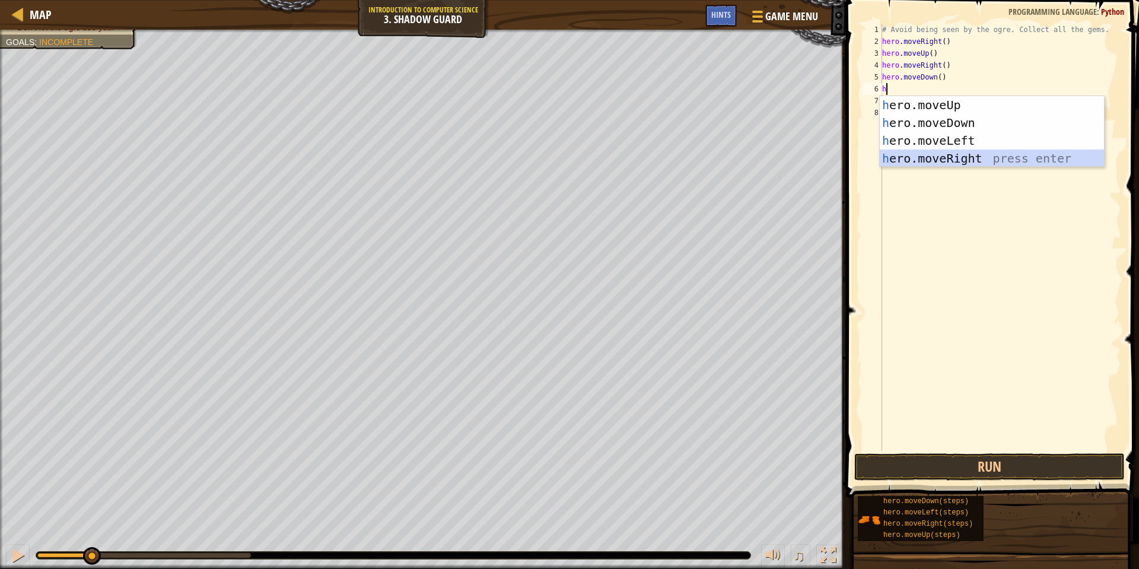
click at [955, 155] on div "h ero.moveUp press enter h ero.moveDown press enter h ero.moveLeft press enter …" at bounding box center [992, 149] width 224 height 107
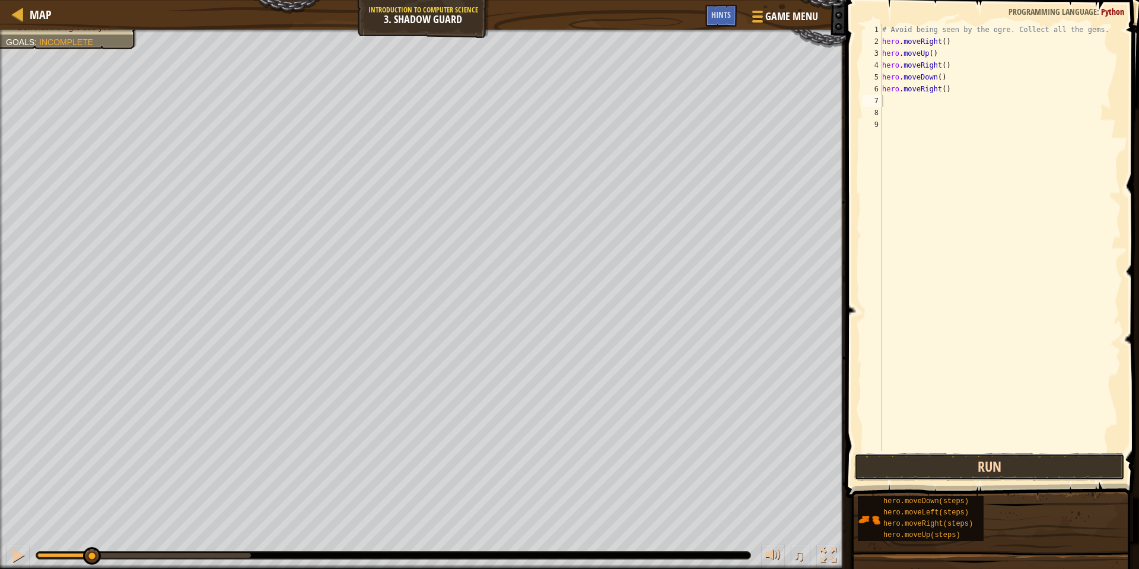
click at [958, 465] on button "Run" at bounding box center [989, 466] width 271 height 27
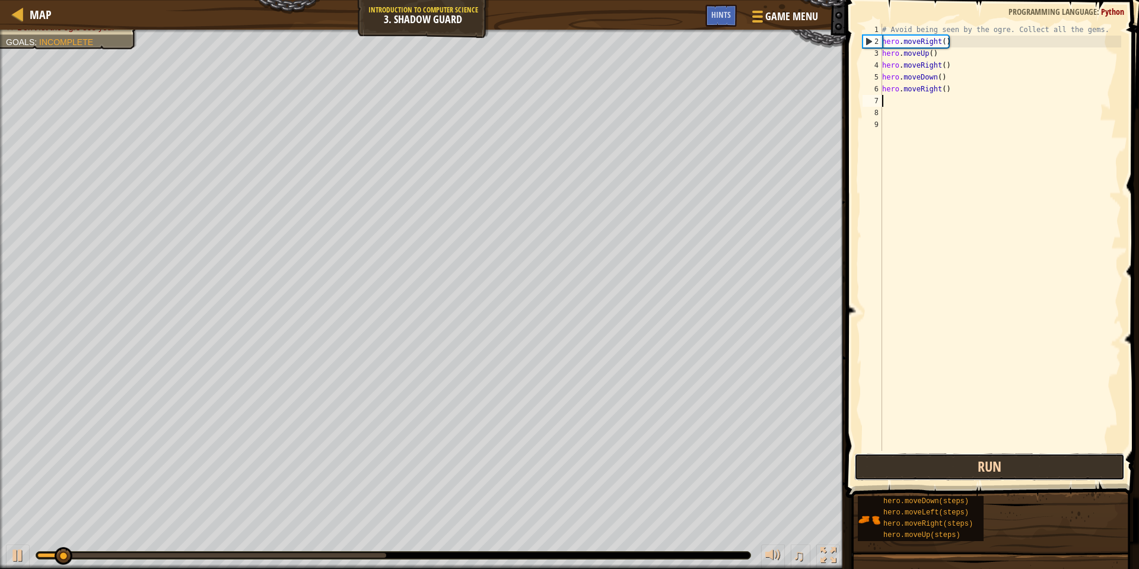
click at [958, 465] on button "Run" at bounding box center [989, 466] width 271 height 27
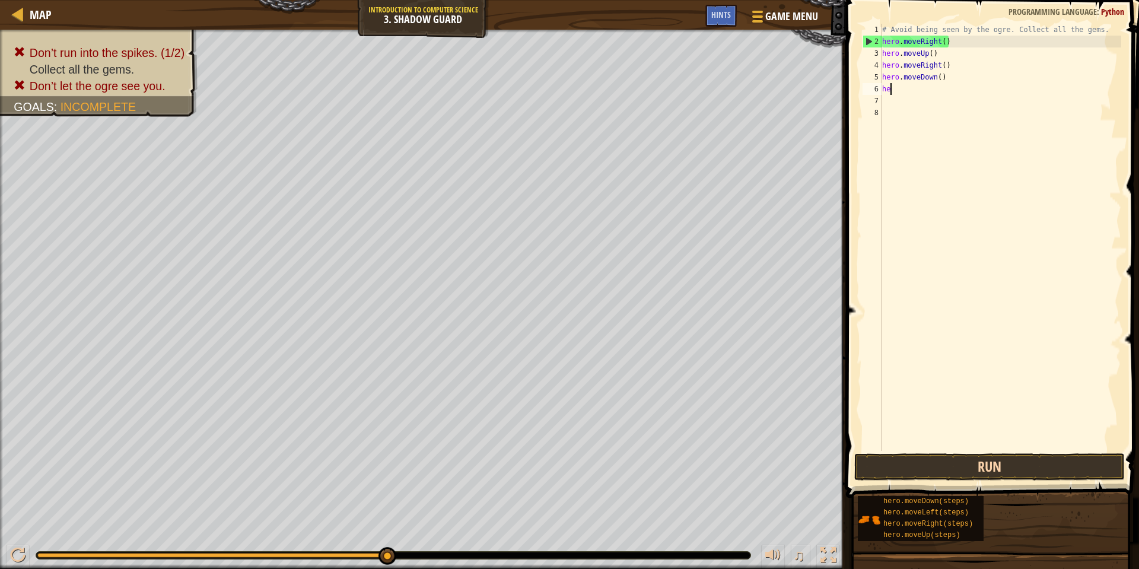
type textarea "h"
type textarea "hero.moveu"
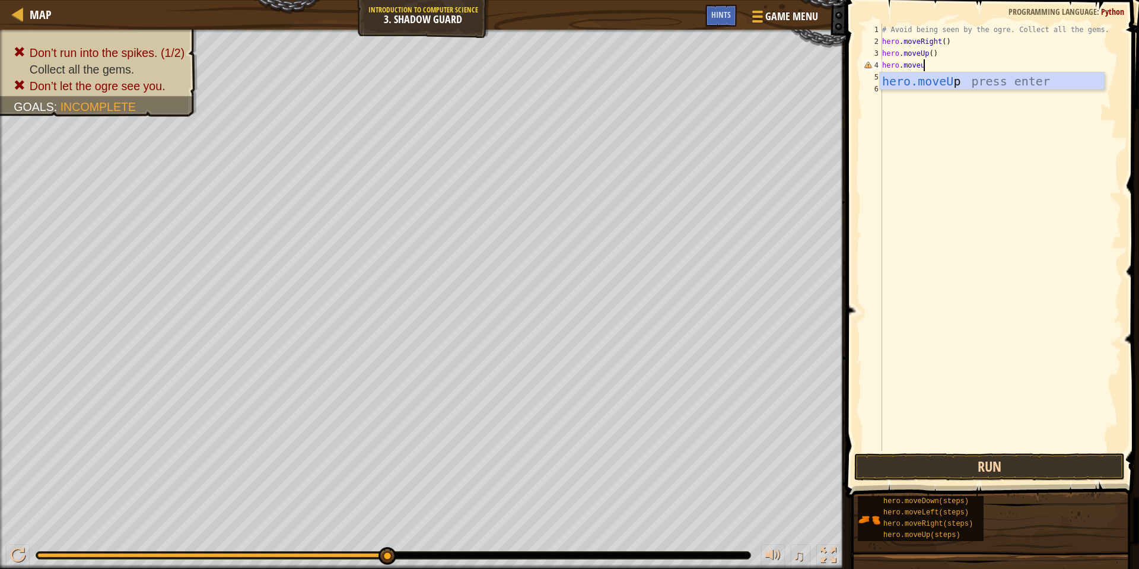
scroll to position [5, 5]
click at [1012, 87] on div "hero.moveU p press enter" at bounding box center [992, 98] width 224 height 53
type textarea "h"
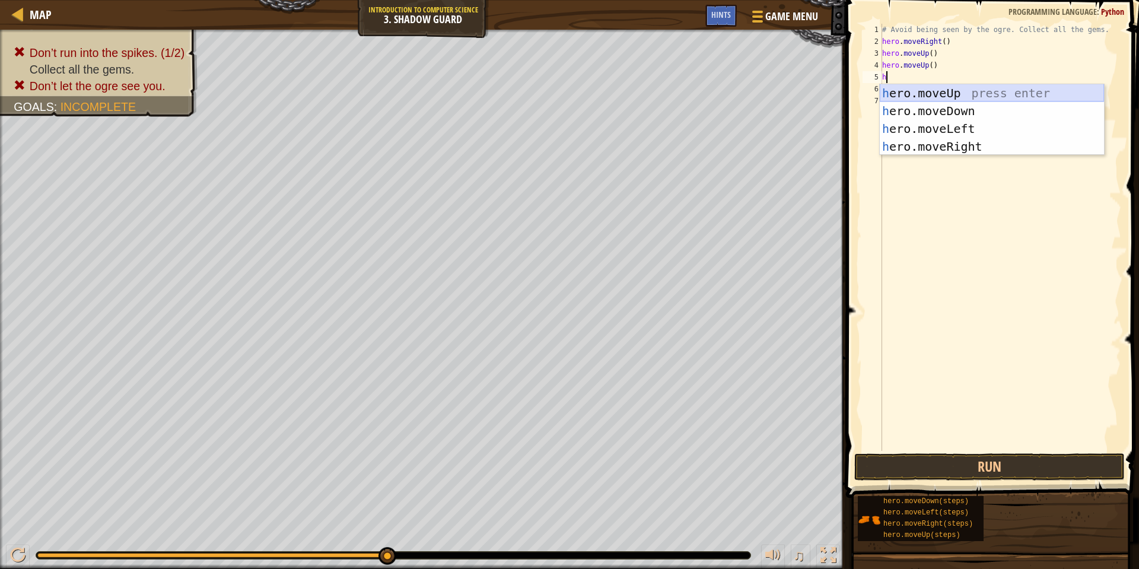
click at [950, 94] on div "h ero.moveUp press enter h ero.moveDown press enter h ero.moveLeft press enter …" at bounding box center [992, 137] width 224 height 107
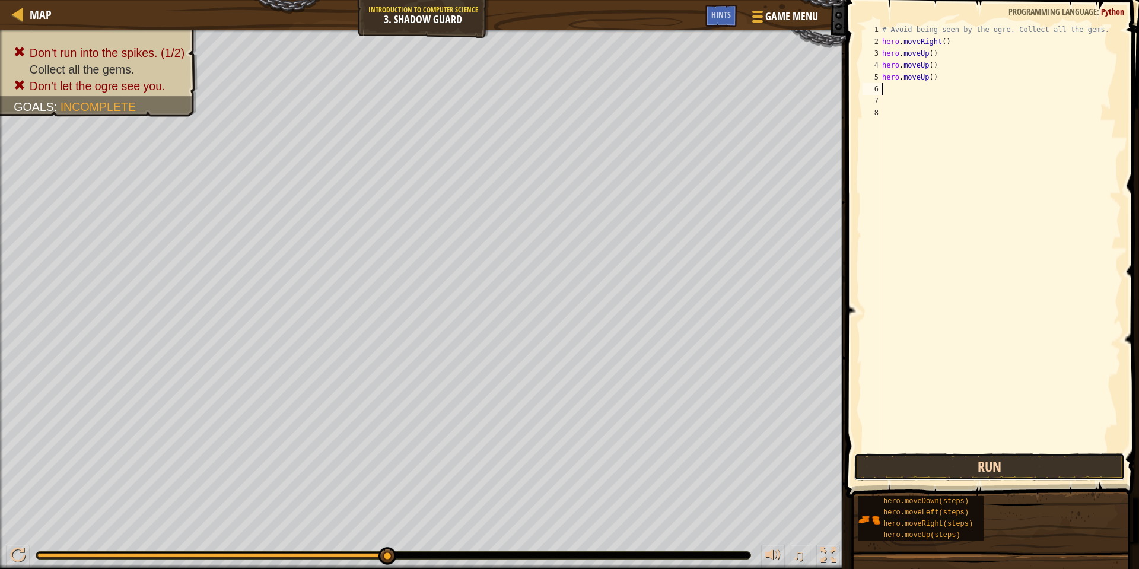
click at [899, 460] on button "Run" at bounding box center [989, 466] width 271 height 27
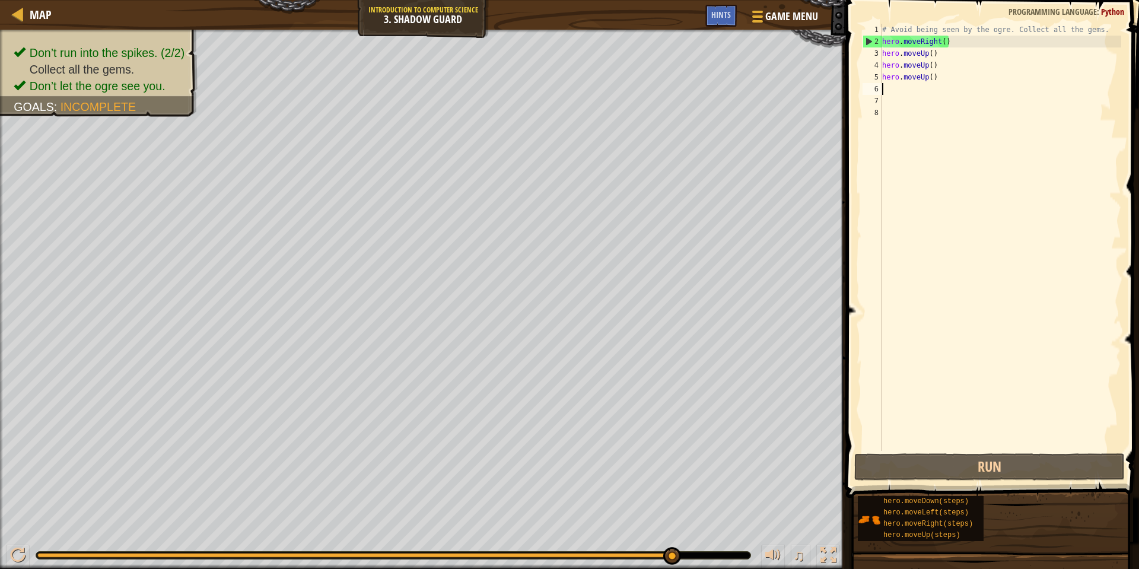
click at [997, 386] on div "# Avoid being seen by the ogre. Collect all the gems. hero . moveRight ( ) hero…" at bounding box center [1000, 249] width 241 height 451
click at [756, 6] on button "Game Menu" at bounding box center [784, 18] width 87 height 29
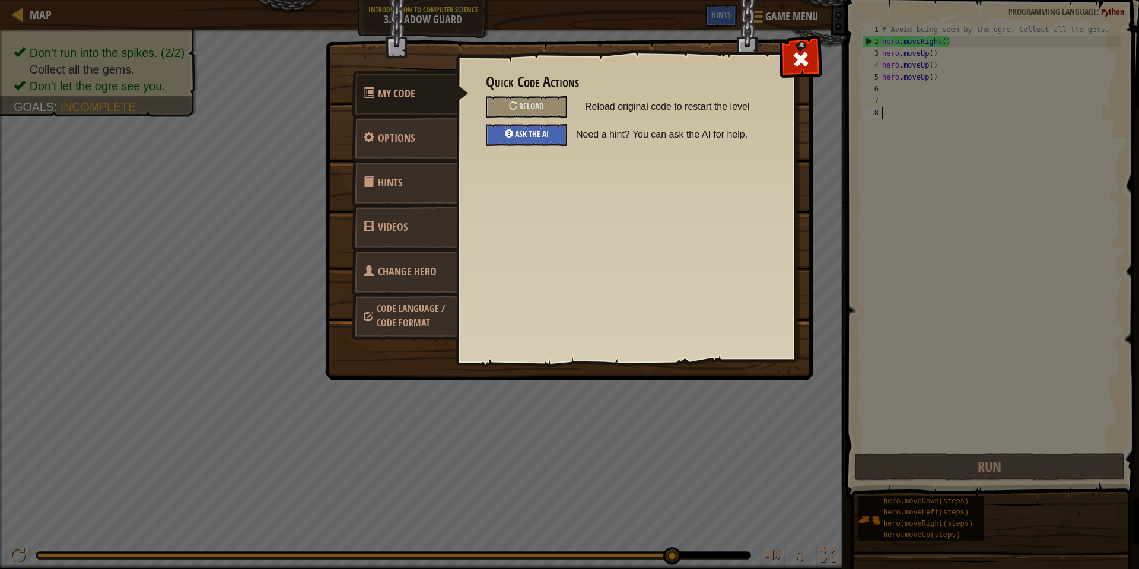
click at [540, 130] on span "Ask the AI" at bounding box center [532, 133] width 34 height 11
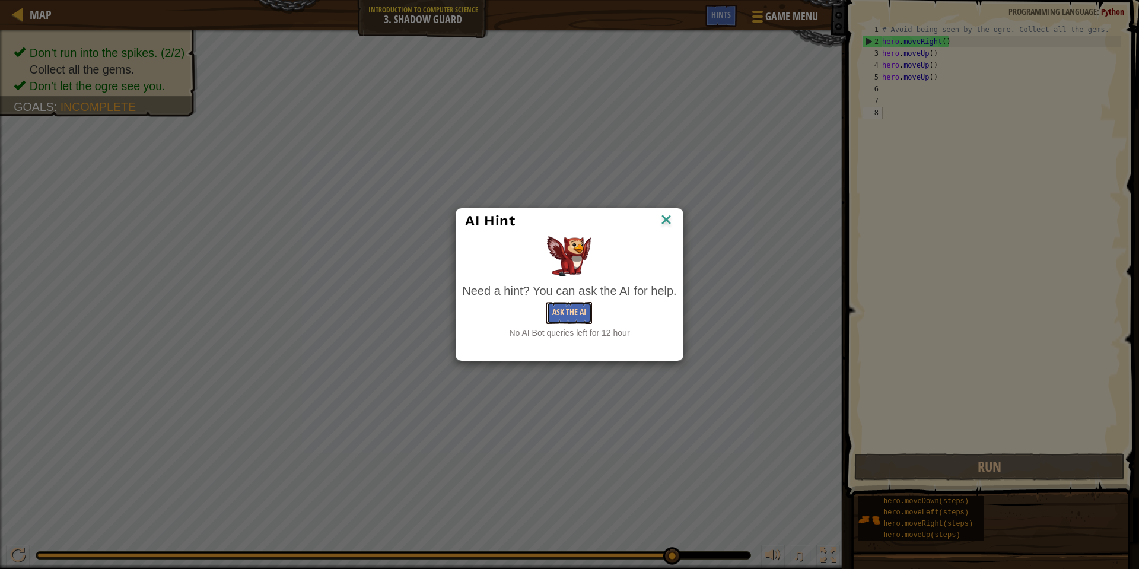
click at [563, 308] on button "Ask the AI" at bounding box center [569, 313] width 46 height 22
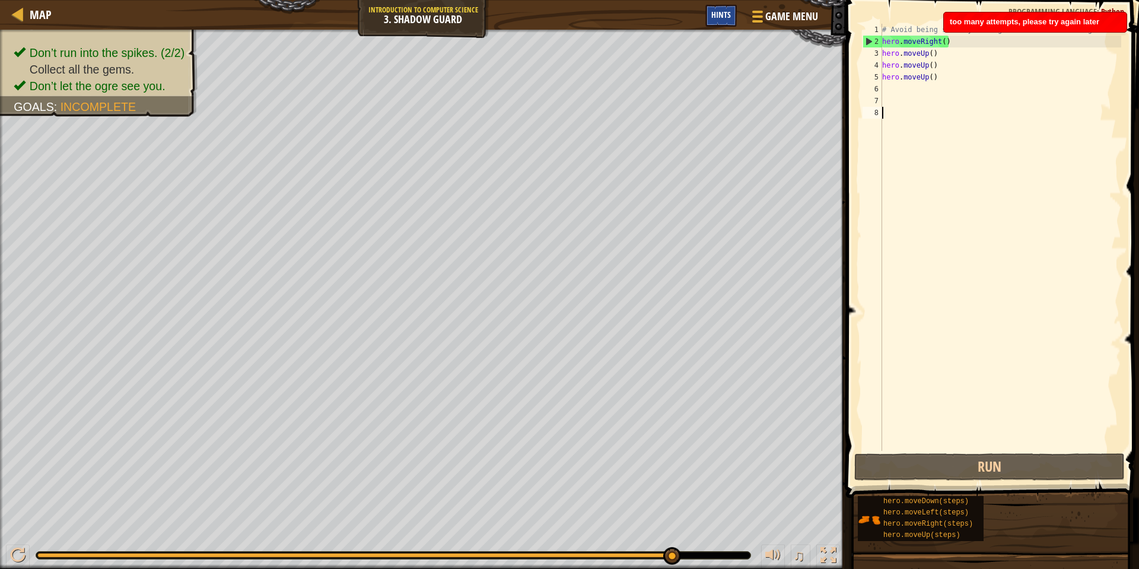
click at [733, 13] on div "Hints" at bounding box center [720, 16] width 31 height 22
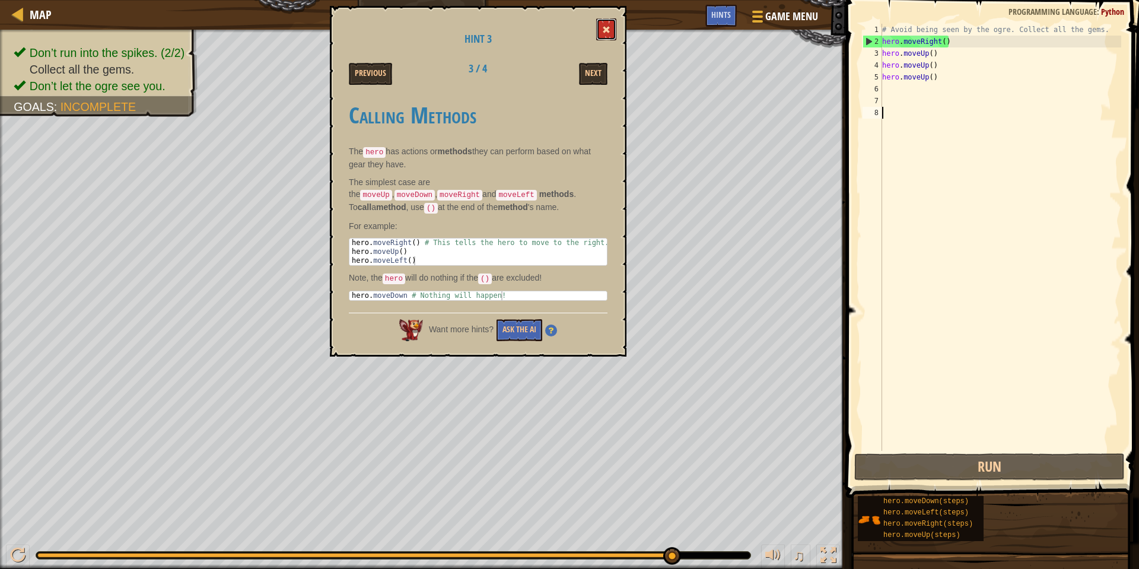
click at [606, 28] on span at bounding box center [606, 30] width 8 height 8
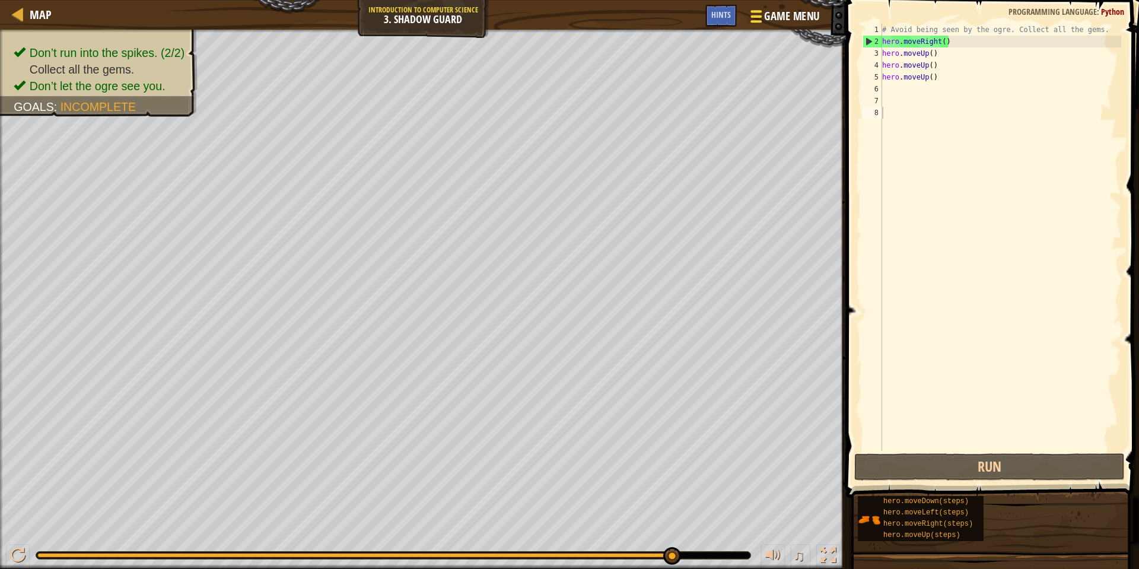
click at [809, 12] on span "Game Menu" at bounding box center [791, 16] width 55 height 16
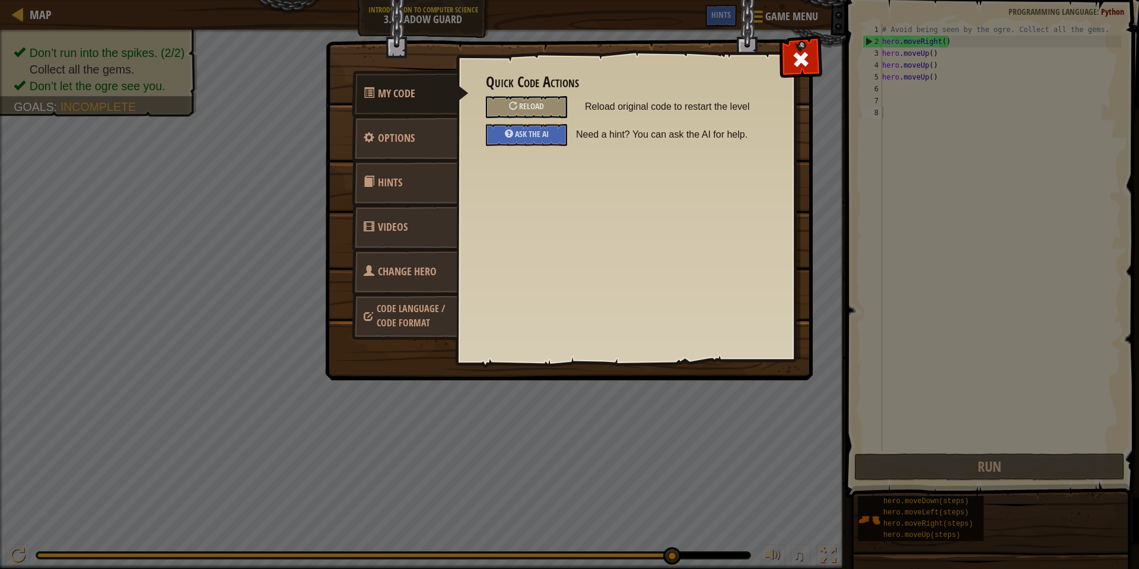
click at [389, 234] on link "Videos" at bounding box center [405, 227] width 106 height 46
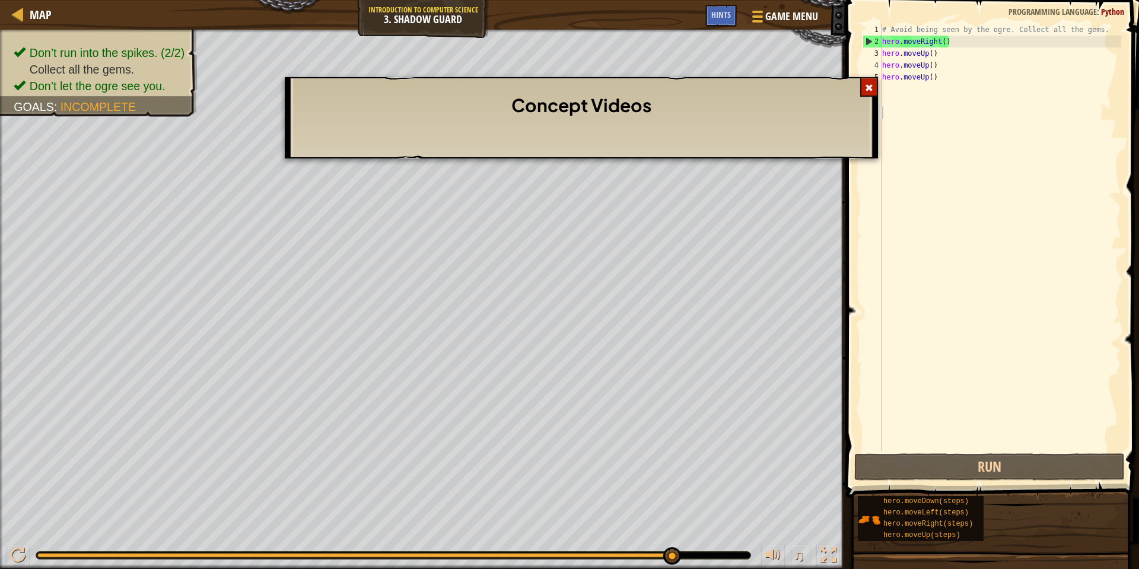
click at [867, 85] on span at bounding box center [869, 88] width 8 height 8
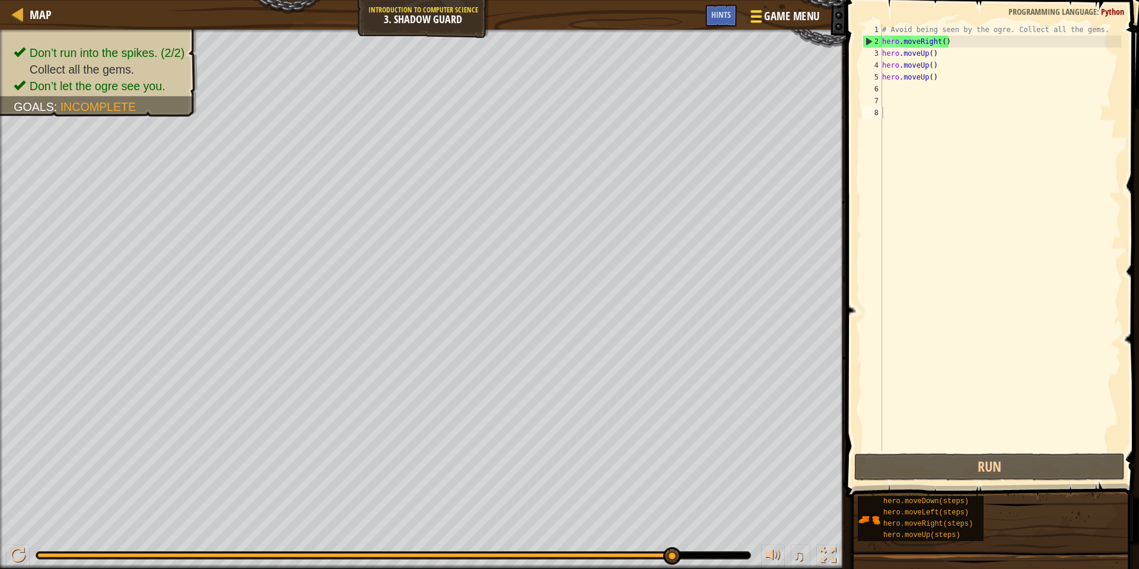
click at [802, 20] on span "Game Menu" at bounding box center [791, 16] width 55 height 16
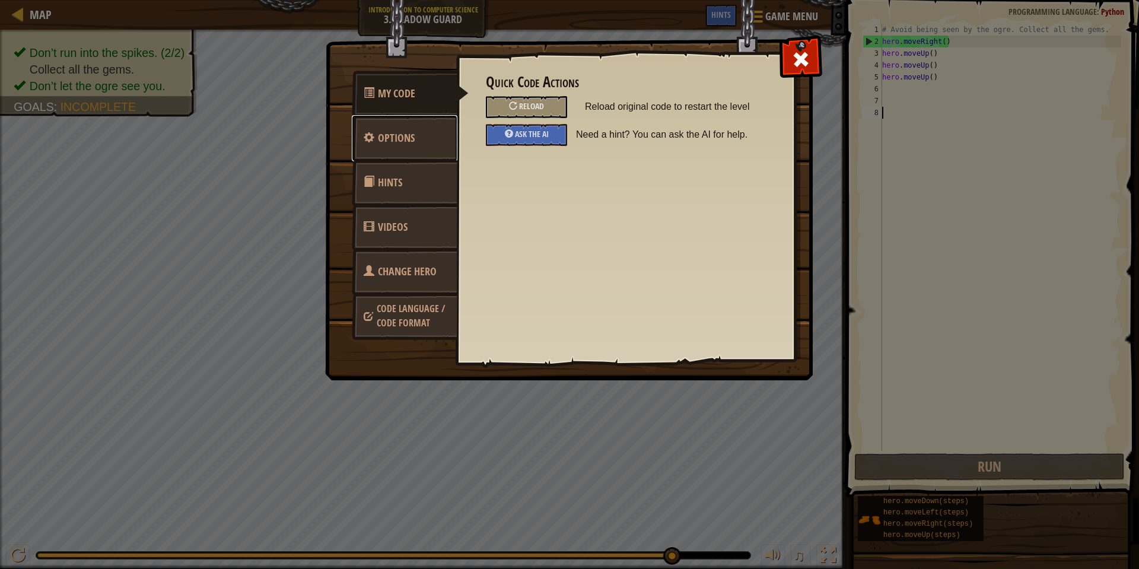
click at [427, 139] on link "Options" at bounding box center [405, 138] width 106 height 46
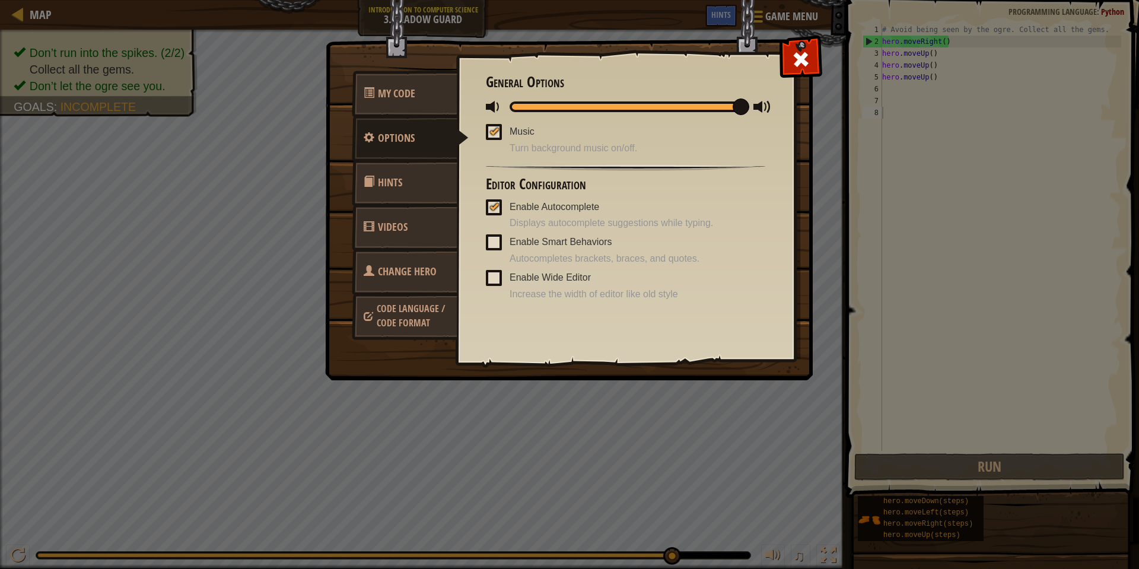
click at [492, 136] on span at bounding box center [494, 132] width 16 height 16
click at [0, 0] on input "Music" at bounding box center [0, 0] width 0 height 0
click at [482, 239] on div "Quick Code Actions Reload Reload original code to restart the level Ask the AI …" at bounding box center [625, 189] width 339 height 294
click at [492, 240] on span at bounding box center [494, 242] width 16 height 16
click at [0, 0] on input "Enable Smart Behaviors" at bounding box center [0, 0] width 0 height 0
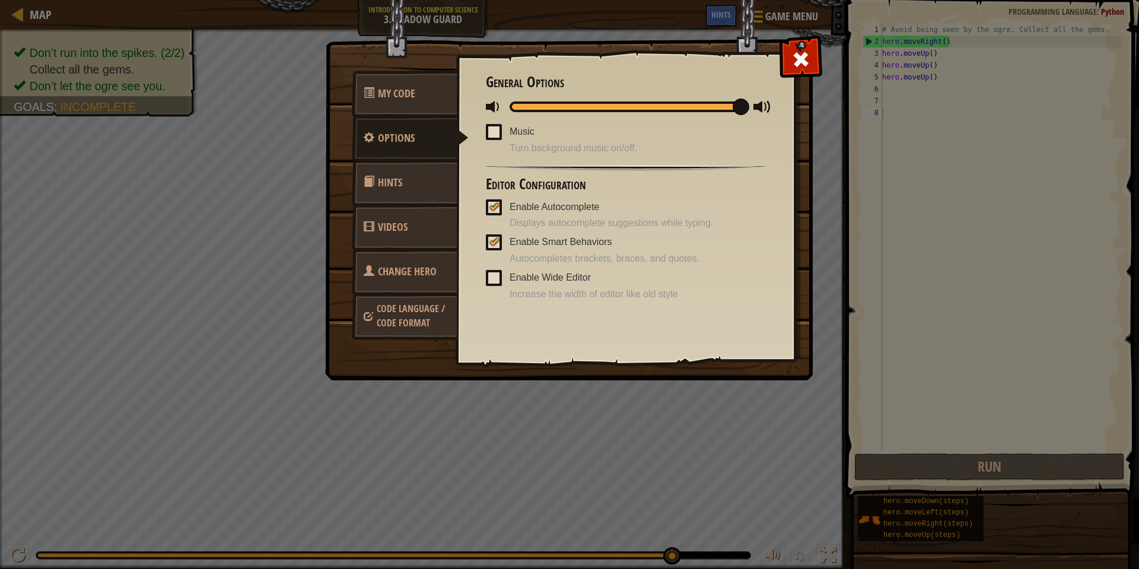
click at [495, 280] on span at bounding box center [494, 278] width 16 height 16
click at [0, 0] on input "Enable Wide Editor" at bounding box center [0, 0] width 0 height 0
click at [432, 204] on link "Videos" at bounding box center [405, 227] width 106 height 46
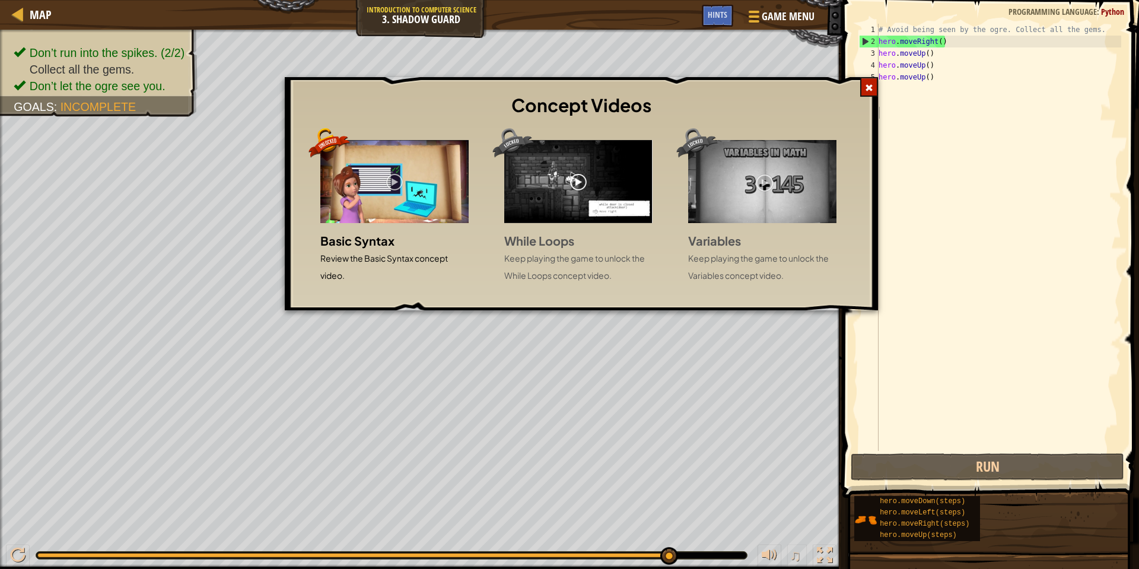
click at [869, 89] on span at bounding box center [869, 88] width 8 height 8
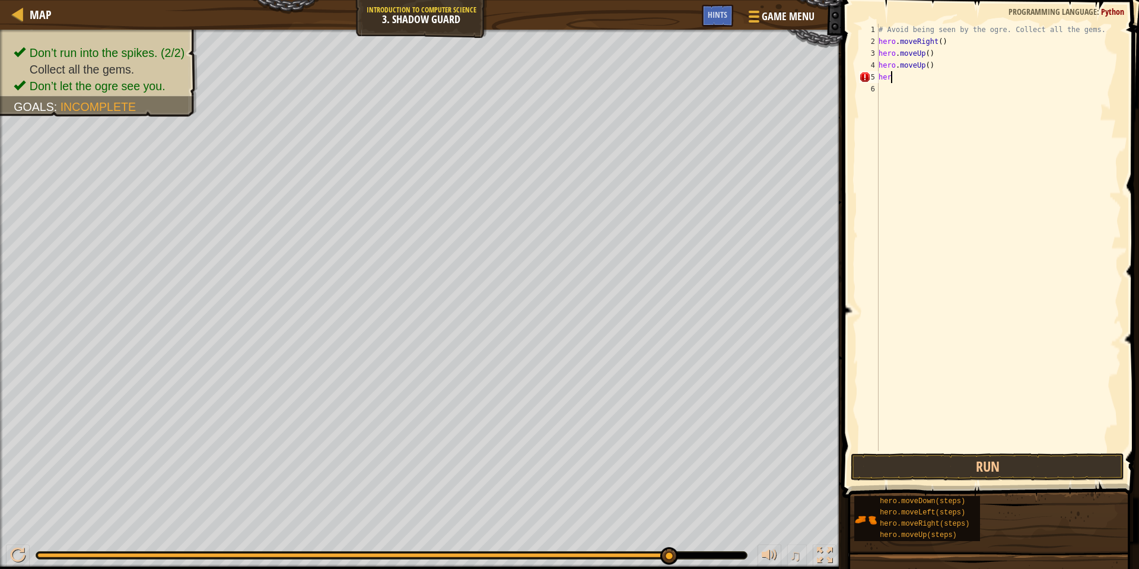
type textarea "h"
click at [1043, 469] on button "Run" at bounding box center [988, 466] width 274 height 27
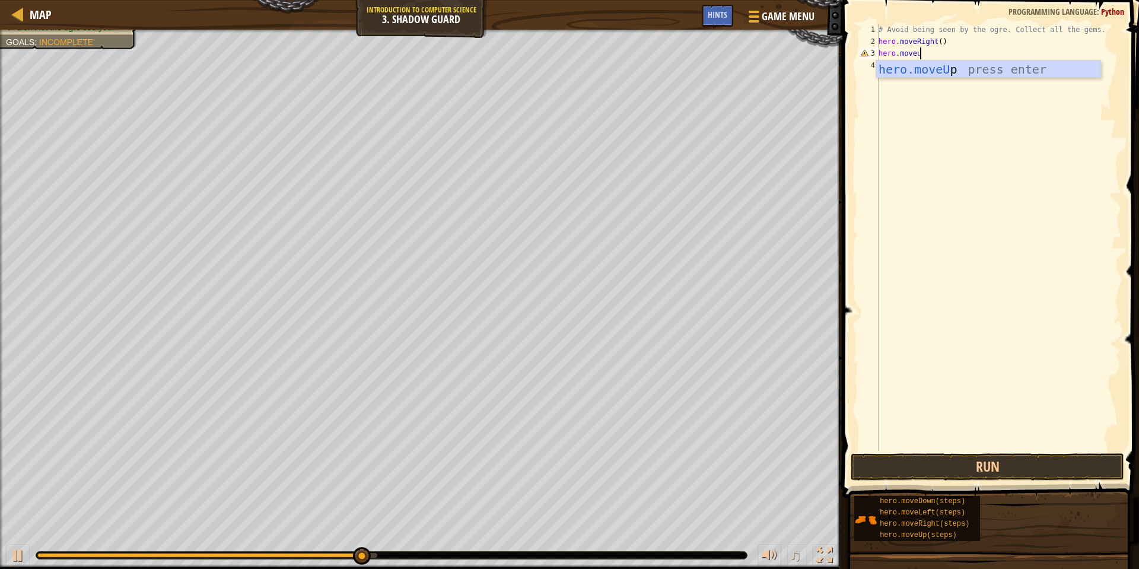
scroll to position [5, 5]
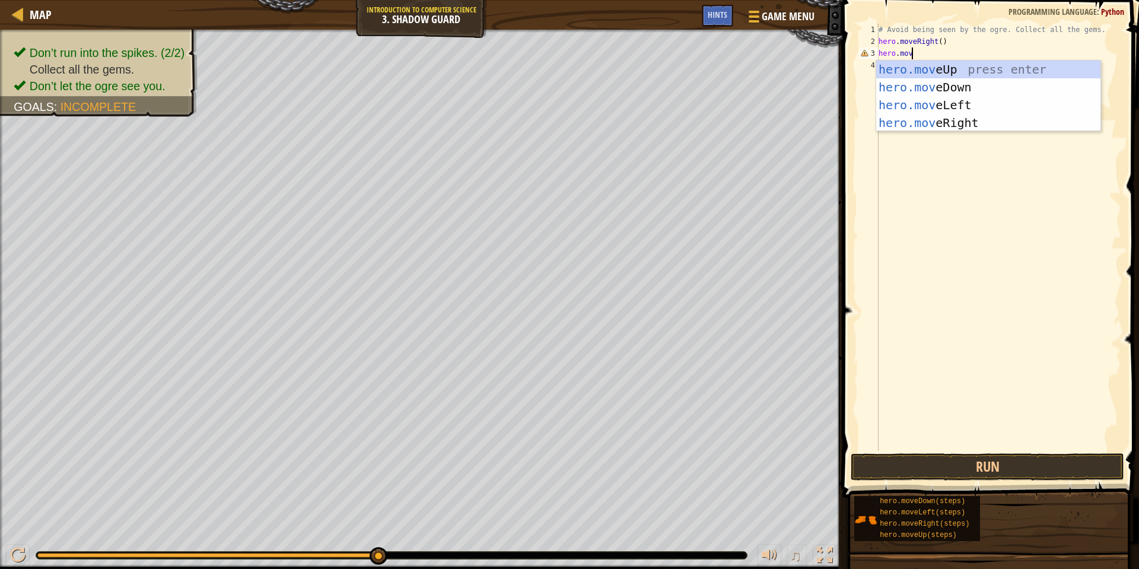
type textarea "hero.move"
click at [1018, 120] on div "hero.move Up press enter hero.move Down press enter hero.move Left press enter …" at bounding box center [988, 114] width 224 height 107
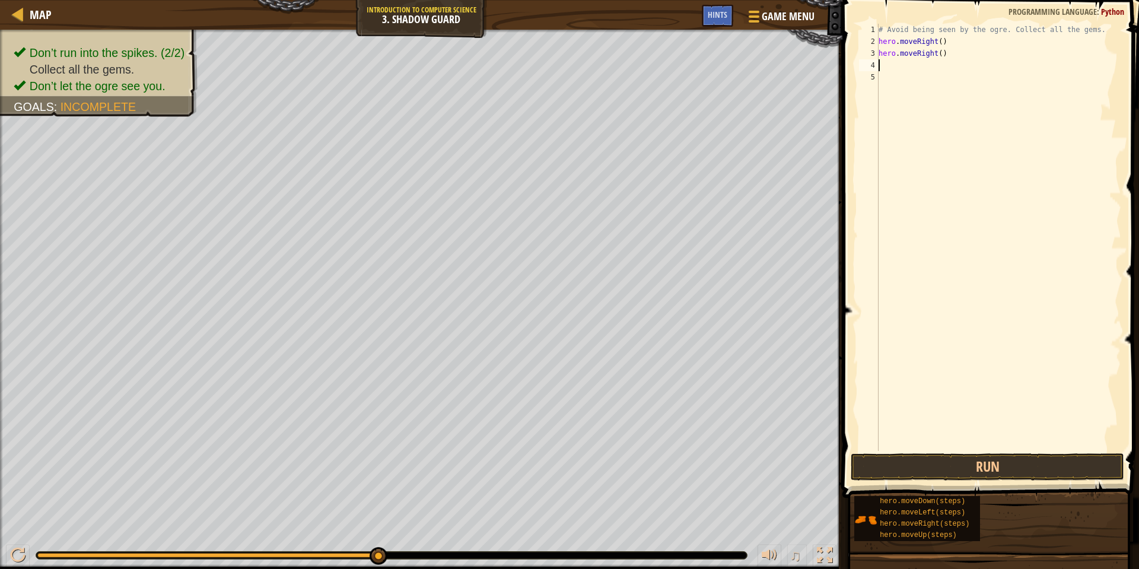
scroll to position [5, 0]
click at [957, 470] on button "Run" at bounding box center [988, 466] width 274 height 27
type textarea "hero.move"
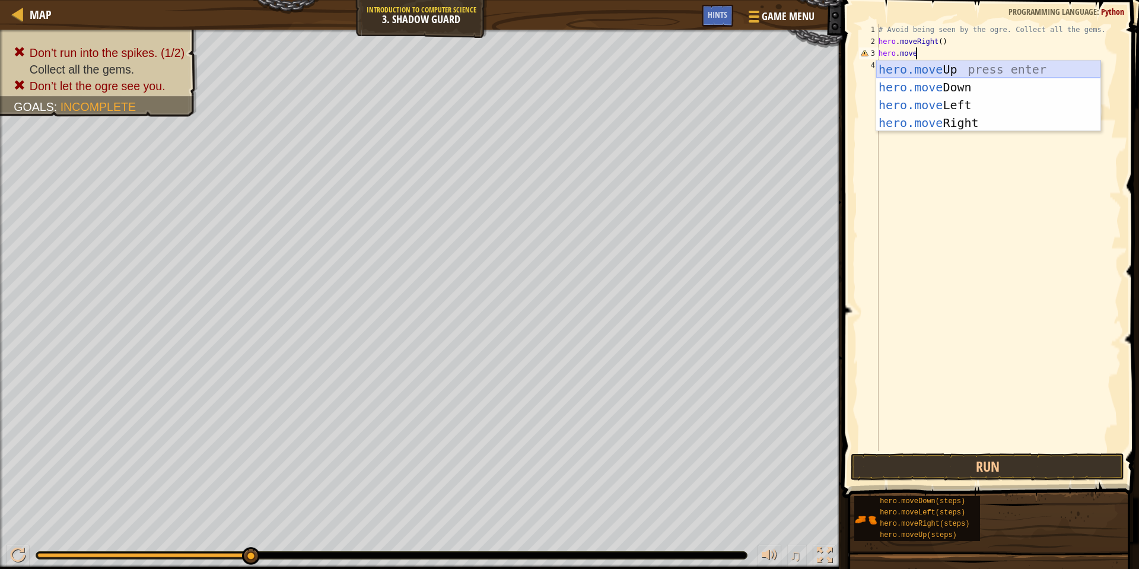
click at [954, 64] on div "hero.move Up press enter hero.move Down press enter hero.move Left press enter …" at bounding box center [988, 114] width 224 height 107
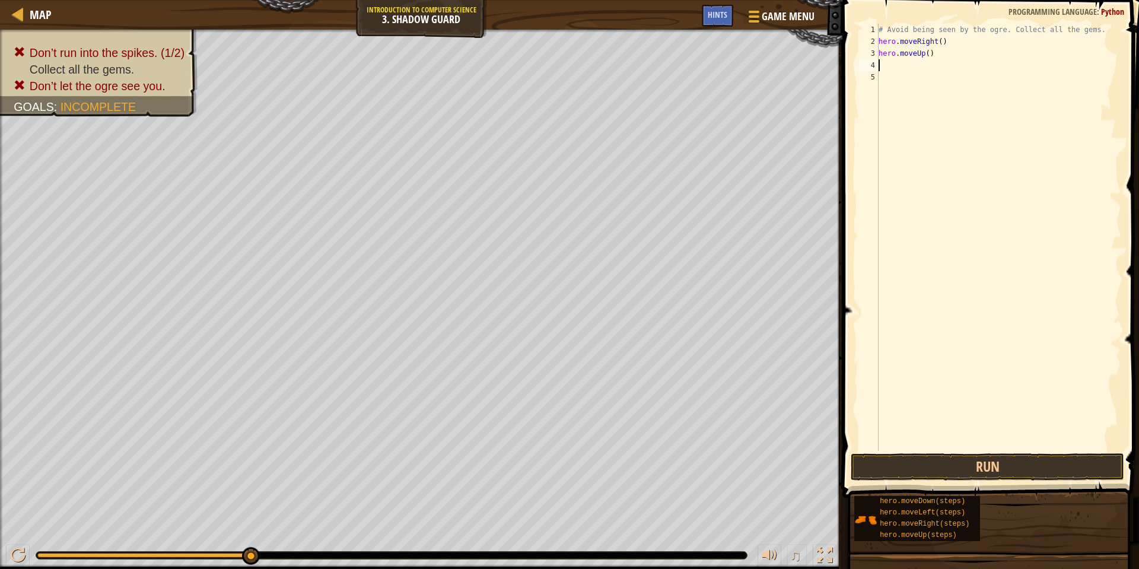
scroll to position [5, 0]
click at [962, 459] on button "Run" at bounding box center [988, 466] width 274 height 27
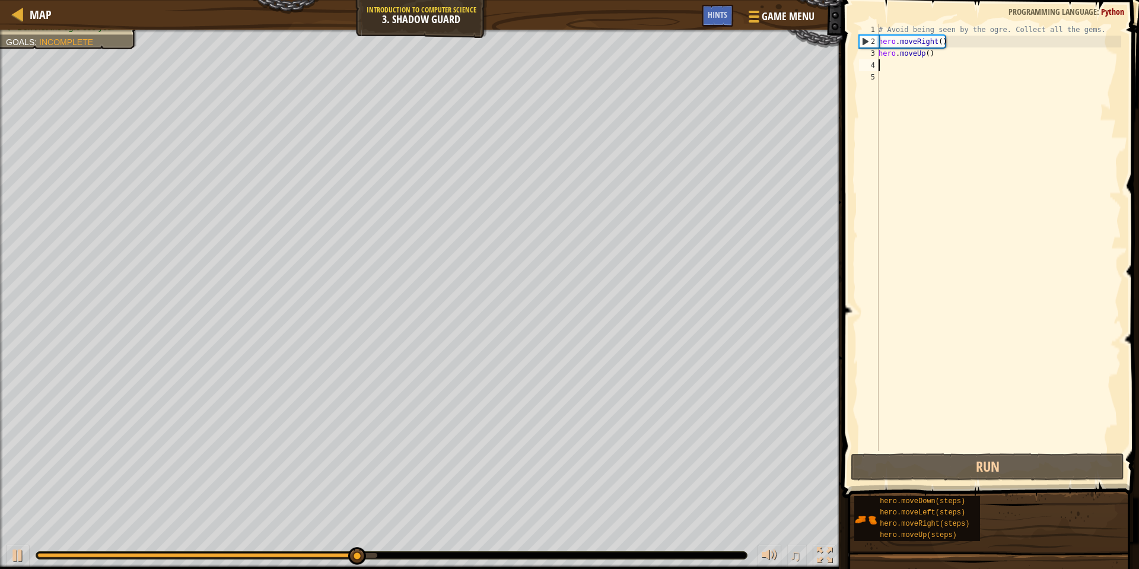
type textarea "m"
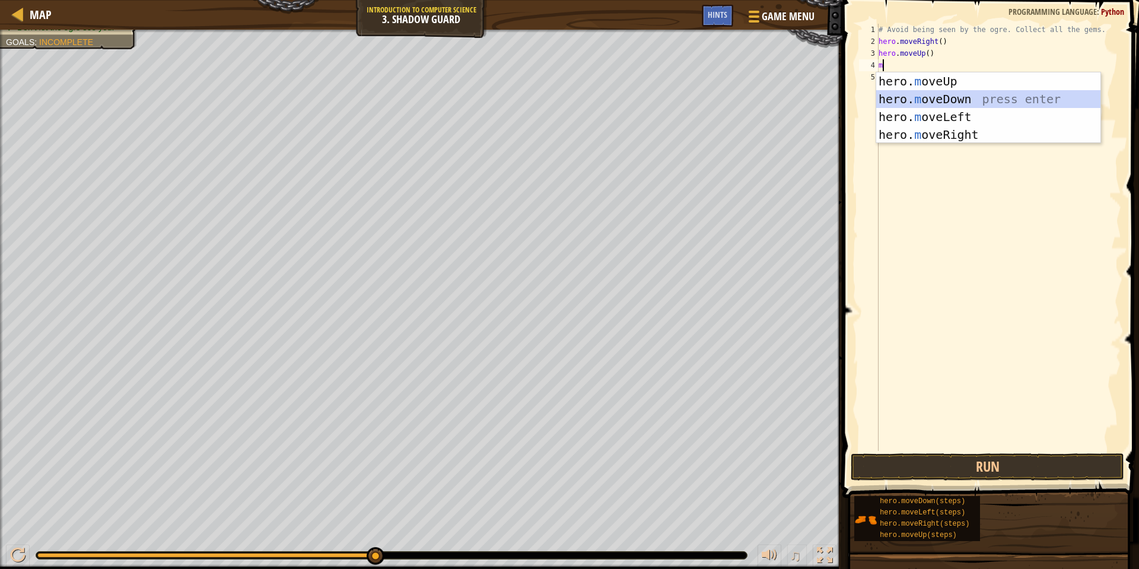
click at [1020, 96] on div "hero. m oveUp press enter hero. m oveDown press enter hero. m oveLeft press ent…" at bounding box center [988, 125] width 224 height 107
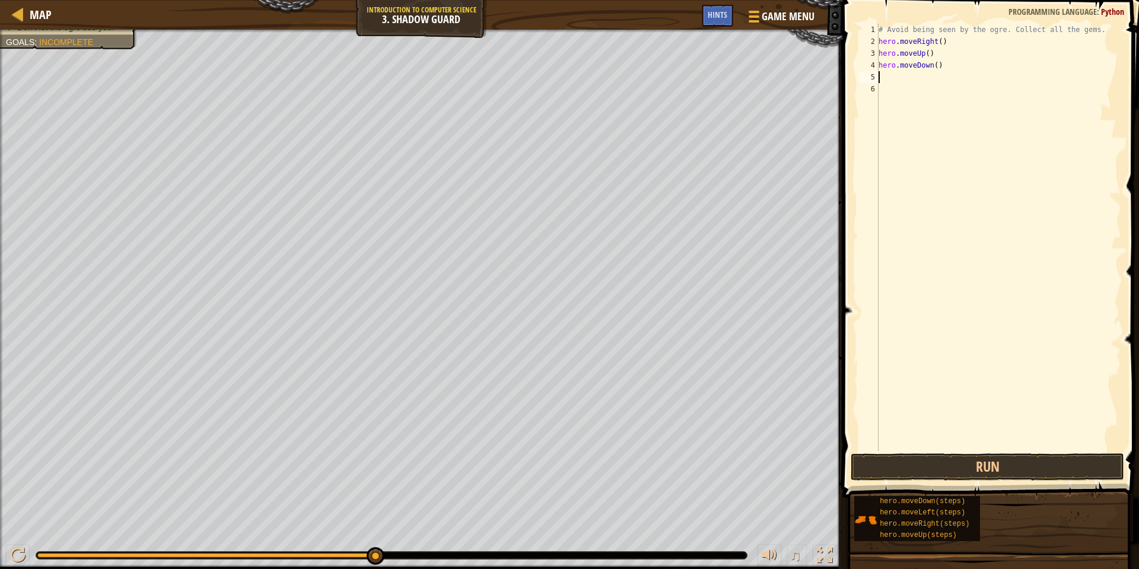
type textarea "m"
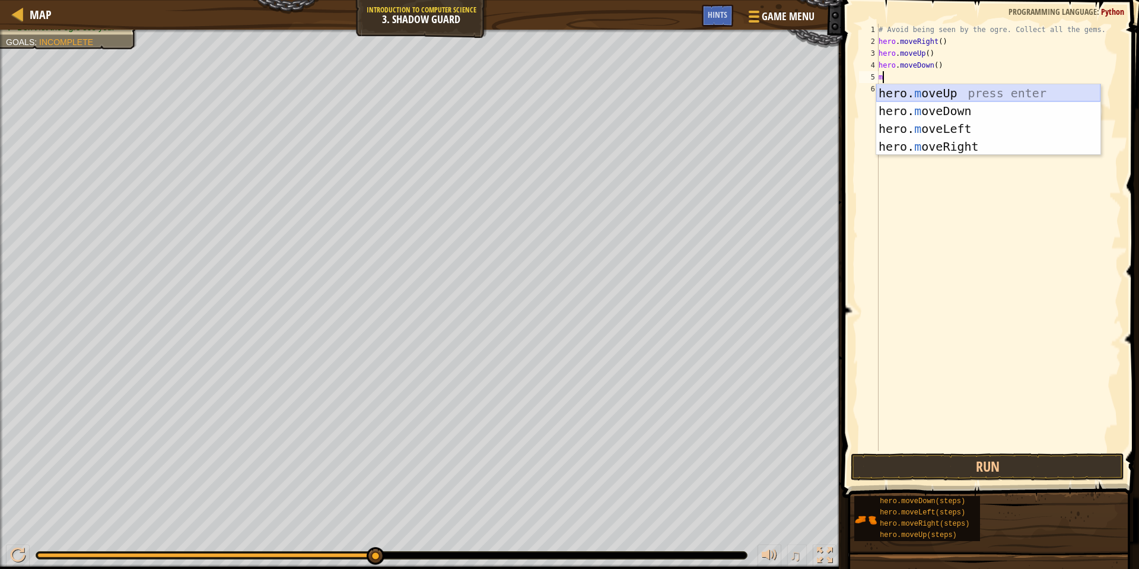
click at [993, 91] on div "hero. m oveUp press enter hero. m oveDown press enter hero. m oveLeft press ent…" at bounding box center [988, 137] width 224 height 107
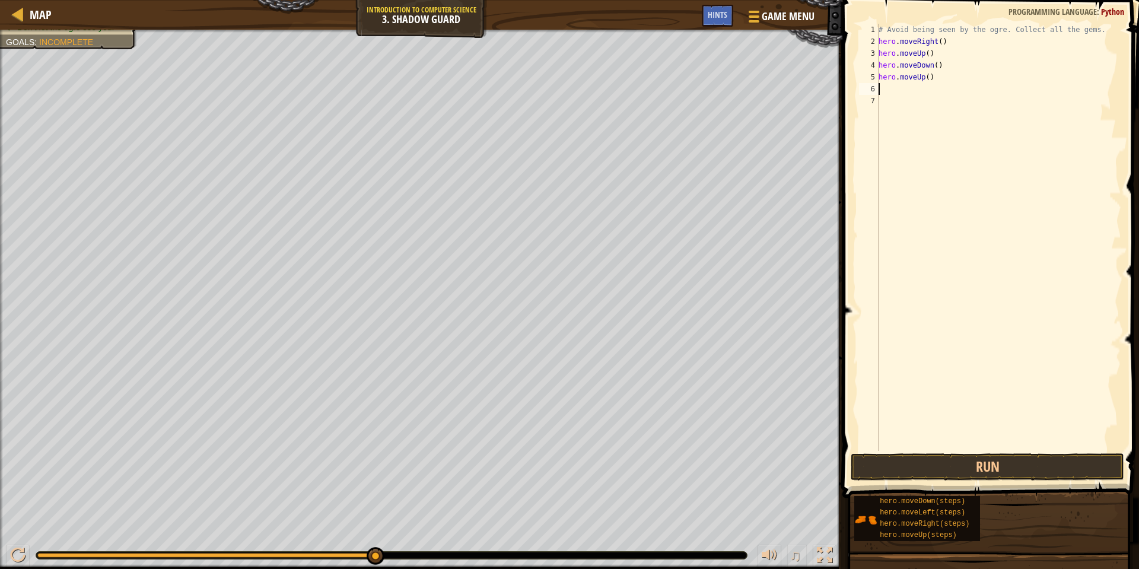
type textarea "m"
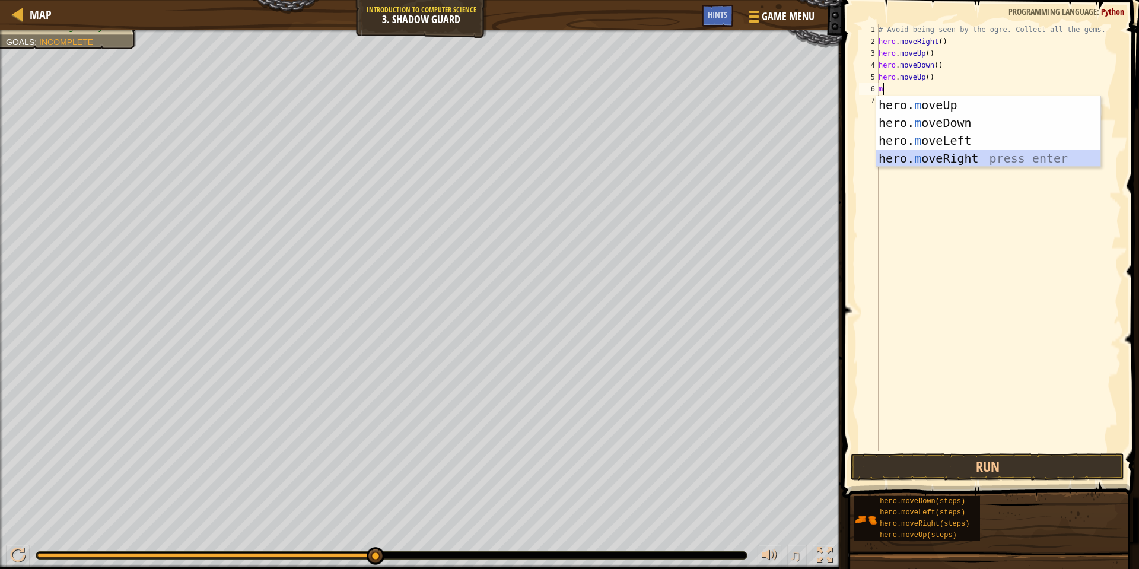
click at [968, 159] on div "hero. m oveUp press enter hero. m oveDown press enter hero. m oveLeft press ent…" at bounding box center [988, 149] width 224 height 107
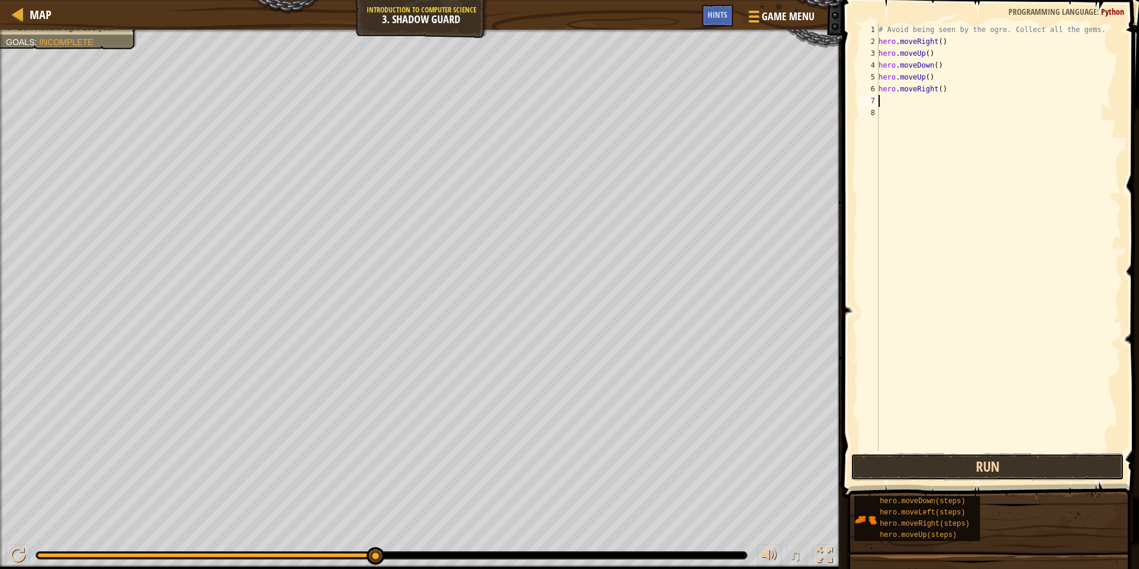
click at [905, 467] on button "Run" at bounding box center [988, 466] width 274 height 27
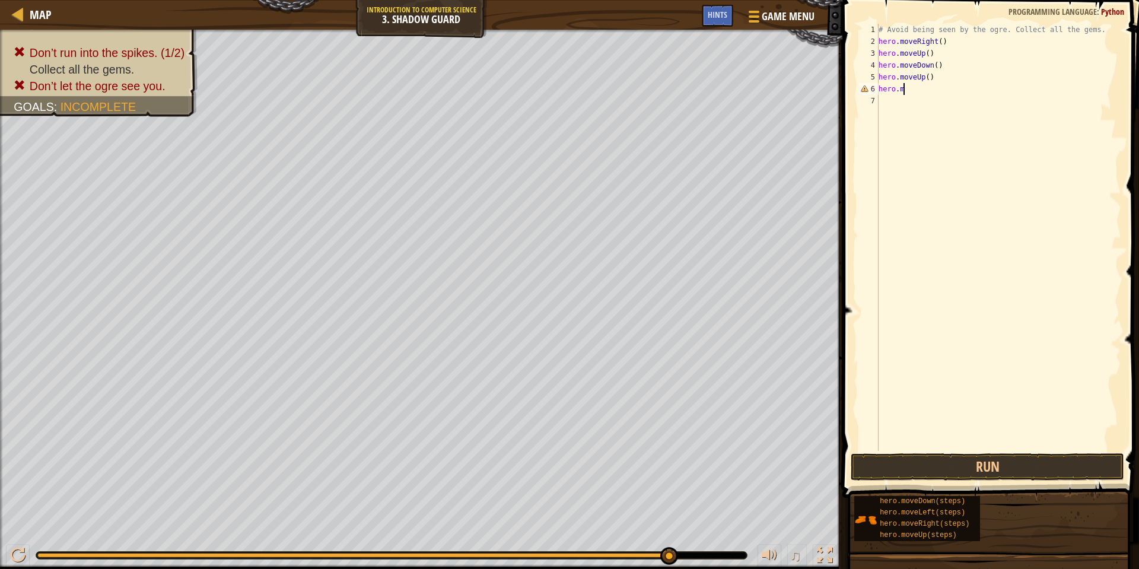
type textarea "hero."
click at [23, 17] on div at bounding box center [18, 14] width 15 height 15
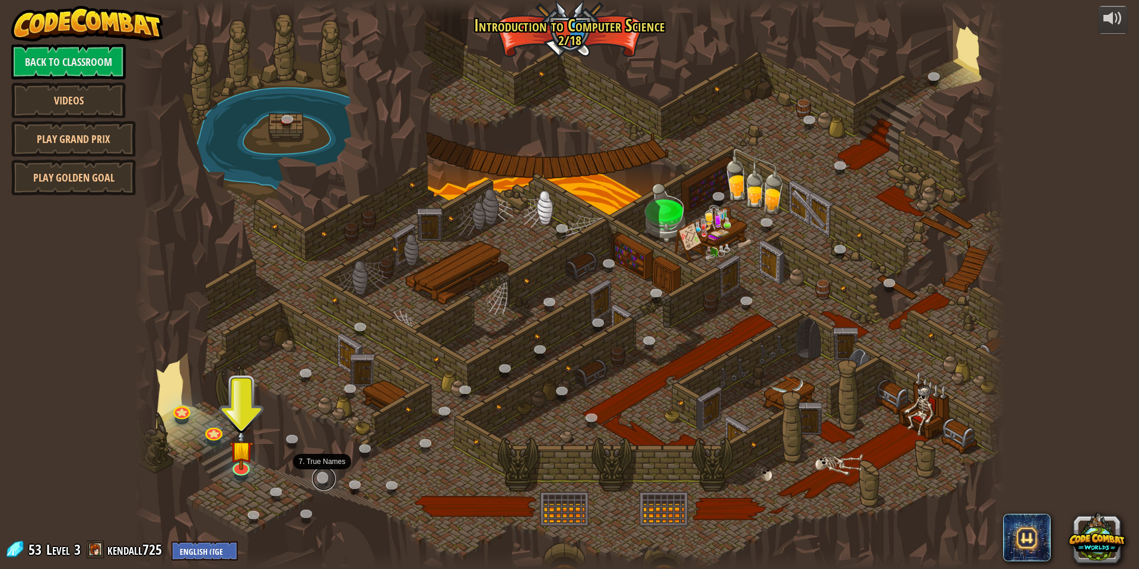
click at [322, 478] on link at bounding box center [324, 479] width 24 height 24
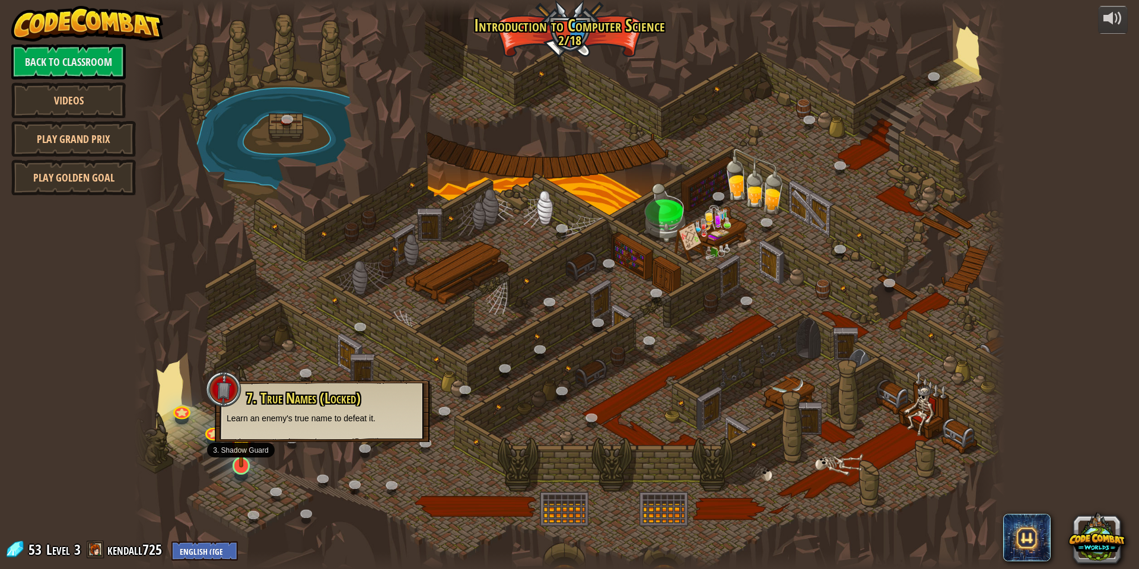
click at [237, 460] on img at bounding box center [242, 441] width 24 height 54
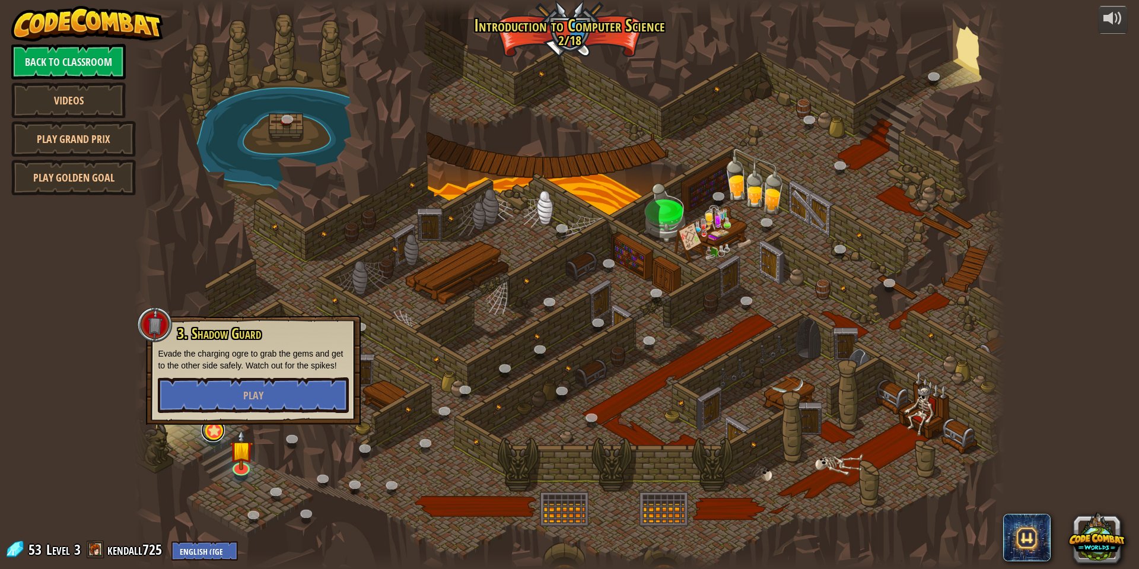
click at [217, 432] on link at bounding box center [213, 430] width 24 height 24
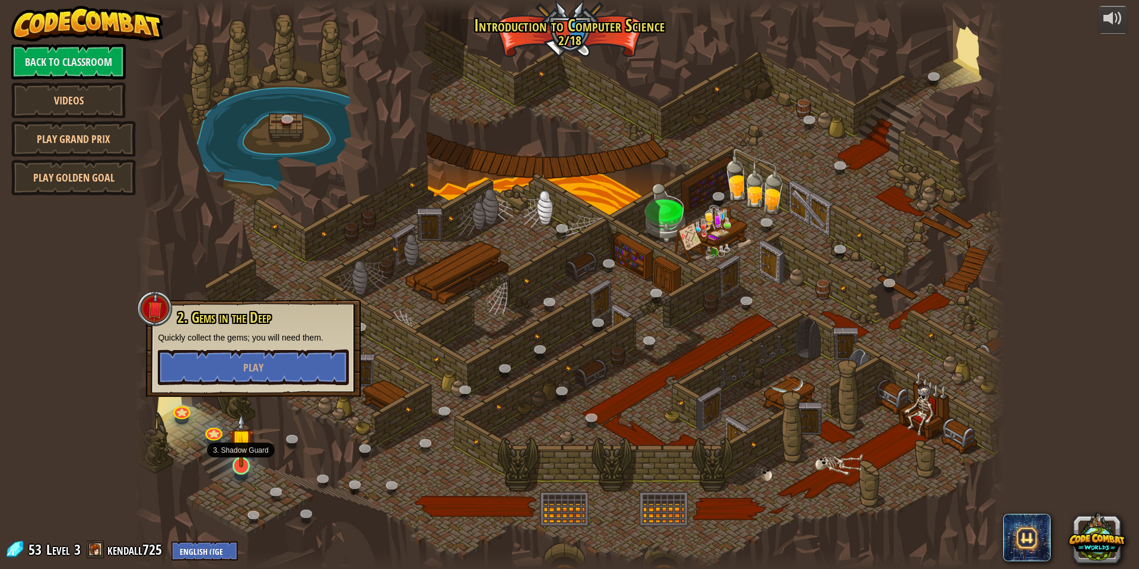
click at [240, 459] on img at bounding box center [242, 441] width 24 height 54
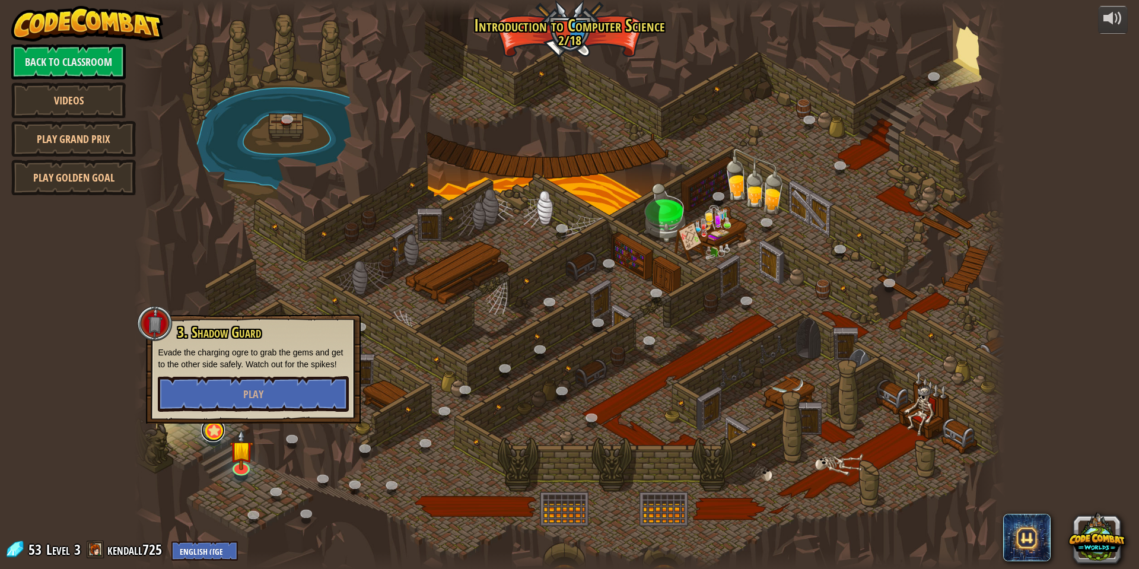
click at [214, 432] on link at bounding box center [213, 430] width 24 height 24
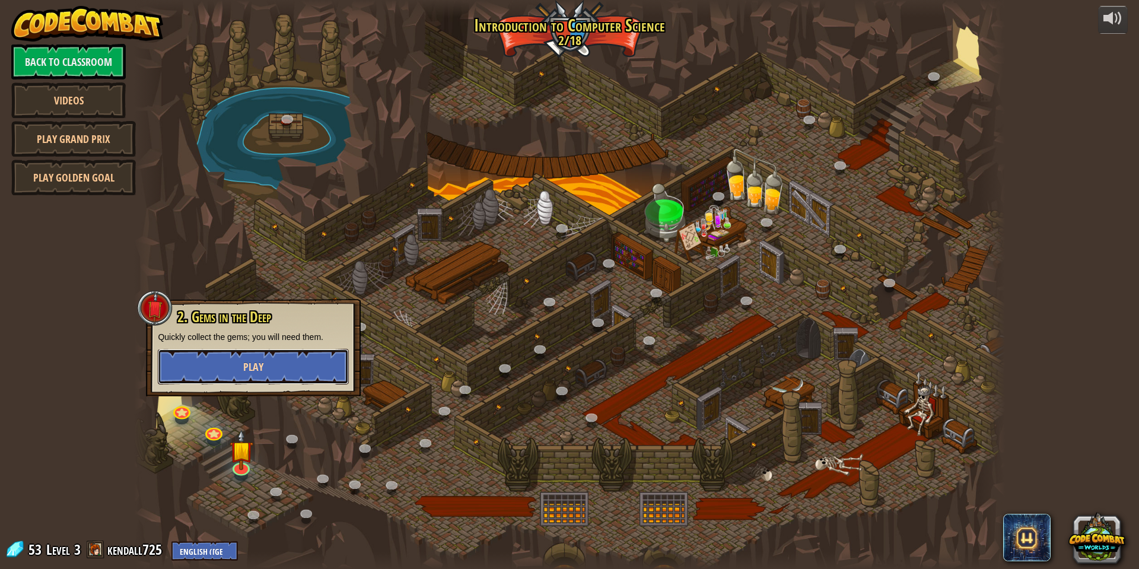
click at [231, 354] on button "Play" at bounding box center [253, 367] width 191 height 36
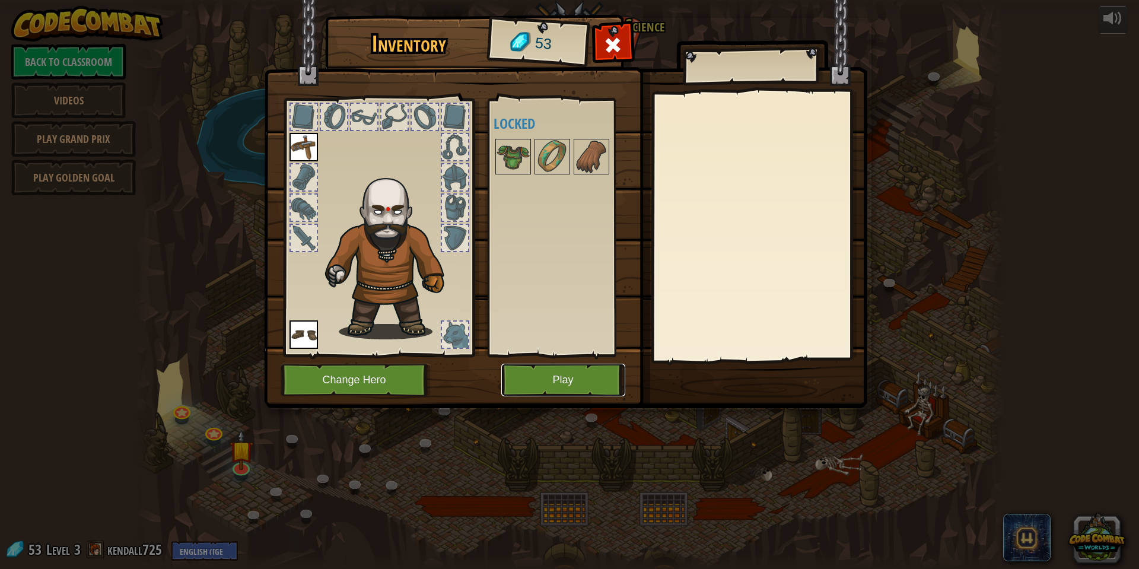
click at [537, 371] on button "Play" at bounding box center [563, 380] width 124 height 33
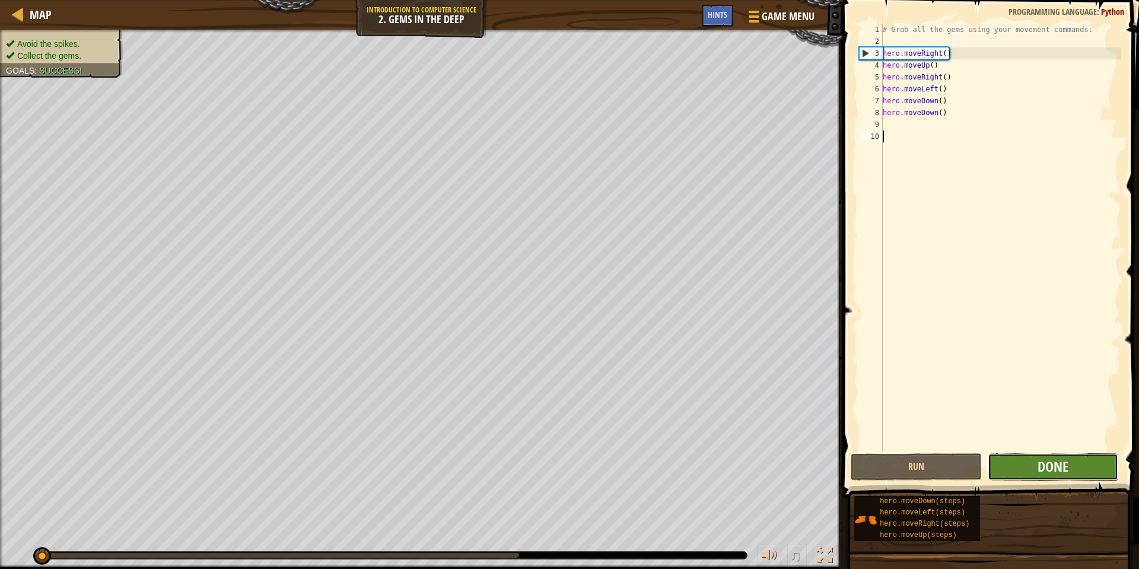
click at [1016, 469] on button "Done" at bounding box center [1053, 466] width 131 height 27
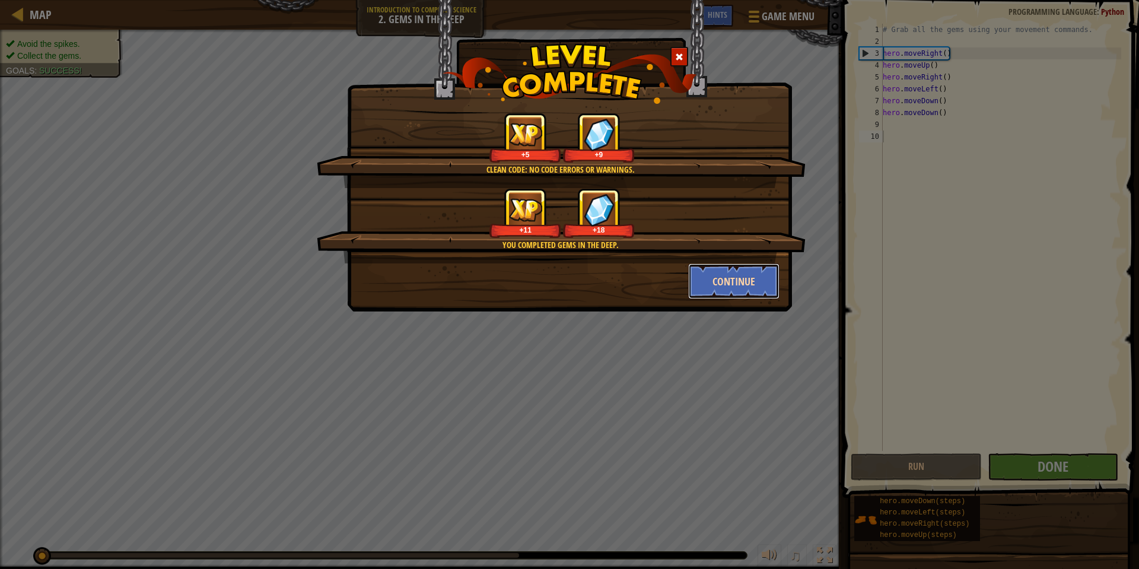
click at [751, 271] on button "Continue" at bounding box center [734, 281] width 92 height 36
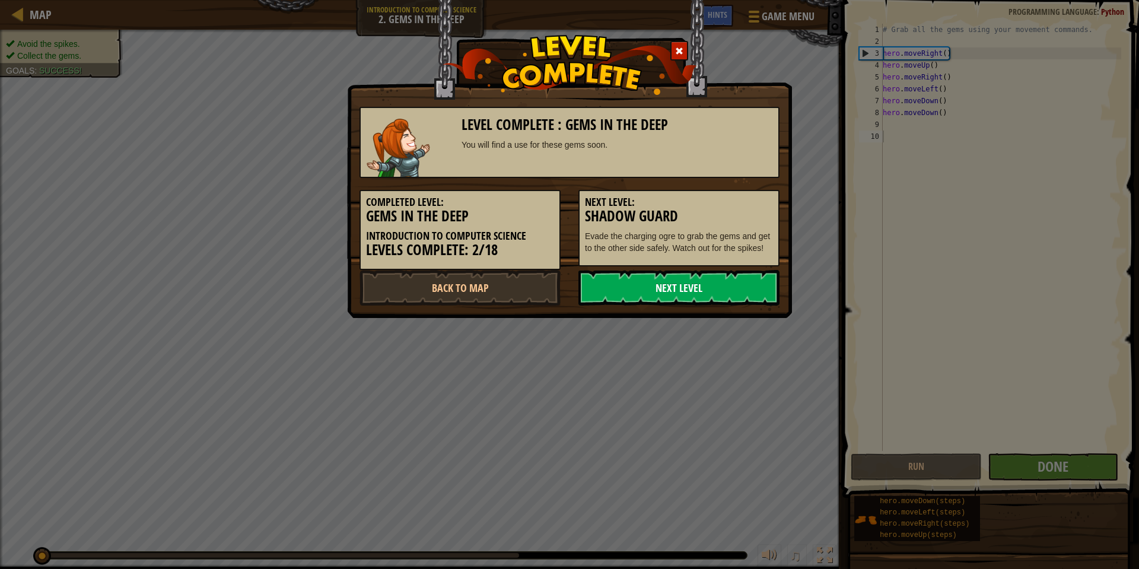
click at [732, 280] on link "Next Level" at bounding box center [678, 288] width 201 height 36
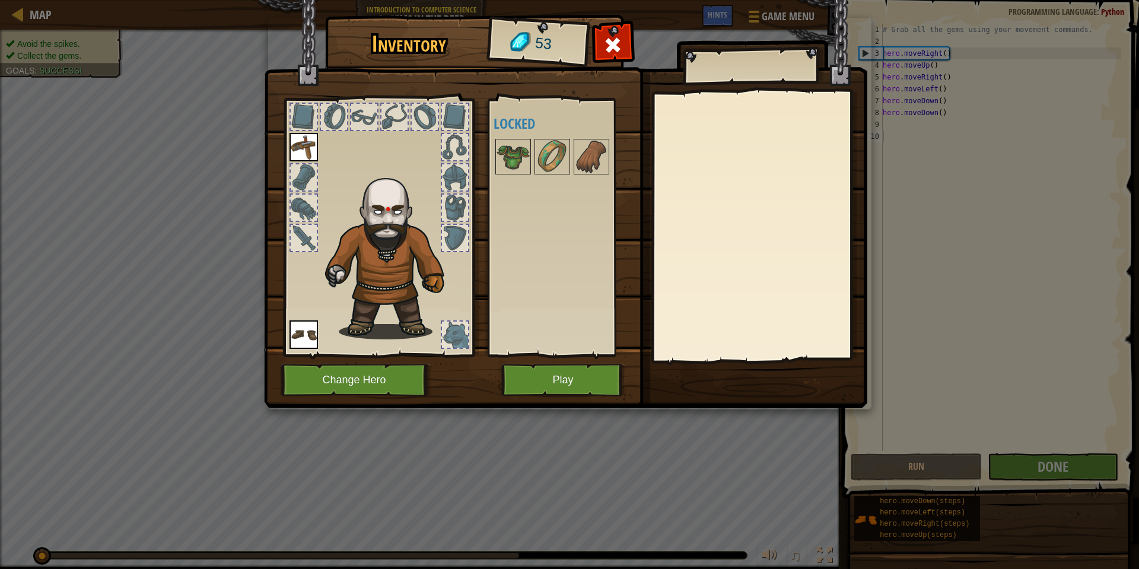
click at [308, 147] on img at bounding box center [304, 147] width 28 height 28
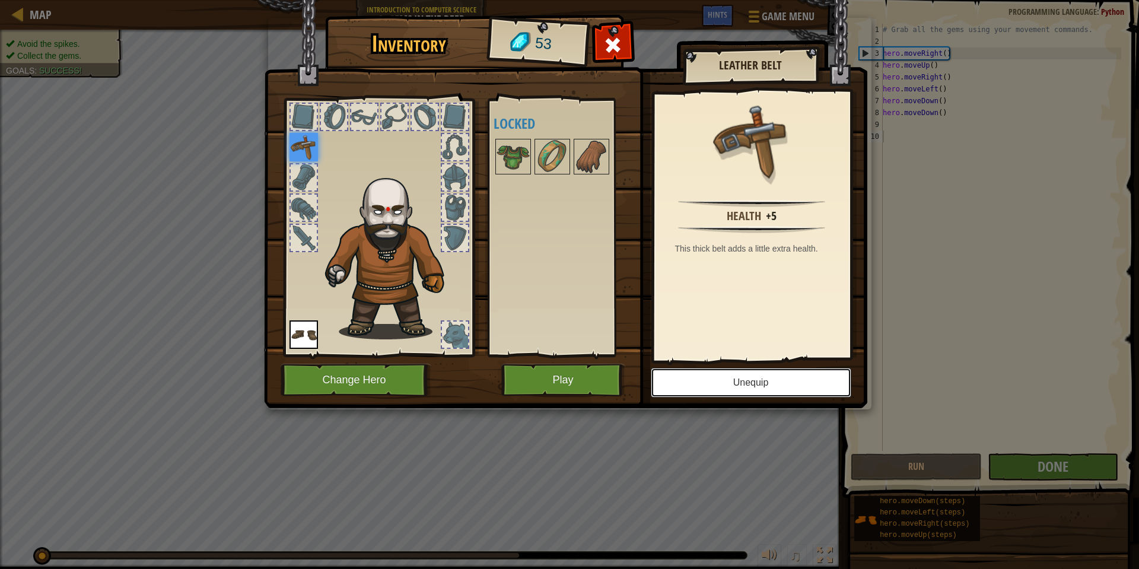
click at [768, 379] on button "Unequip" at bounding box center [751, 383] width 201 height 30
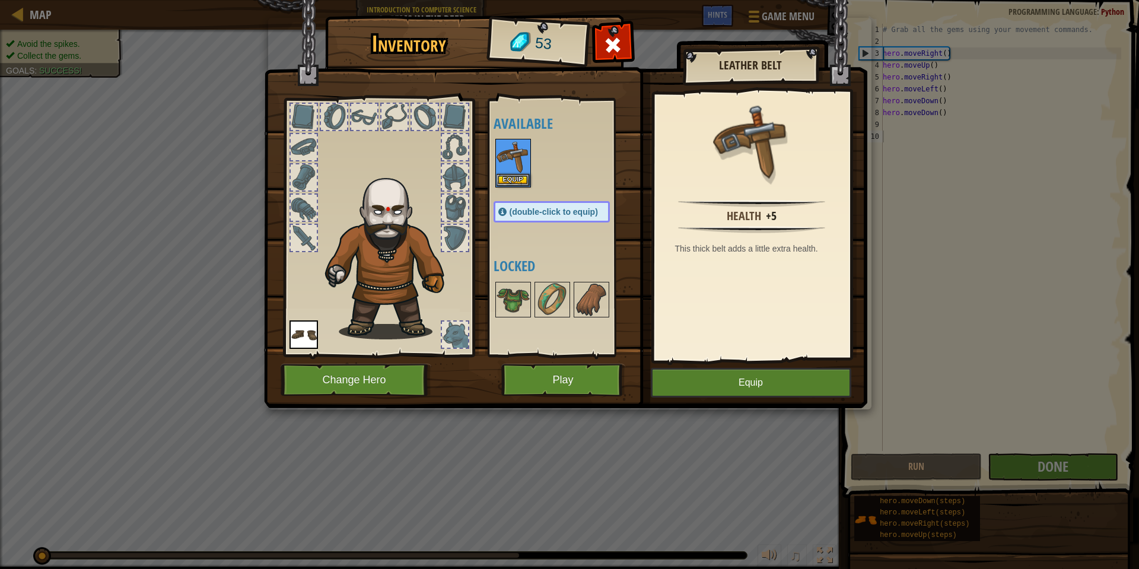
click at [300, 333] on img at bounding box center [304, 334] width 28 height 28
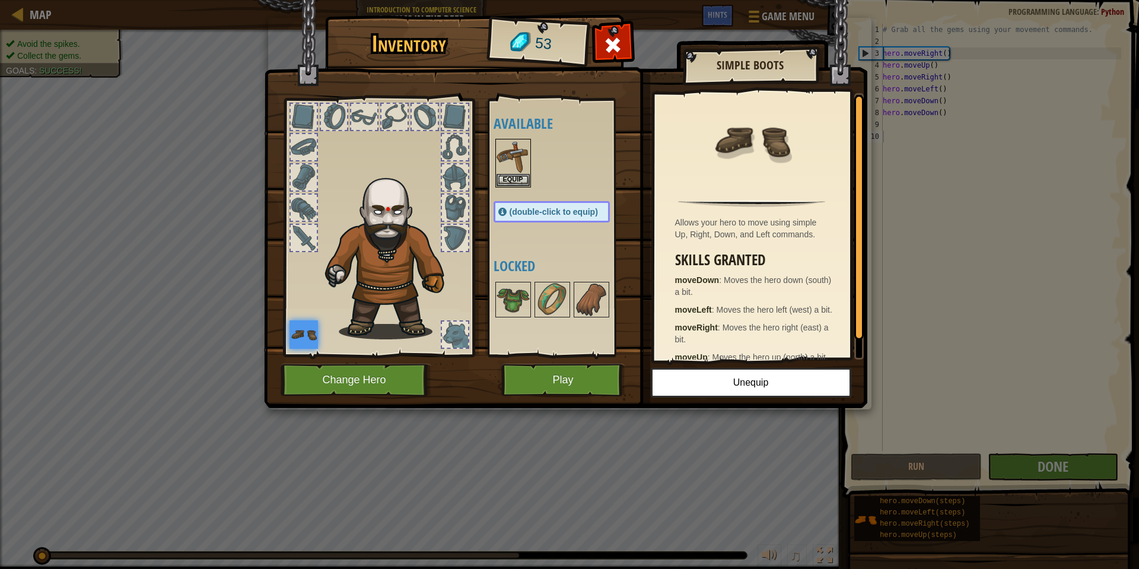
scroll to position [27, 0]
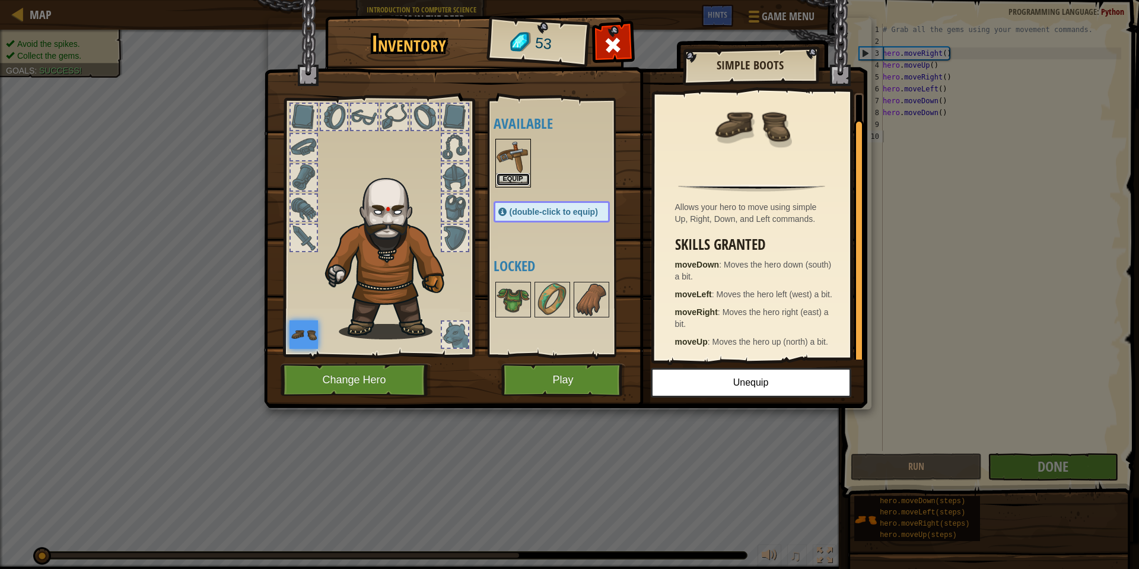
click at [514, 179] on button "Equip" at bounding box center [513, 179] width 33 height 12
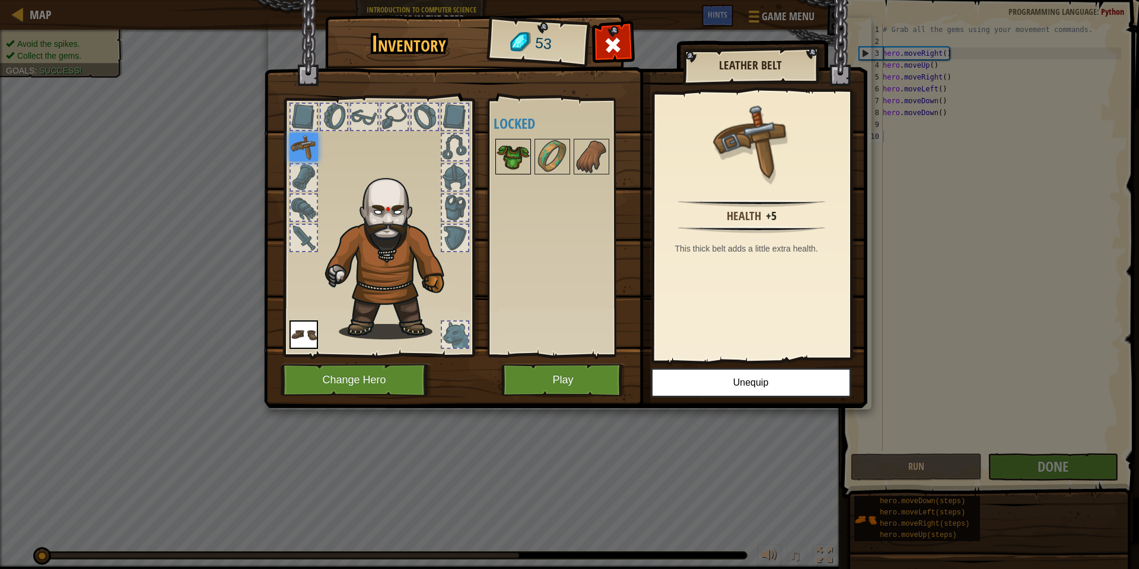
click at [527, 161] on img at bounding box center [513, 156] width 33 height 33
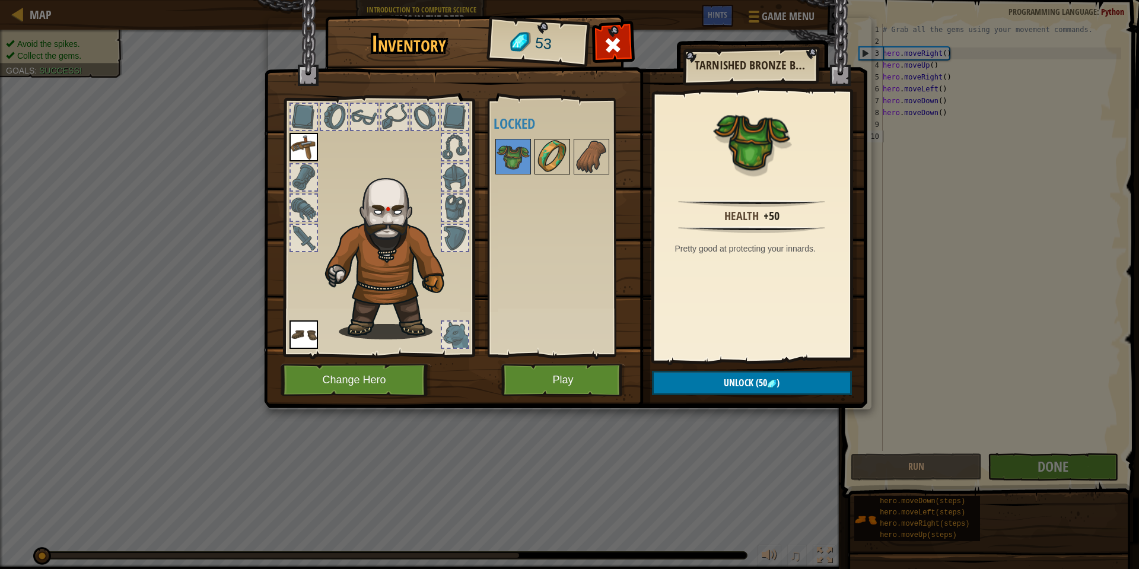
click at [555, 156] on img at bounding box center [552, 156] width 33 height 33
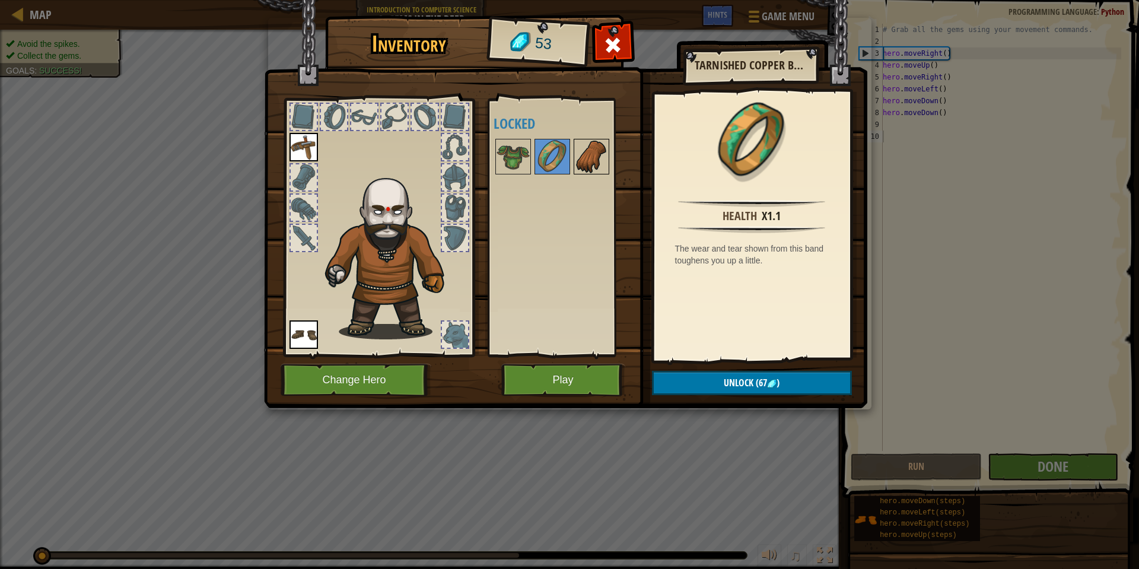
click at [578, 167] on img at bounding box center [591, 156] width 33 height 33
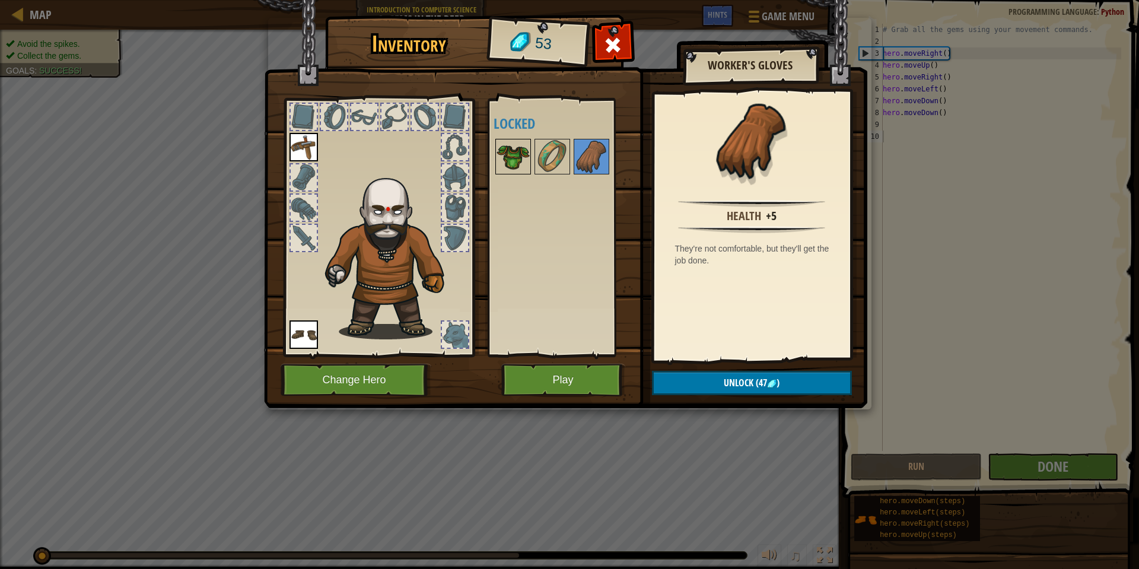
click at [516, 152] on img at bounding box center [513, 156] width 33 height 33
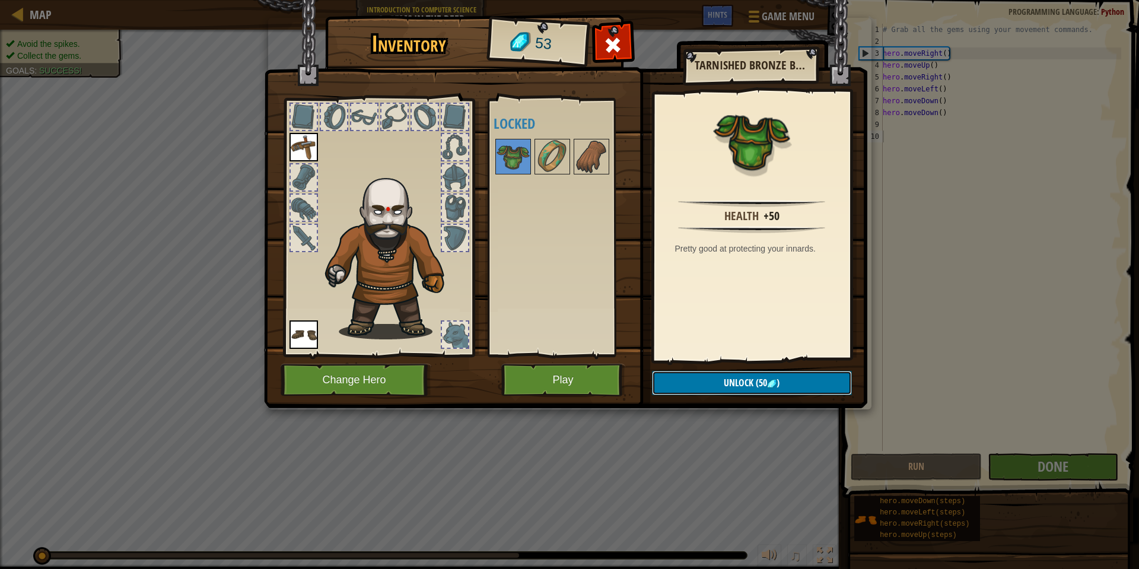
click at [740, 377] on span "Unlock" at bounding box center [739, 382] width 30 height 13
click at [740, 377] on button "Confirm" at bounding box center [752, 383] width 200 height 24
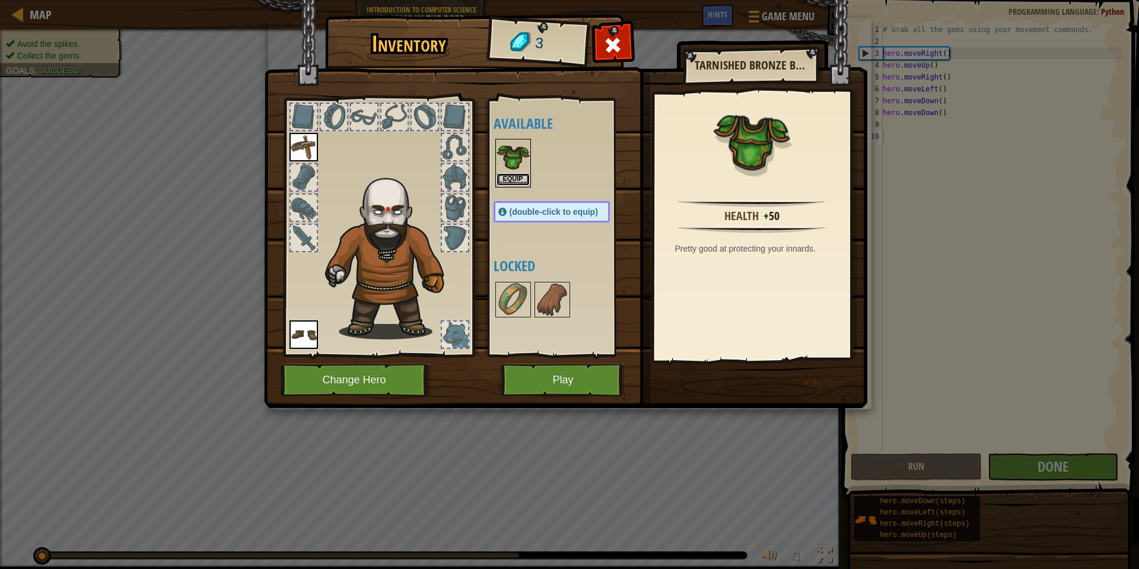
click at [513, 185] on button "Equip" at bounding box center [513, 179] width 33 height 12
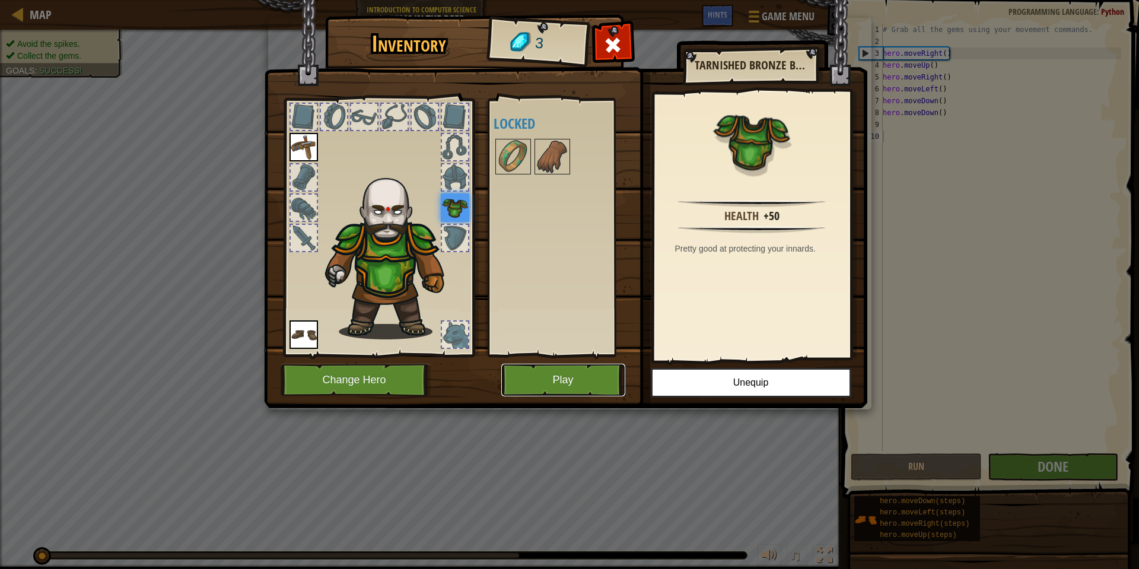
click at [584, 382] on button "Play" at bounding box center [563, 380] width 124 height 33
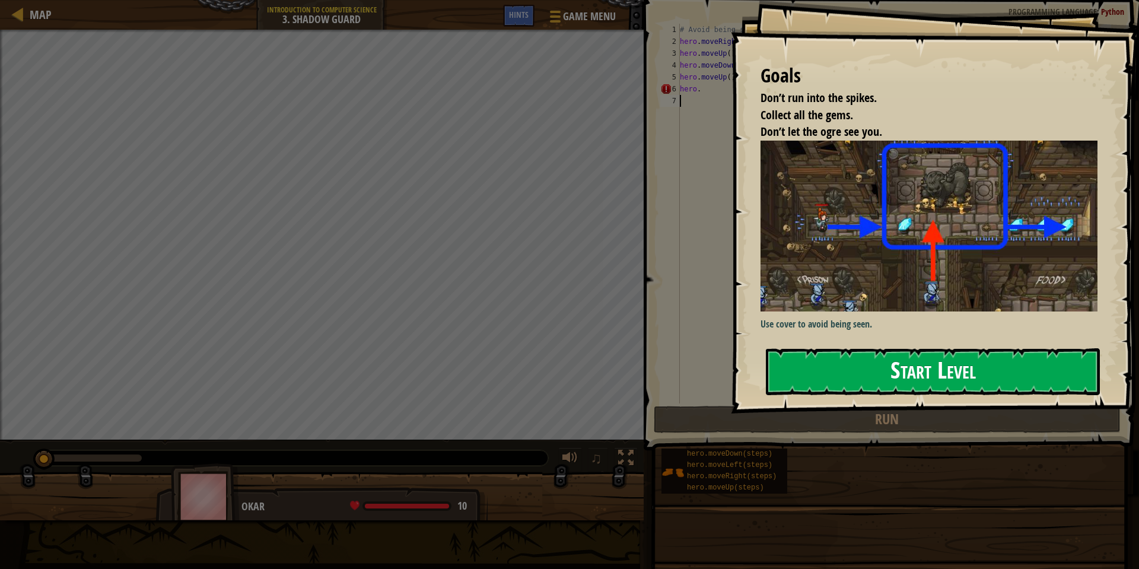
click at [797, 365] on button "Start Level" at bounding box center [933, 371] width 334 height 47
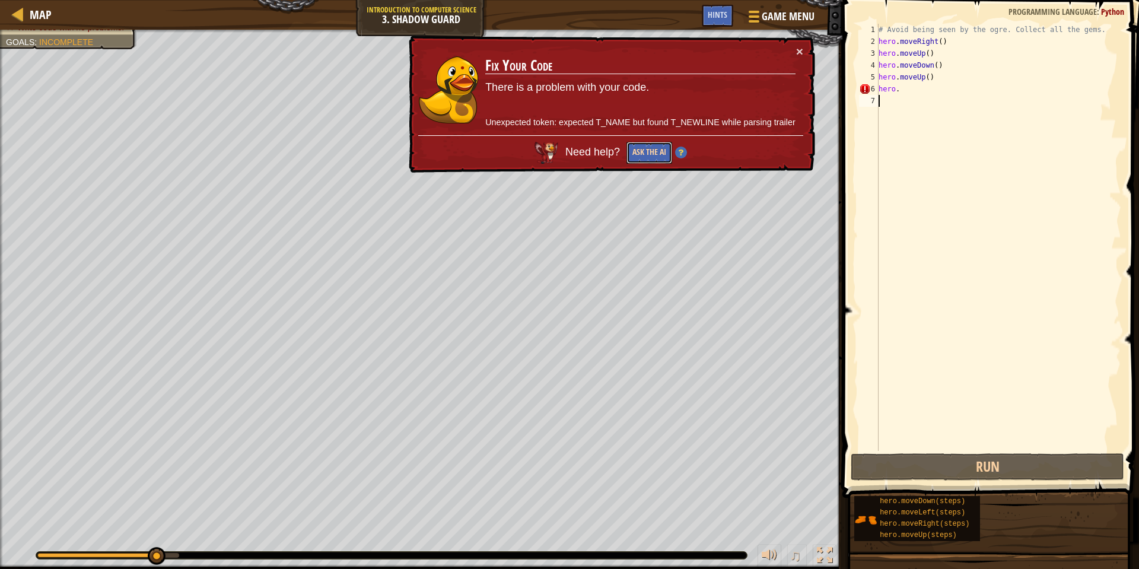
click at [653, 148] on button "Ask the AI" at bounding box center [649, 153] width 46 height 23
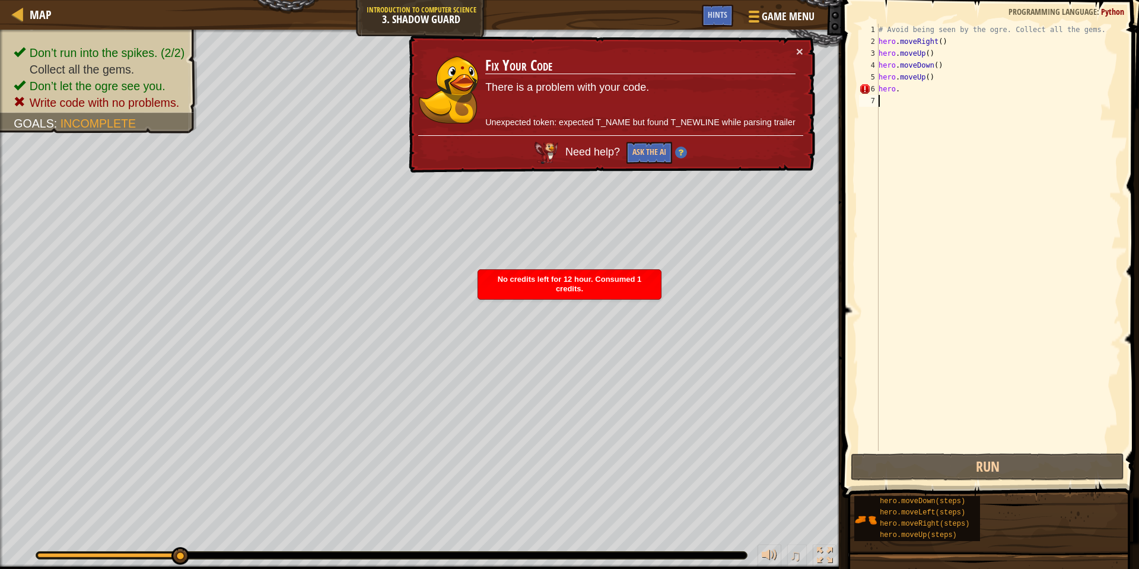
click at [694, 163] on div "Need help? Ask the AI" at bounding box center [610, 149] width 385 height 31
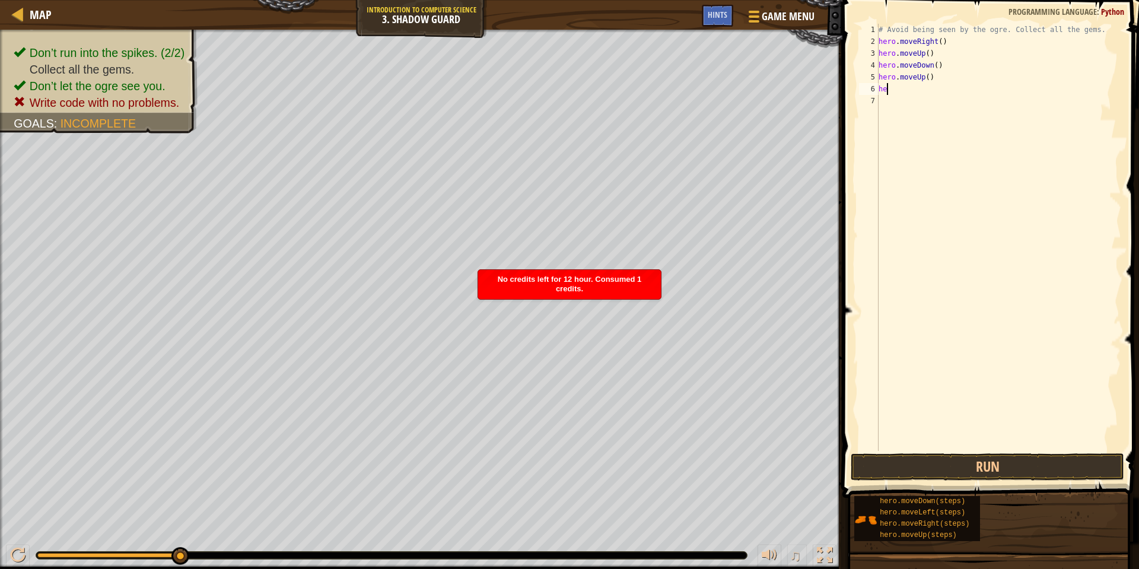
type textarea "h"
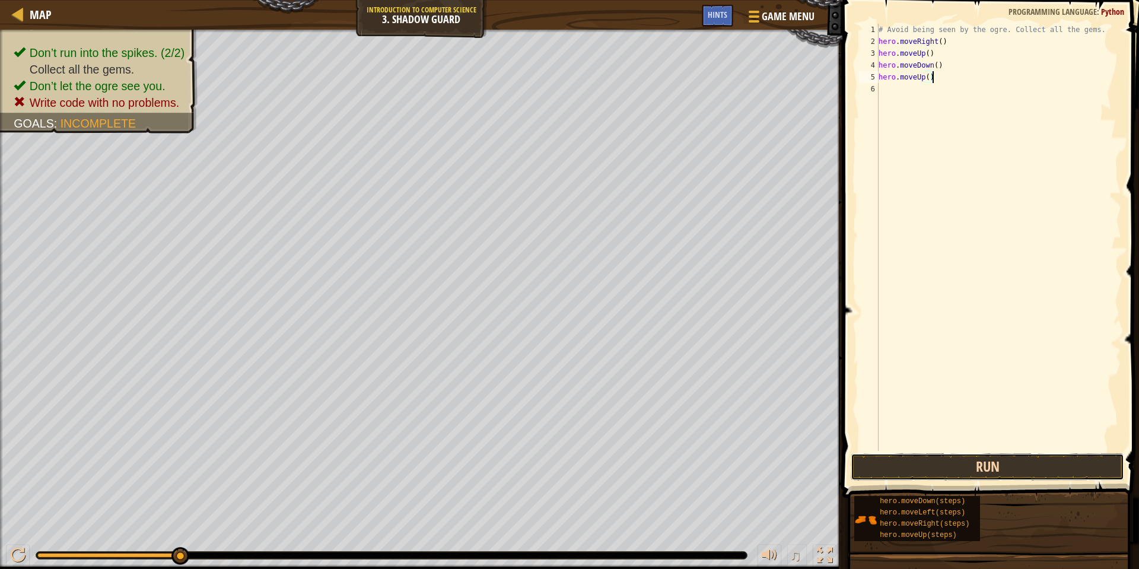
click at [863, 469] on button "Run" at bounding box center [988, 466] width 274 height 27
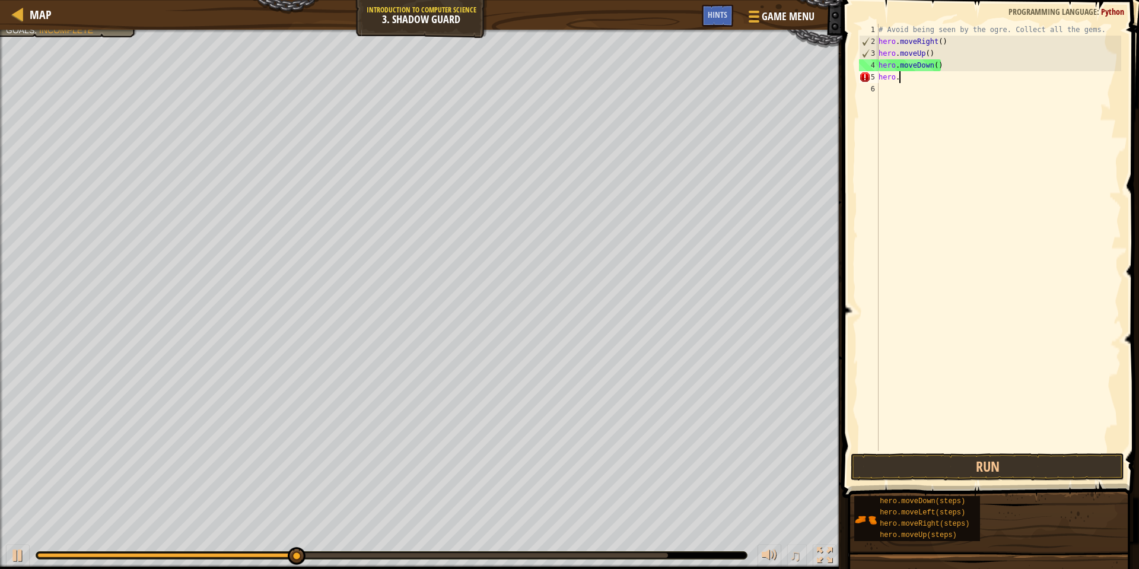
type textarea "h"
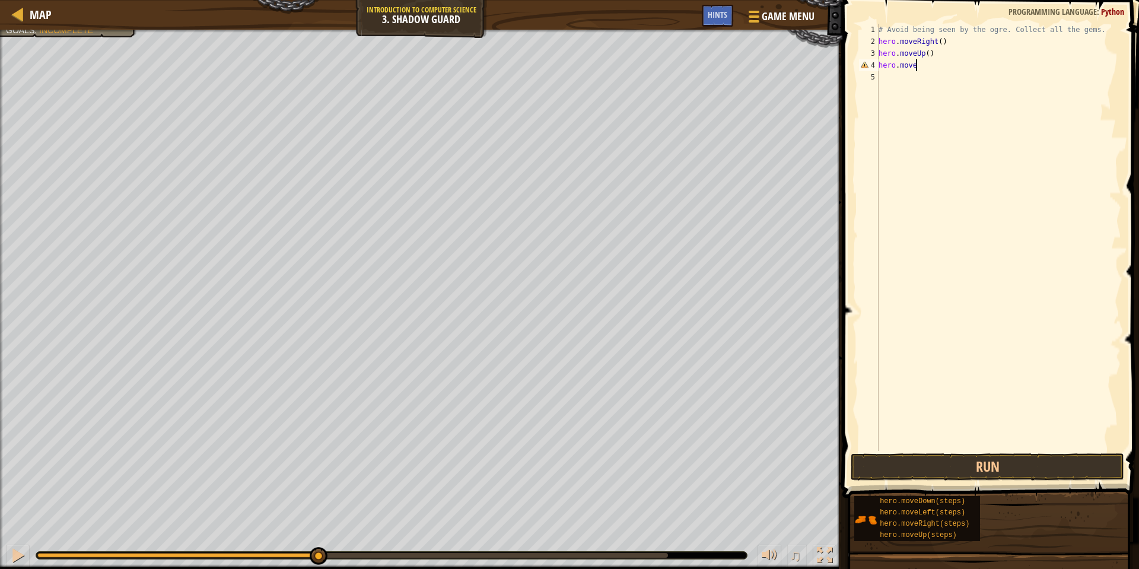
type textarea "hero.mover"
click at [957, 147] on div "# Avoid being seen by the ogre. Collect all the gems. hero . moveRight ( ) hero…" at bounding box center [998, 249] width 245 height 451
type textarea "hero.mover"
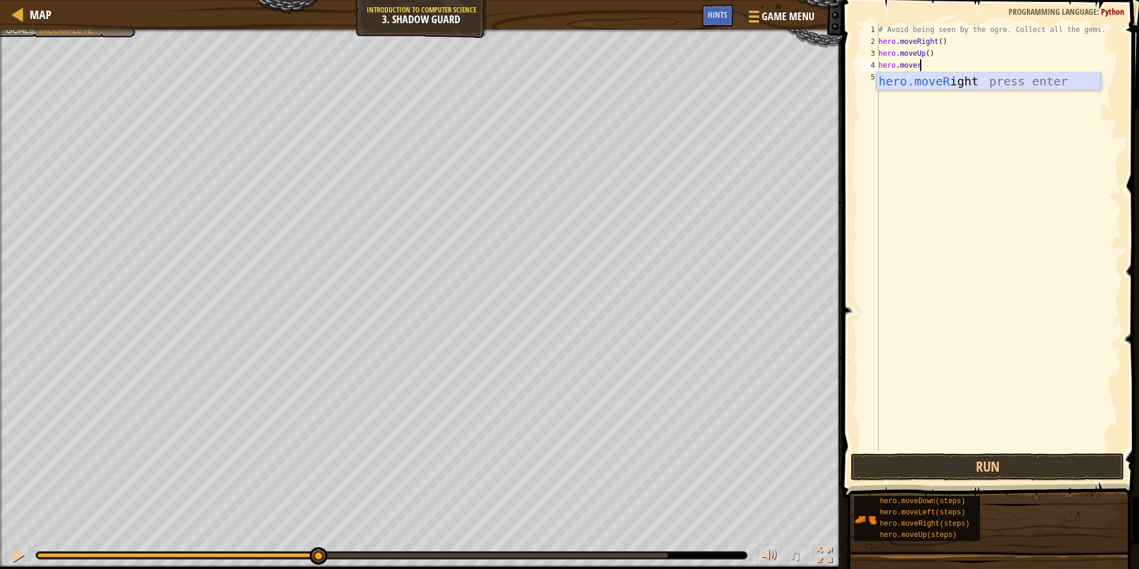
click at [974, 86] on div "hero.moveR ight press enter" at bounding box center [988, 98] width 224 height 53
click at [934, 46] on div "# Avoid being seen by the ogre. Collect all the gems. hero . moveRight ( ) hero…" at bounding box center [998, 249] width 245 height 451
click at [933, 55] on div "# Avoid being seen by the ogre. Collect all the gems. hero . moveRight ( ) hero…" at bounding box center [998, 249] width 245 height 451
click at [924, 52] on div "# Avoid being seen by the ogre. Collect all the gems. hero . moveRight ( ) hero…" at bounding box center [998, 249] width 245 height 451
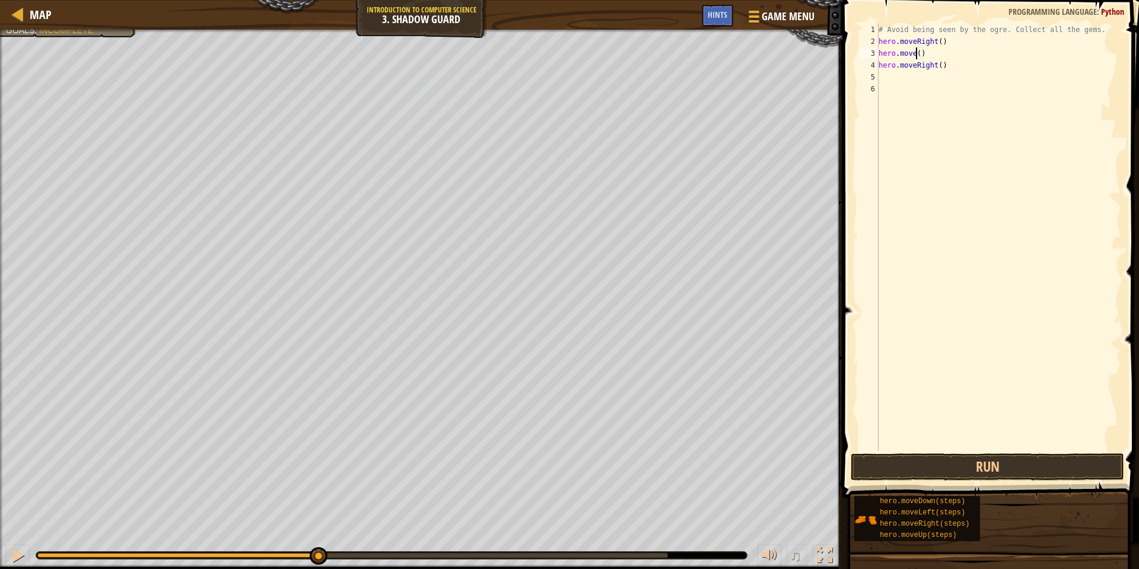
scroll to position [5, 6]
click at [937, 66] on div "hero.moveR ight press enter" at bounding box center [988, 87] width 224 height 53
click at [892, 456] on button "Run" at bounding box center [988, 466] width 274 height 27
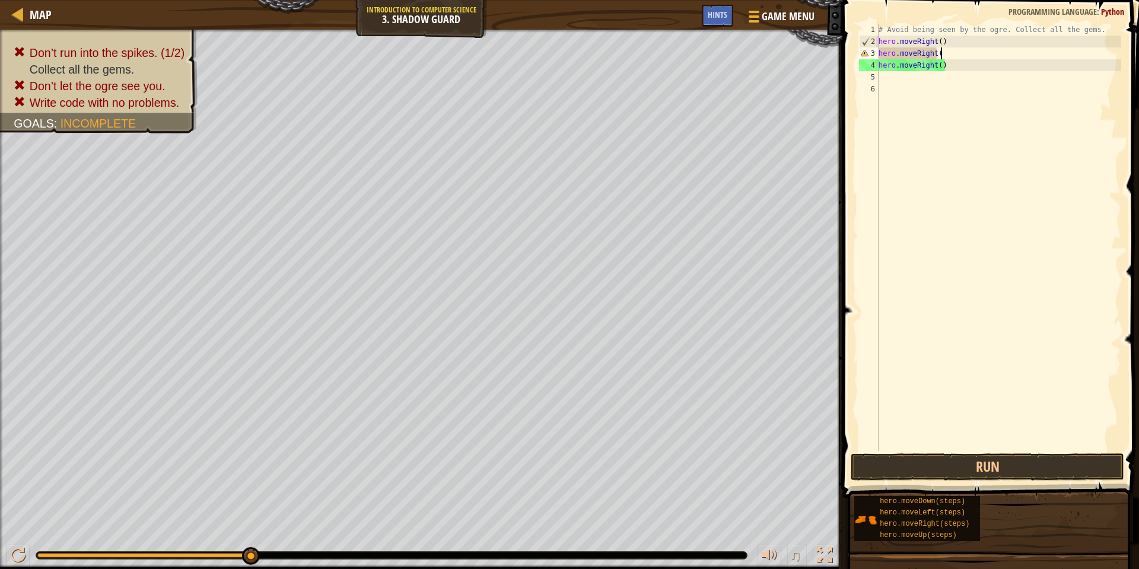
scroll to position [5, 9]
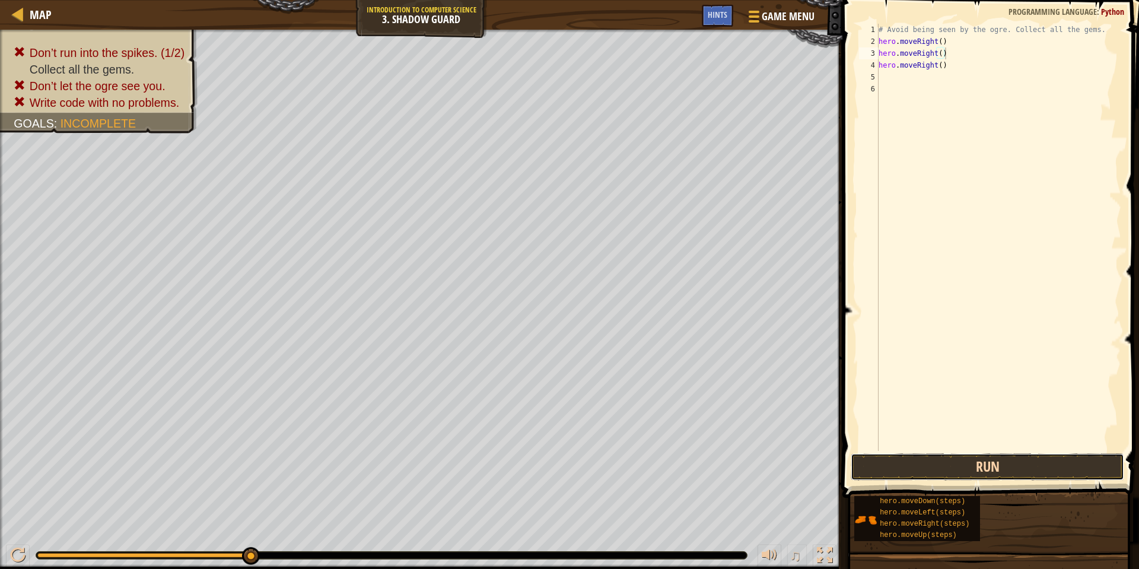
click at [1012, 477] on button "Run" at bounding box center [988, 466] width 274 height 27
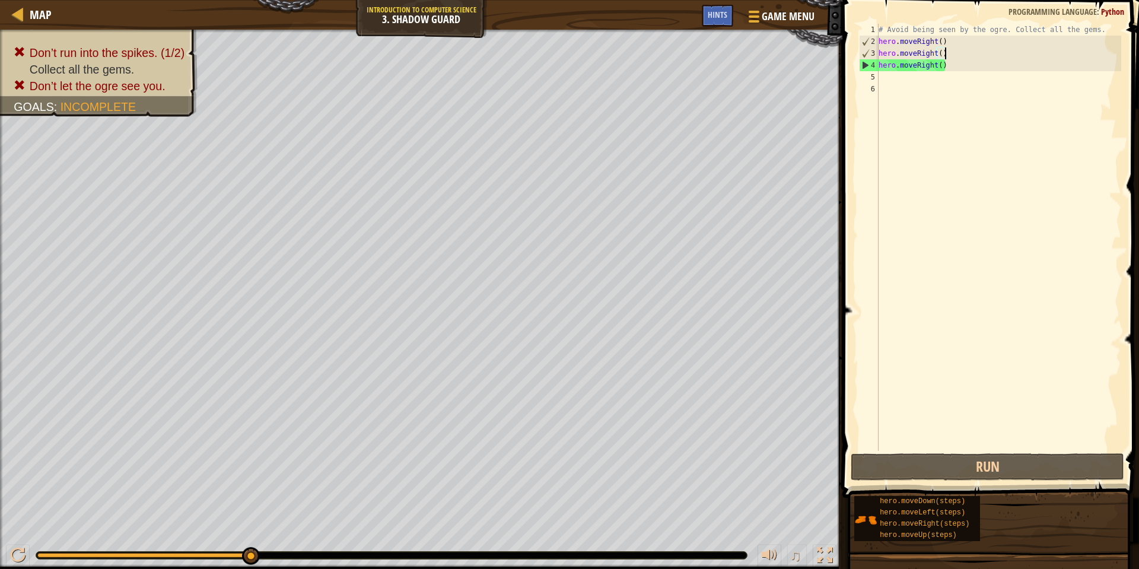
click at [959, 62] on div "# Avoid being seen by the ogre. Collect all the gems. hero . moveRight ( ) hero…" at bounding box center [998, 249] width 245 height 451
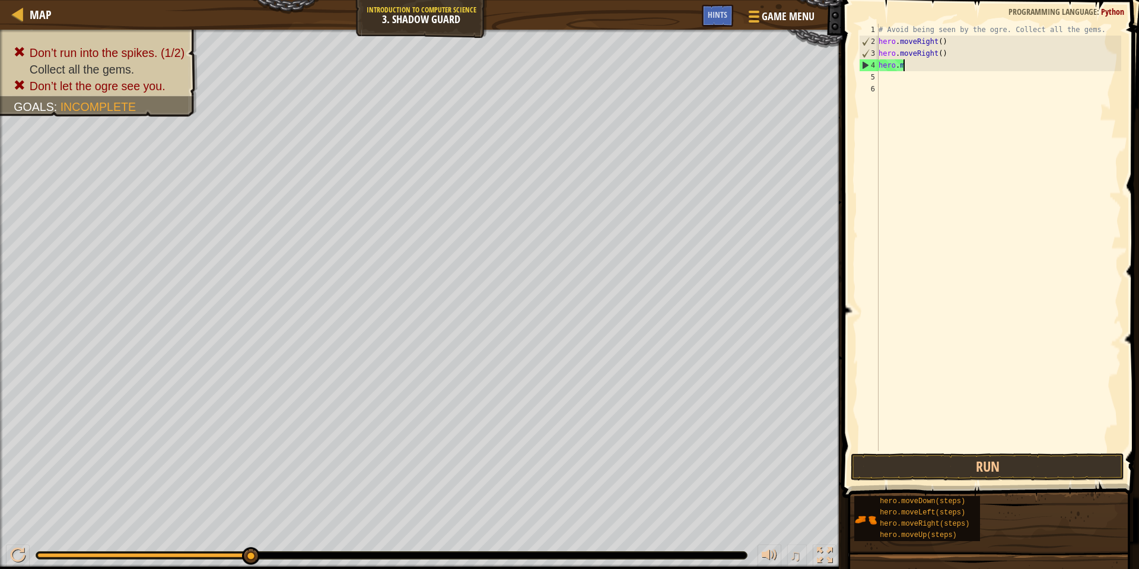
scroll to position [5, 2]
type textarea "h"
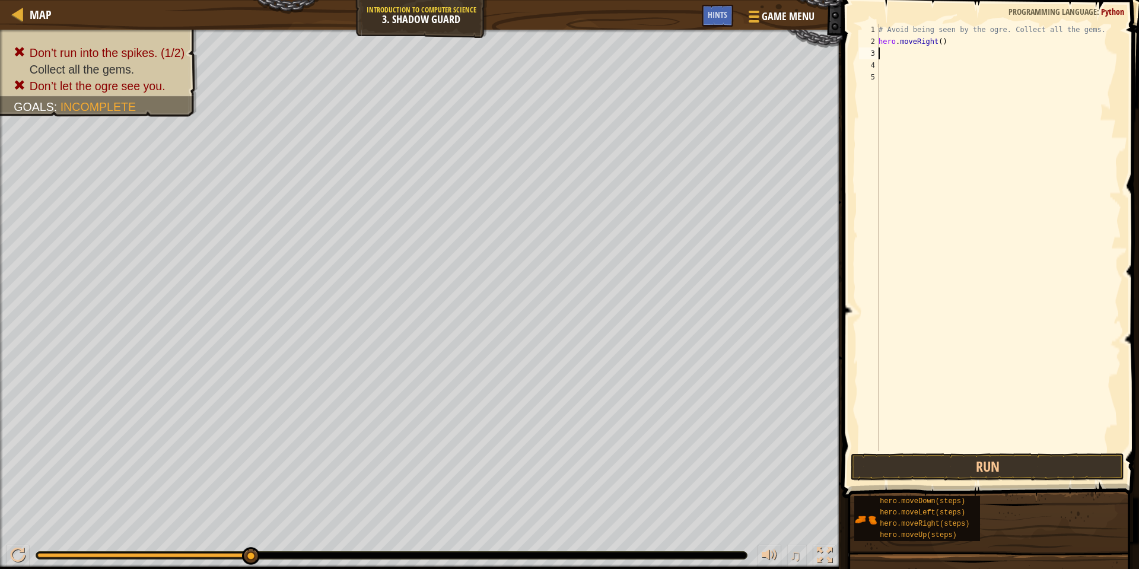
type textarea "hero.moveRight()"
click at [954, 460] on button "Run" at bounding box center [988, 466] width 274 height 27
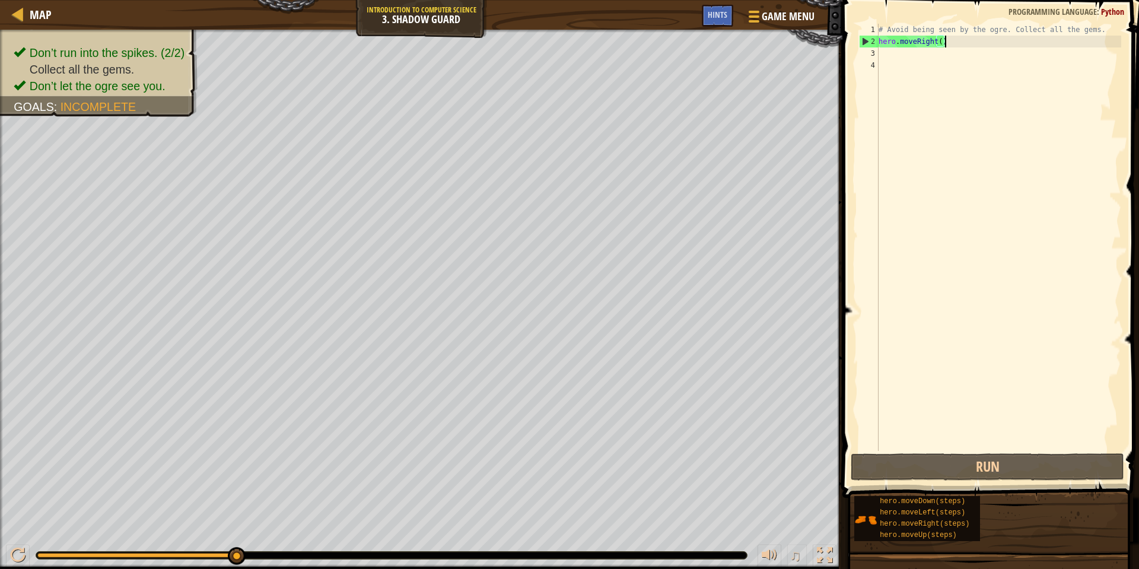
click at [918, 57] on div "# Avoid being seen by the ogre. Collect all the gems. hero . moveRight ( )" at bounding box center [998, 249] width 245 height 451
type textarea "h"
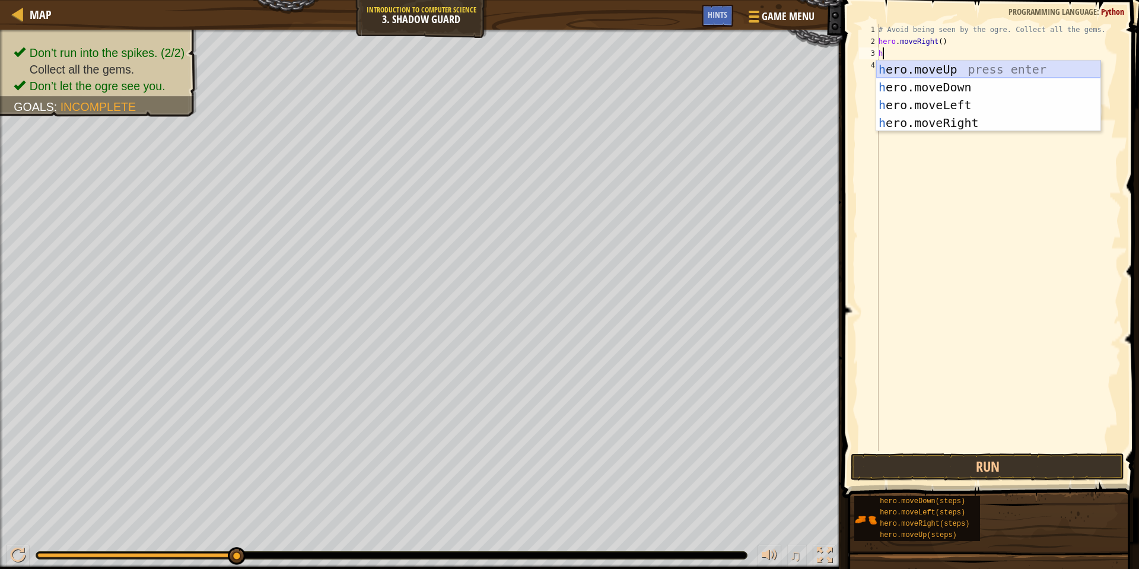
click at [949, 63] on div "h ero.moveUp press enter h ero.moveDown press enter h ero.moveLeft press enter …" at bounding box center [988, 114] width 224 height 107
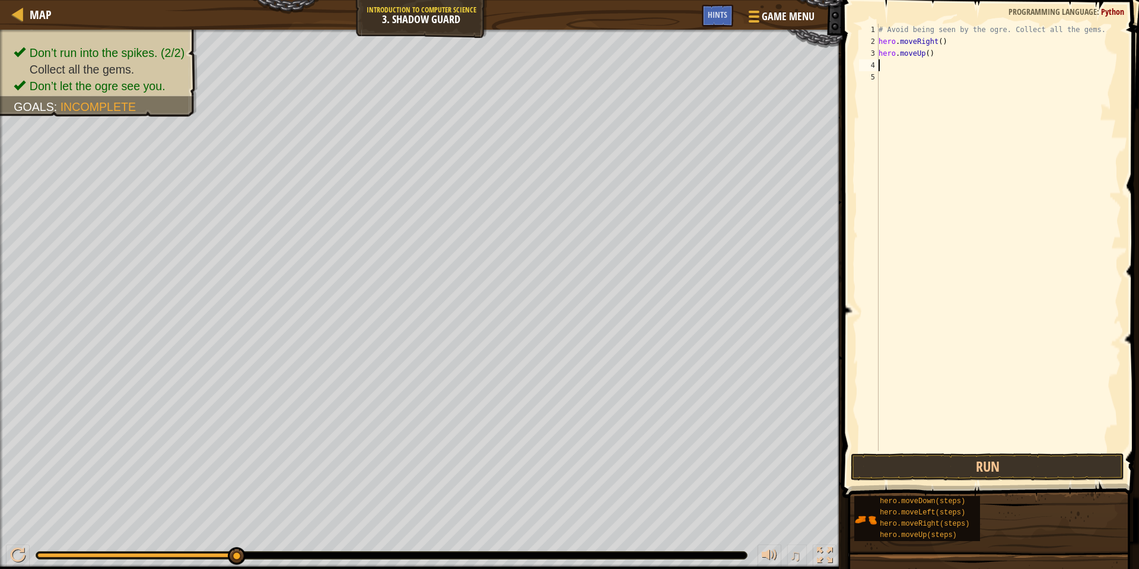
click at [949, 63] on div "# Avoid being seen by the ogre. Collect all the gems. hero . moveRight ( ) hero…" at bounding box center [998, 249] width 245 height 451
click at [975, 454] on button "Run" at bounding box center [988, 466] width 274 height 27
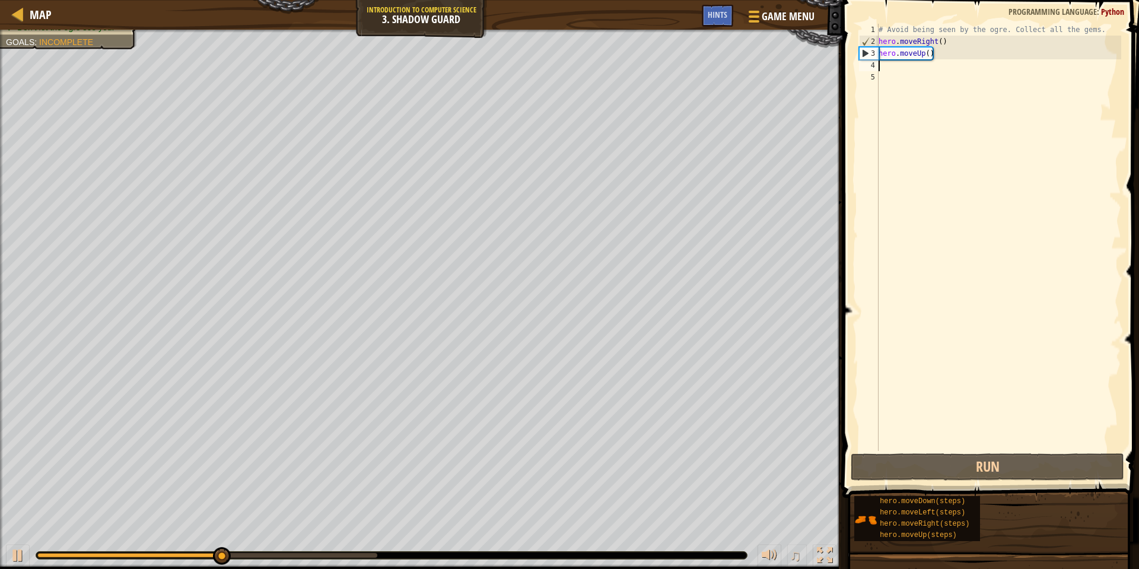
type textarea "h"
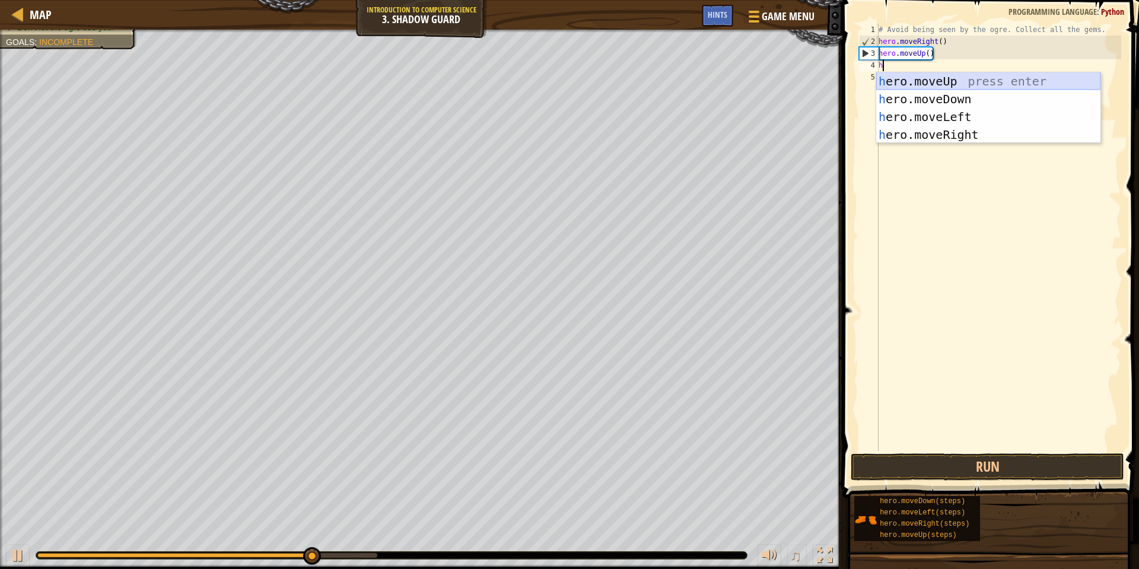
click at [972, 83] on div "h ero.moveUp press enter h ero.moveDown press enter h ero.moveLeft press enter …" at bounding box center [988, 125] width 224 height 107
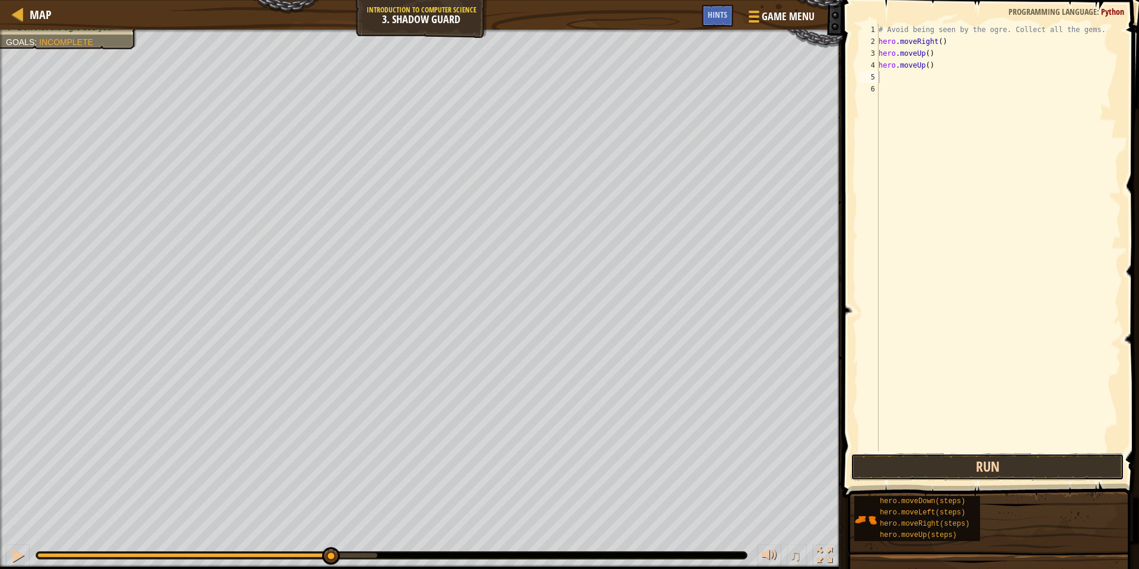
click at [992, 466] on button "Run" at bounding box center [988, 466] width 274 height 27
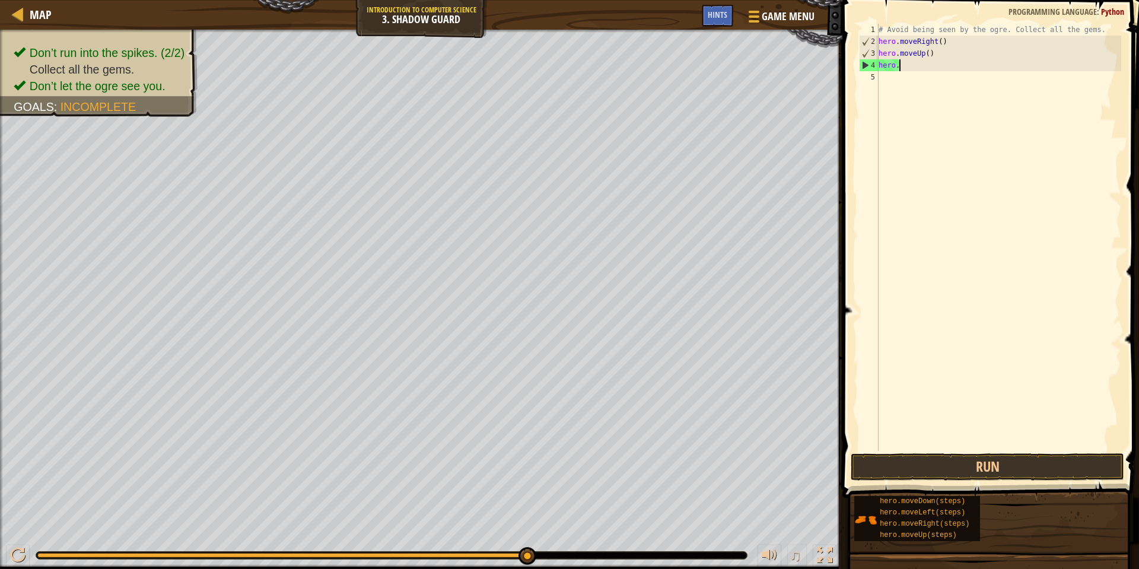
type textarea "h"
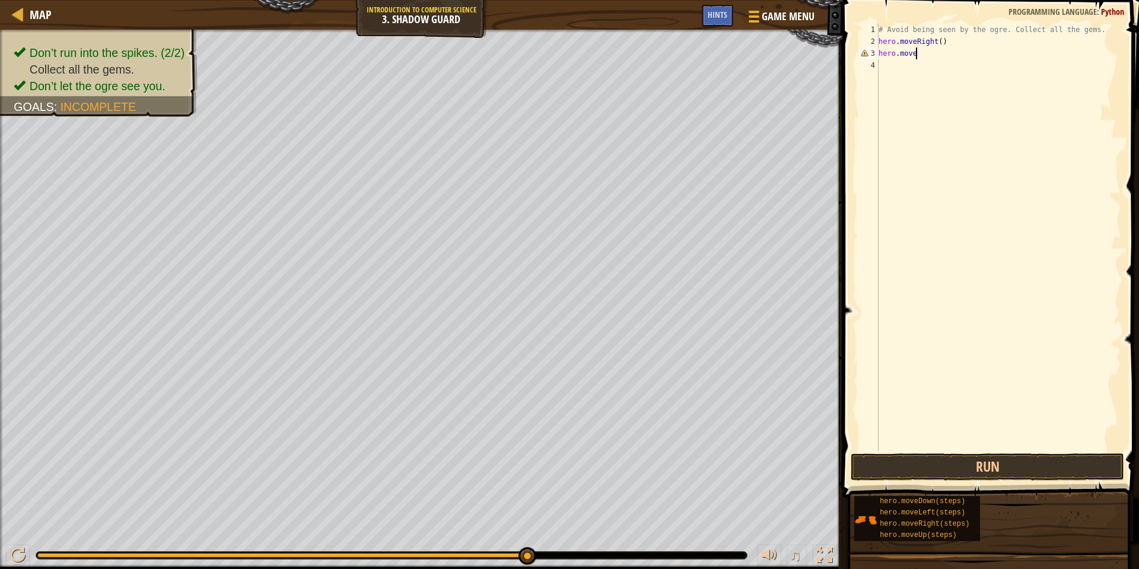
type textarea "hero.mover"
click at [997, 74] on div "hero.moveR ight press enter" at bounding box center [988, 87] width 224 height 53
type textarea "h"
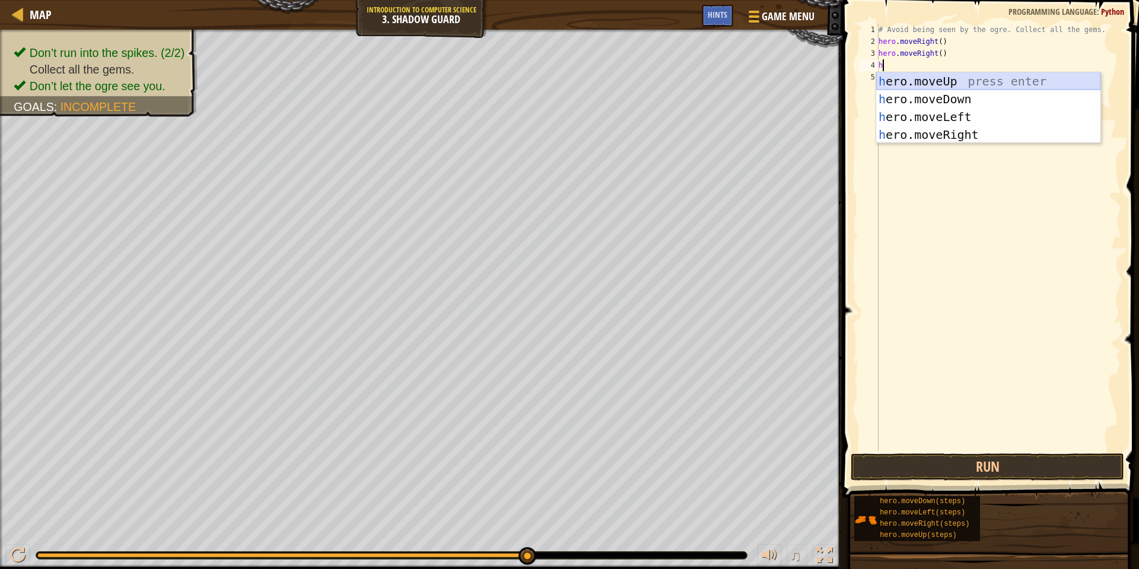
click at [946, 80] on div "h ero.moveUp press enter h ero.moveDown press enter h ero.moveLeft press enter …" at bounding box center [988, 125] width 224 height 107
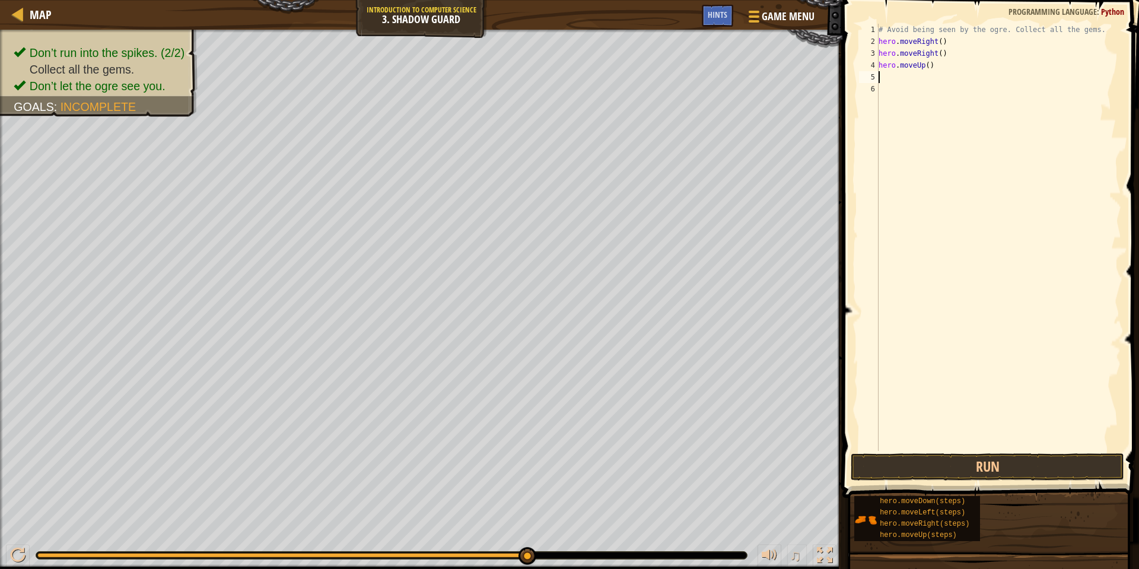
type textarea "h"
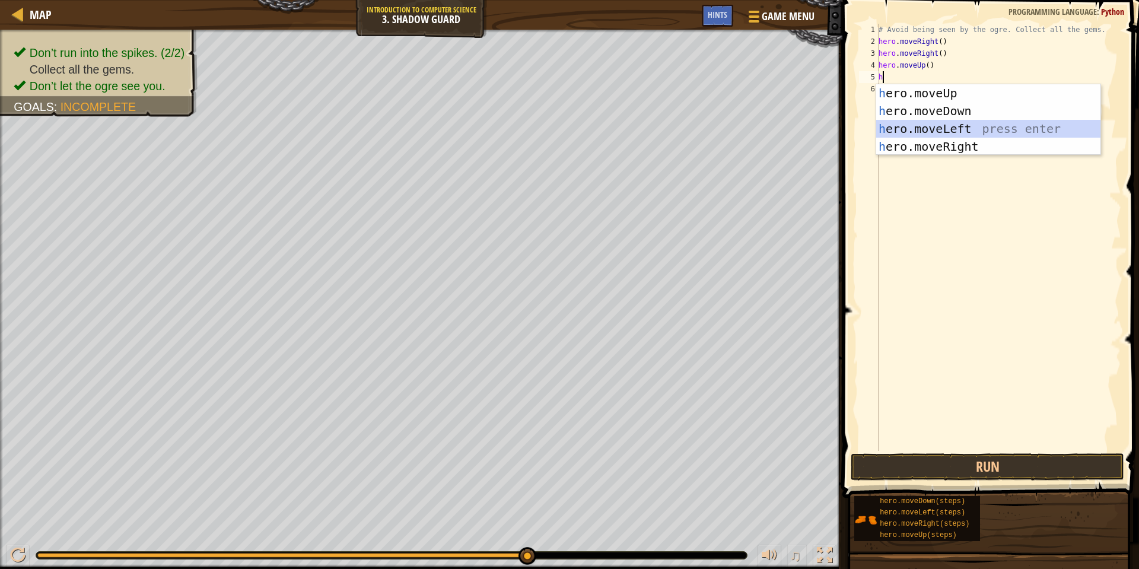
click at [941, 131] on div "h ero.moveUp press enter h ero.moveDown press enter h ero.moveLeft press enter …" at bounding box center [988, 137] width 224 height 107
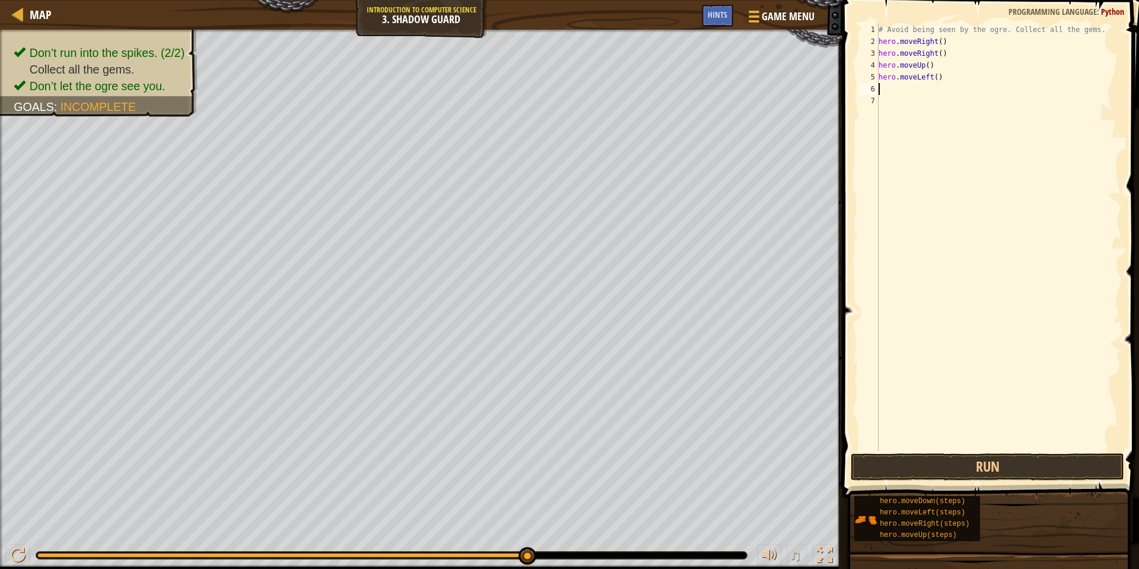
type textarea "h"
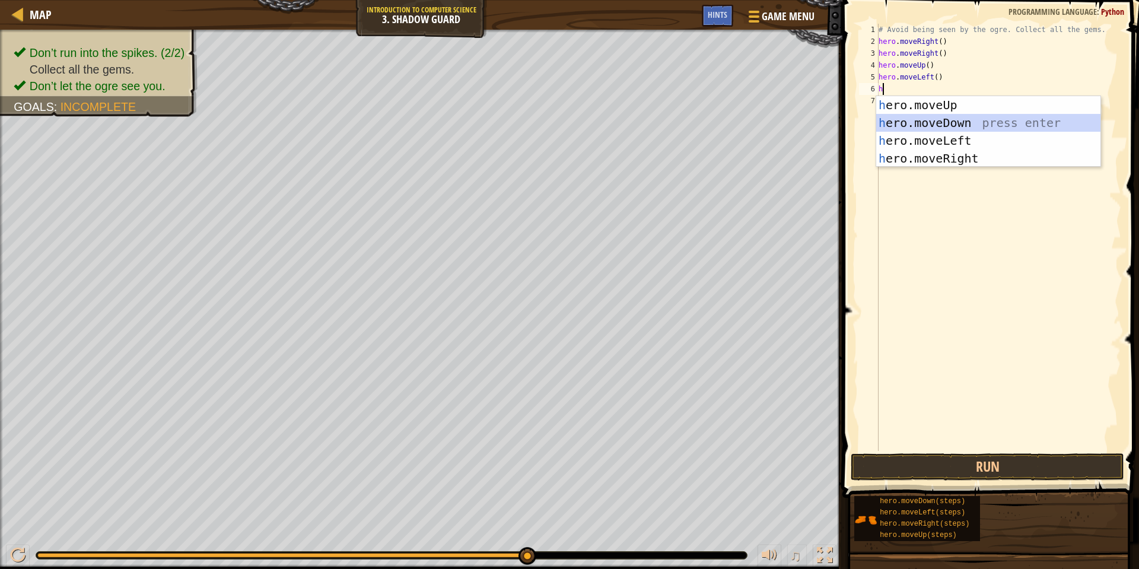
click at [944, 117] on div "h ero.moveUp press enter h ero.moveDown press enter h ero.moveLeft press enter …" at bounding box center [988, 149] width 224 height 107
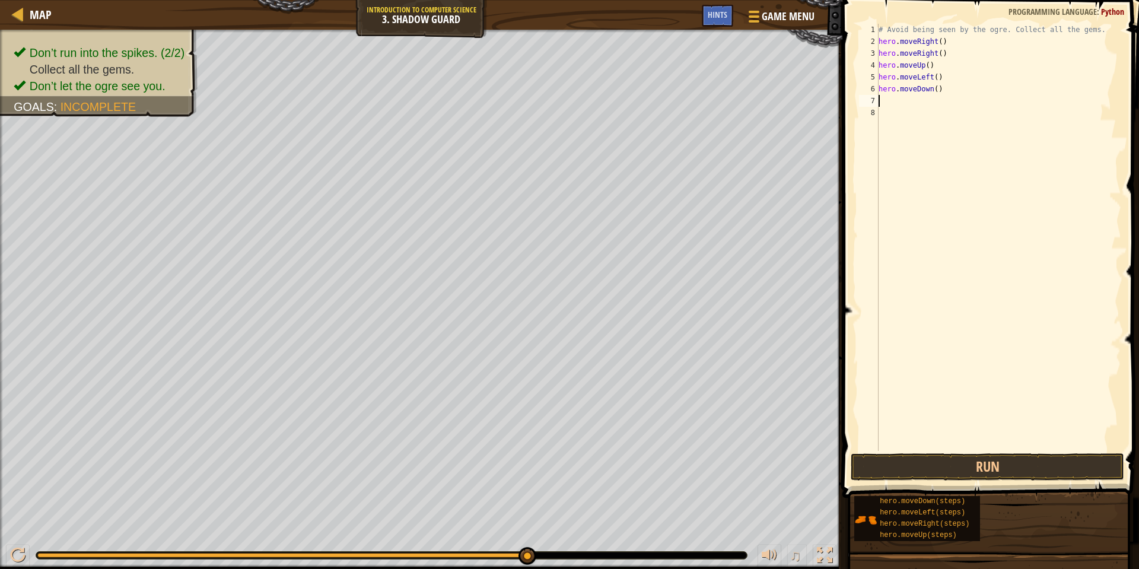
type textarea "h"
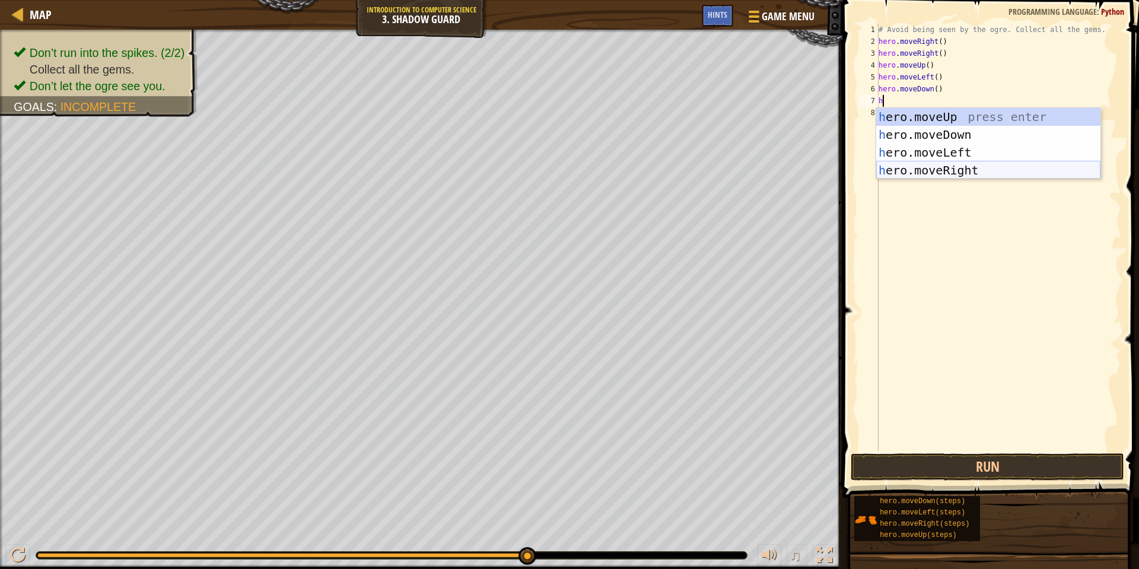
click at [952, 168] on div "h ero.moveUp press enter h ero.moveDown press enter h ero.moveLeft press enter …" at bounding box center [988, 161] width 224 height 107
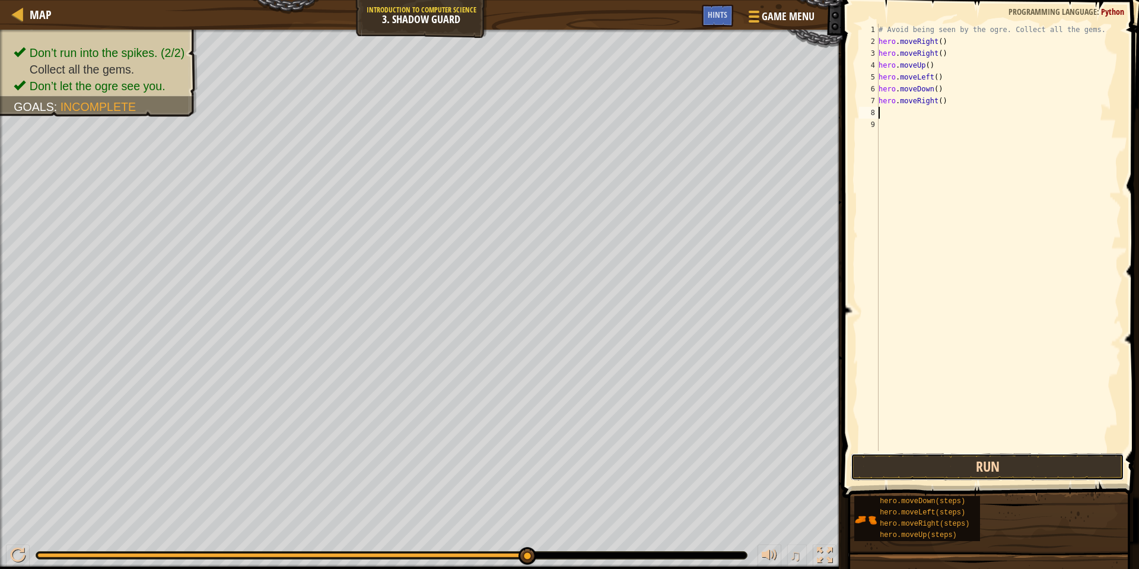
click at [885, 476] on button "Run" at bounding box center [988, 466] width 274 height 27
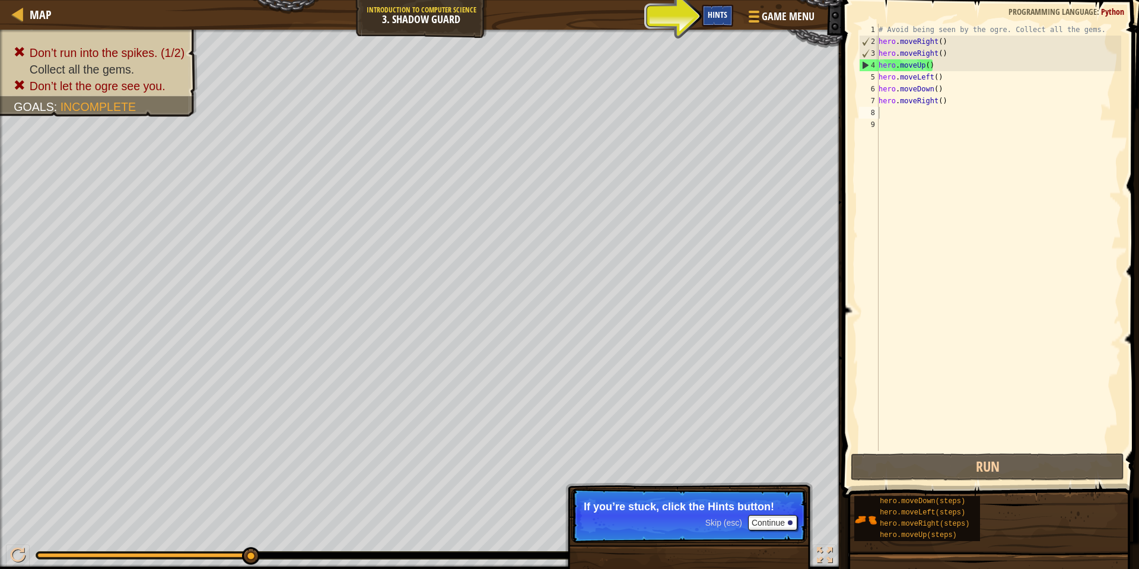
click at [718, 12] on span "Hints" at bounding box center [718, 14] width 20 height 11
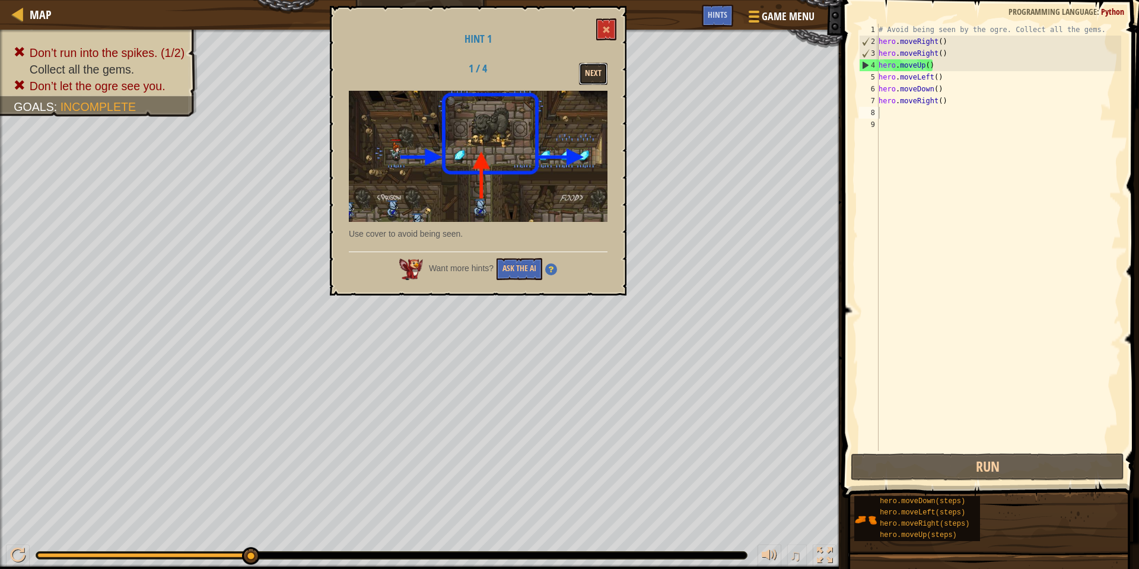
click at [595, 73] on button "Next" at bounding box center [593, 74] width 28 height 22
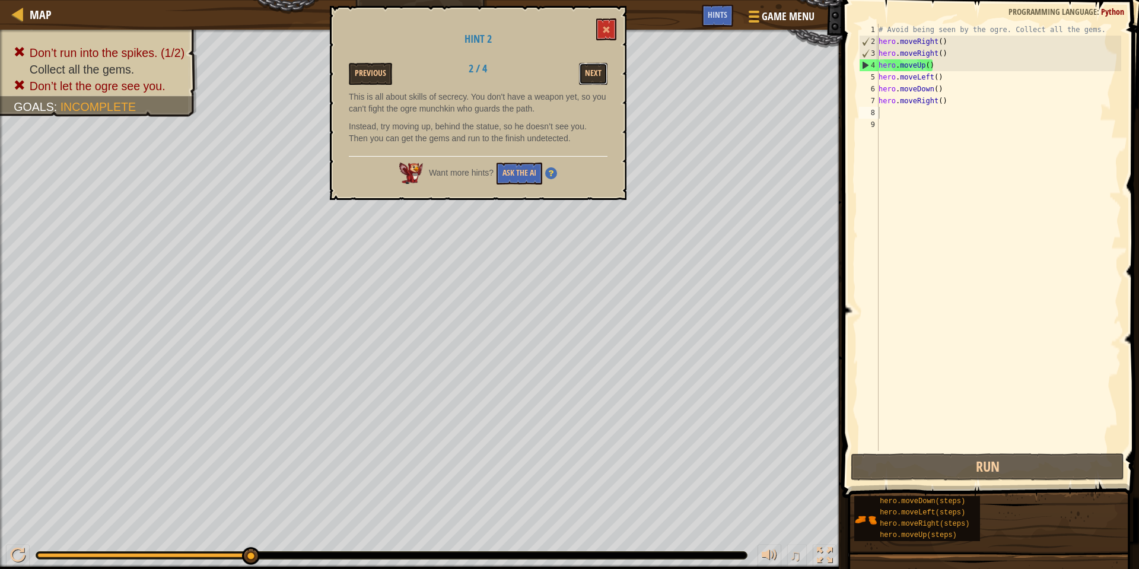
click at [595, 73] on button "Next" at bounding box center [593, 74] width 28 height 22
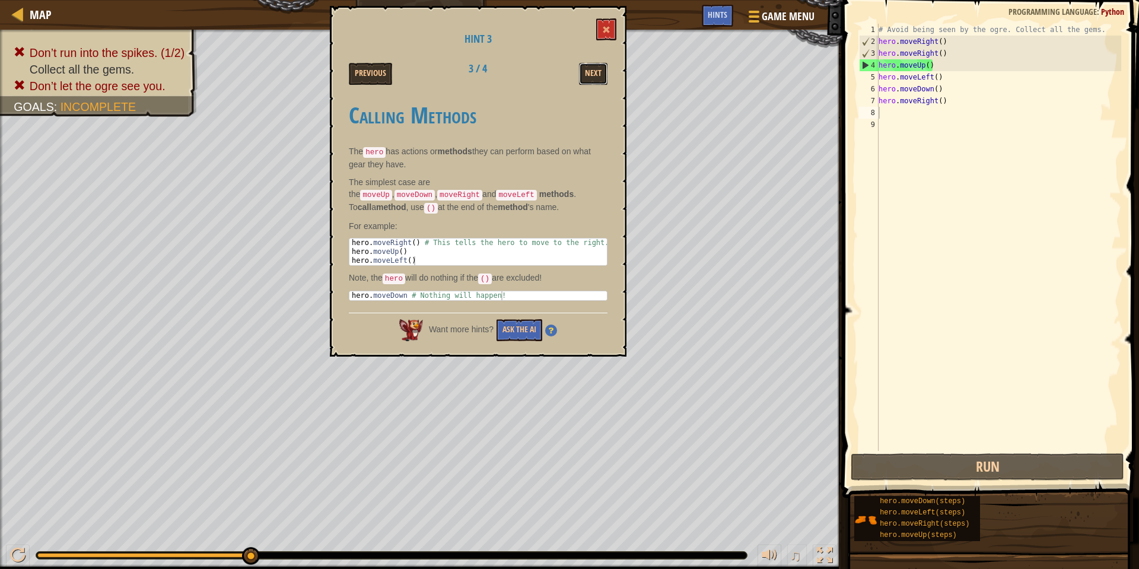
click at [595, 73] on button "Next" at bounding box center [593, 74] width 28 height 22
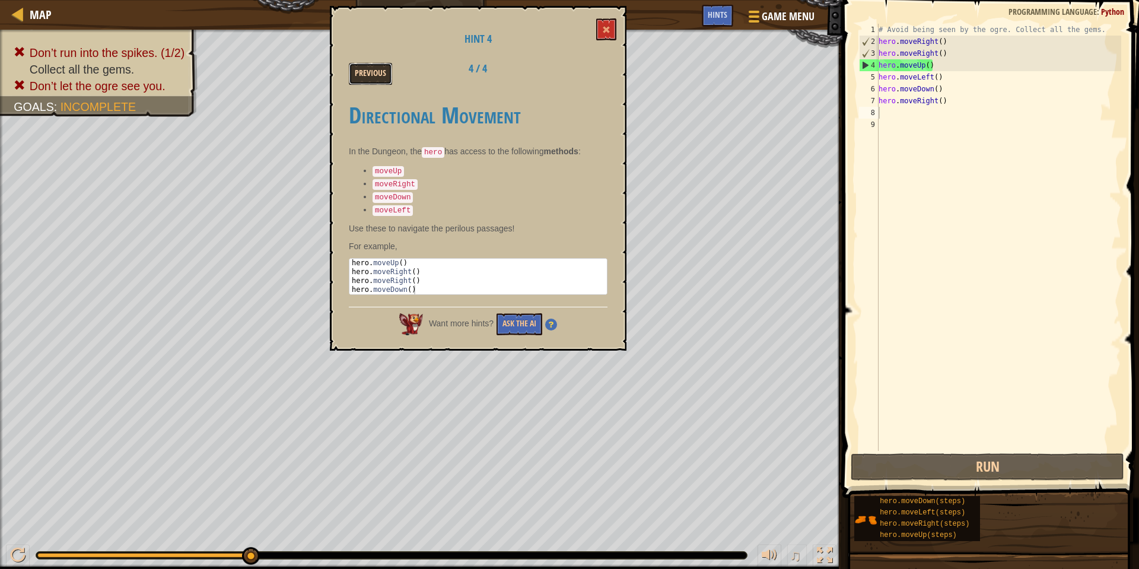
click at [358, 79] on button "Previous" at bounding box center [370, 74] width 43 height 22
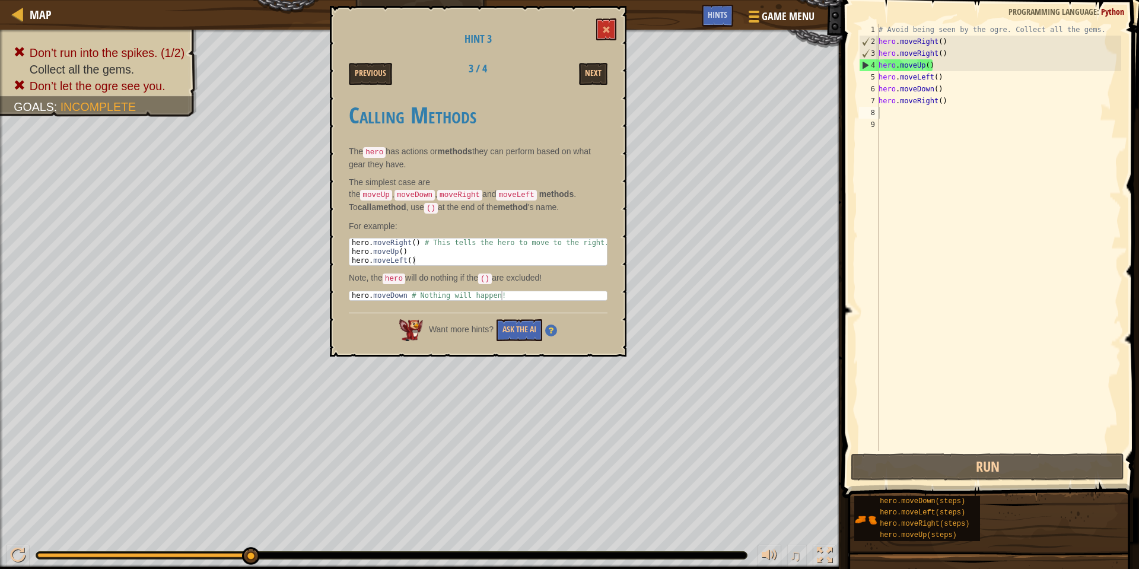
click at [358, 79] on button "Previous" at bounding box center [370, 74] width 43 height 22
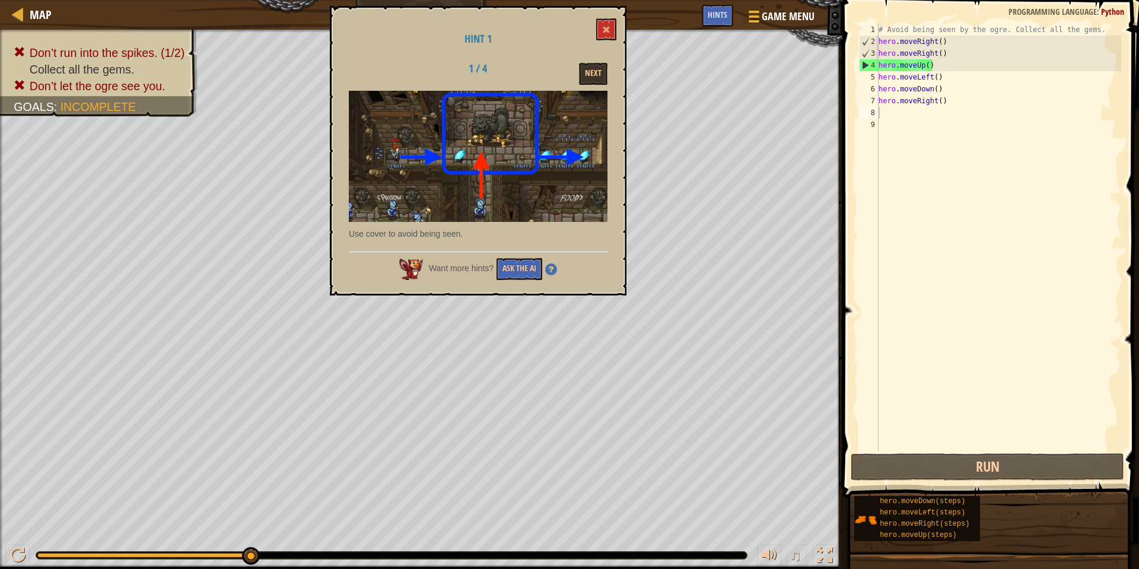
click at [358, 79] on div "1 / 4 Next" at bounding box center [478, 74] width 276 height 22
